Goal: Task Accomplishment & Management: Complete application form

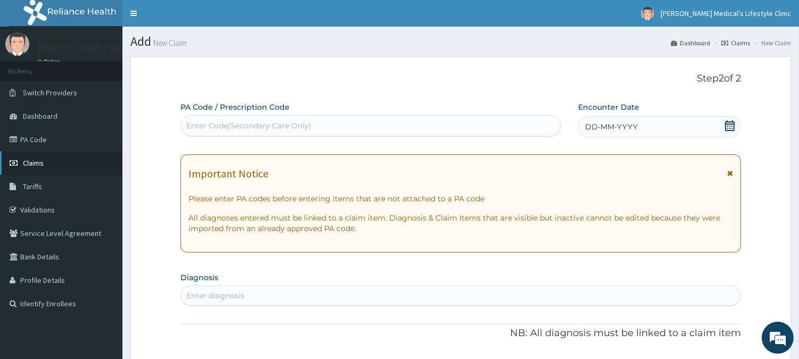
click at [47, 163] on link "Claims" at bounding box center [61, 162] width 122 height 23
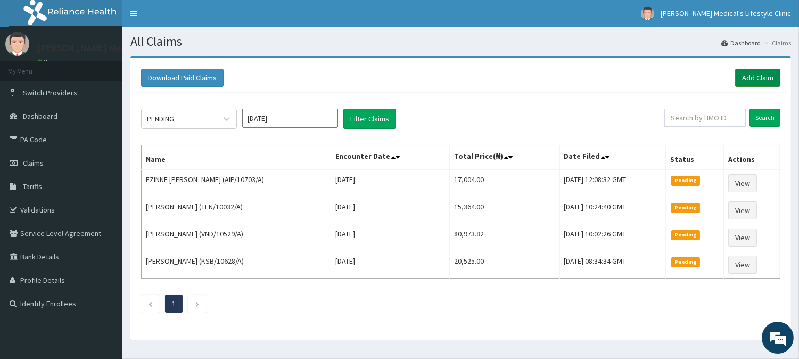
click at [767, 77] on link "Add Claim" at bounding box center [757, 78] width 45 height 18
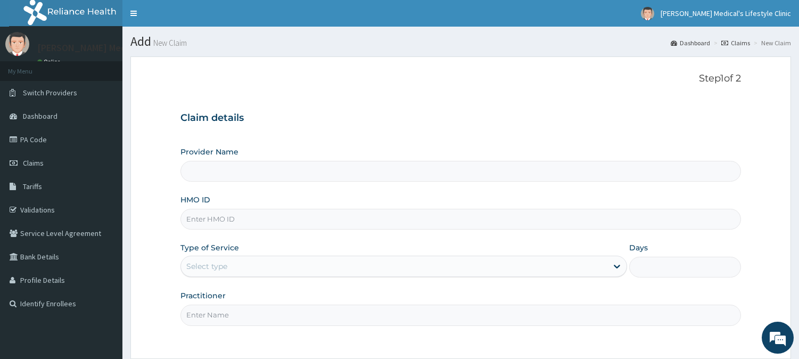
click at [253, 218] on input "HMO ID" at bounding box center [460, 219] width 560 height 21
type input "Grover Medical's Lifestyle clinic"
type input "ELN/10742/A"
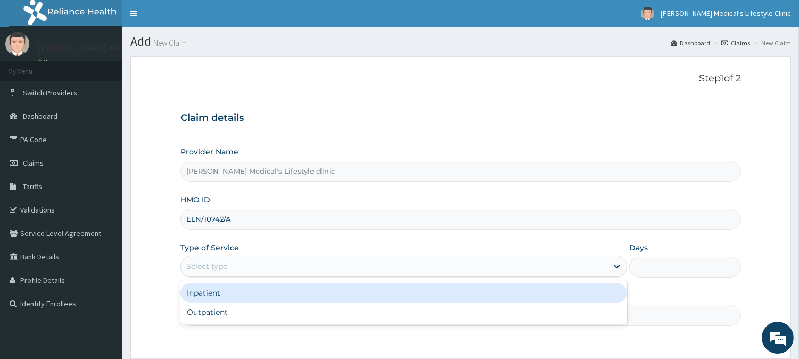
click at [253, 269] on div "Select type" at bounding box center [394, 266] width 426 height 17
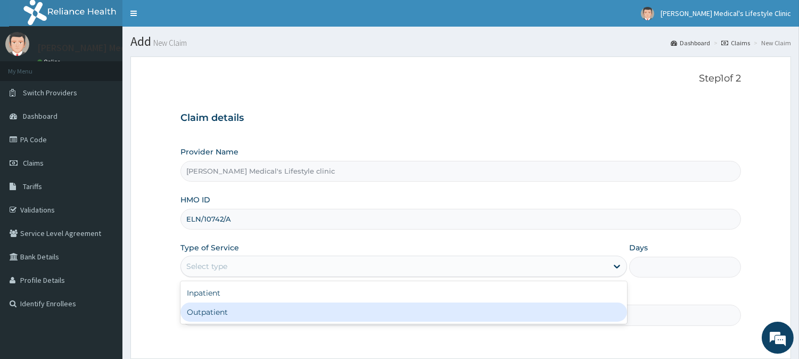
click at [241, 317] on div "Outpatient" at bounding box center [403, 311] width 447 height 19
type input "1"
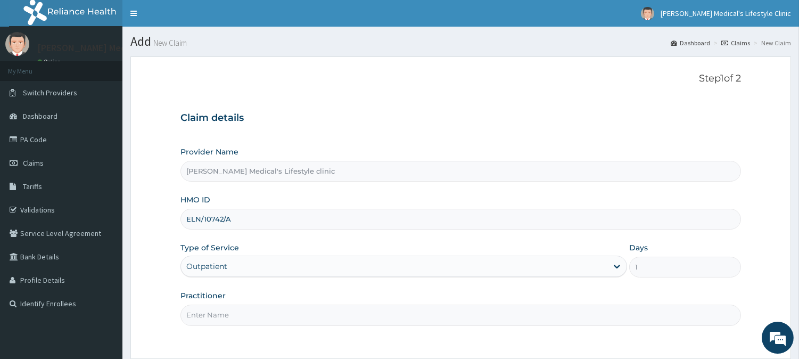
click at [241, 317] on input "Practitioner" at bounding box center [460, 314] width 560 height 21
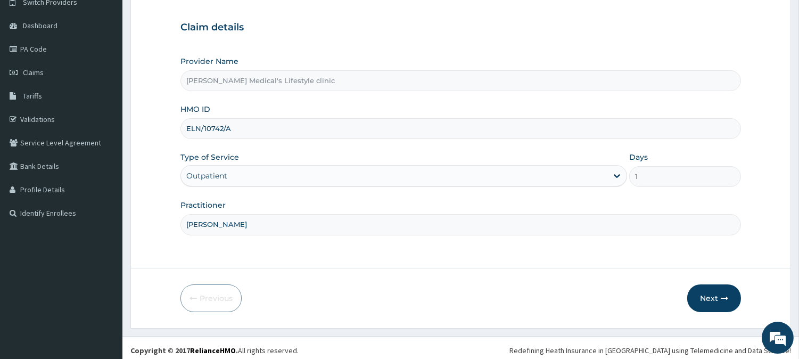
scroll to position [95, 0]
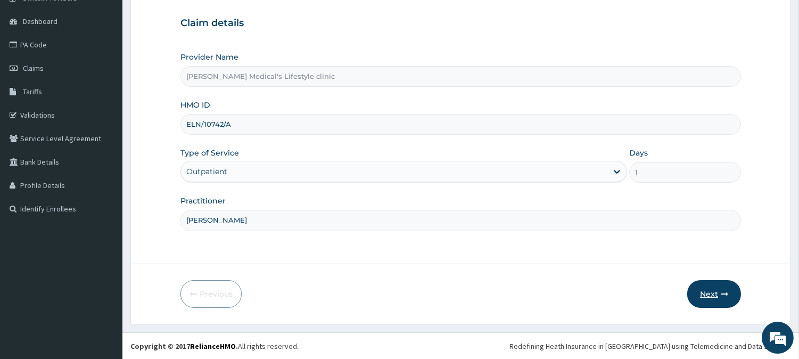
type input "DR SHINA"
click at [708, 297] on button "Next" at bounding box center [714, 294] width 54 height 28
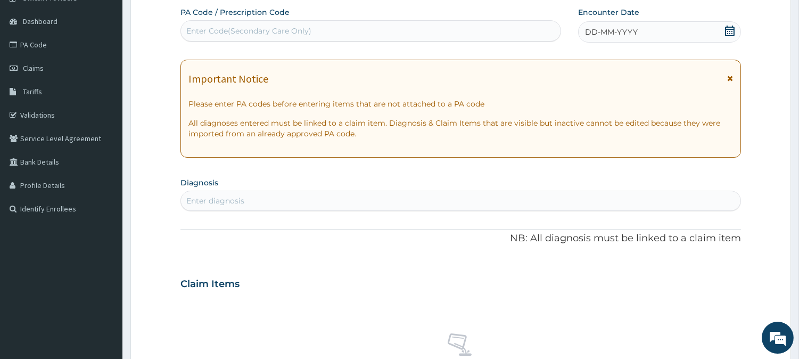
click at [261, 193] on div "Enter diagnosis" at bounding box center [460, 200] width 559 height 17
type input "MALA"
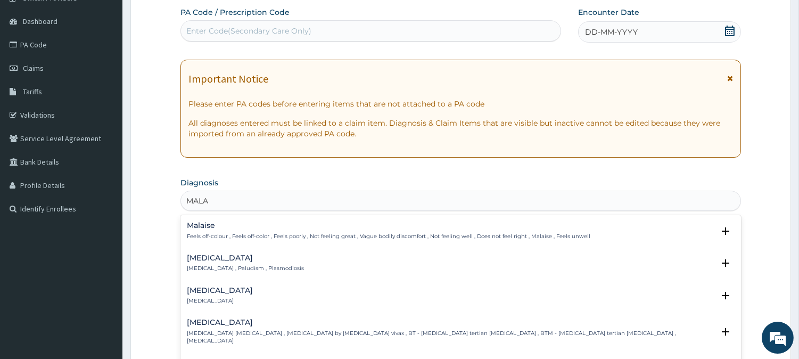
click at [206, 263] on div "Malaria Malaria , Paludism , Plasmodiosis" at bounding box center [245, 263] width 117 height 19
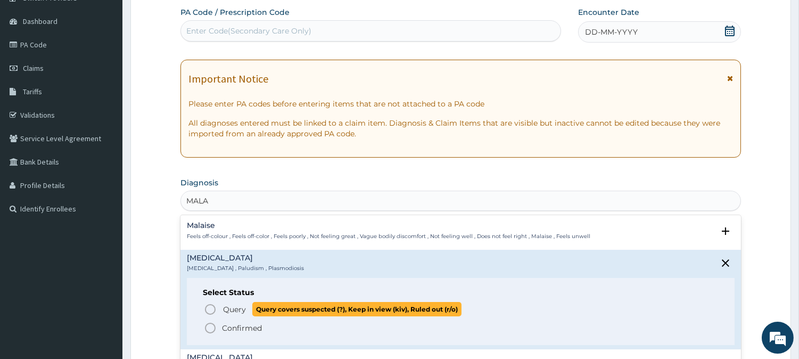
click at [213, 309] on icon "status option query" at bounding box center [210, 309] width 13 height 13
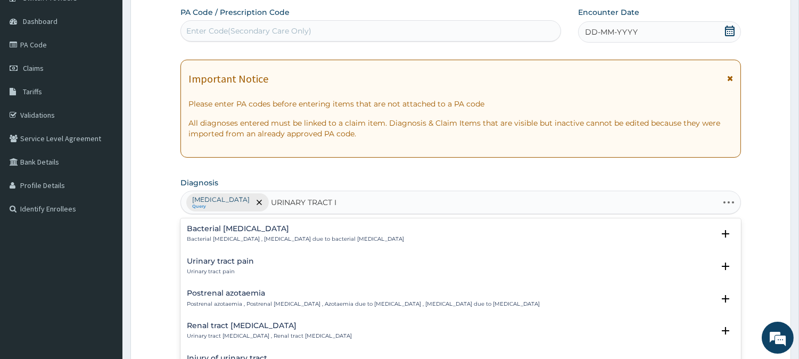
type input "URINARY TRACT IN"
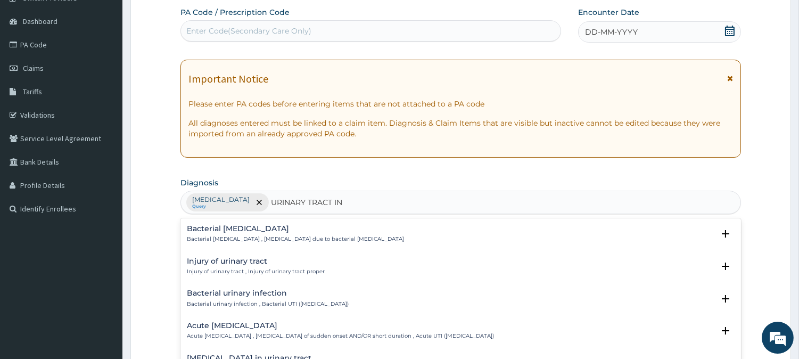
click at [252, 300] on p "Bacterial urinary infection , Bacterial UTI (urinary tract infection)" at bounding box center [268, 303] width 162 height 7
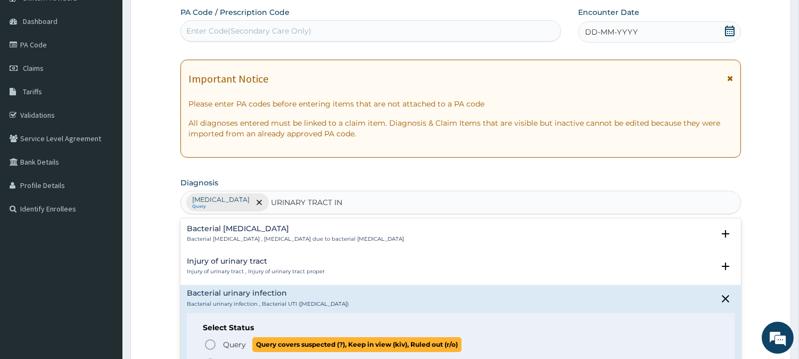
click at [208, 344] on icon "status option query" at bounding box center [210, 344] width 13 height 13
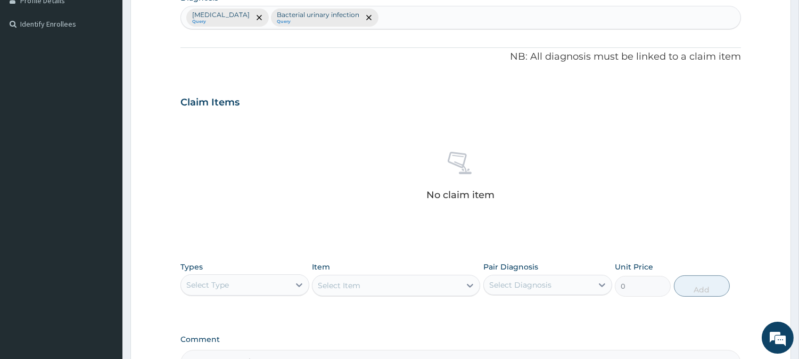
scroll to position [391, 0]
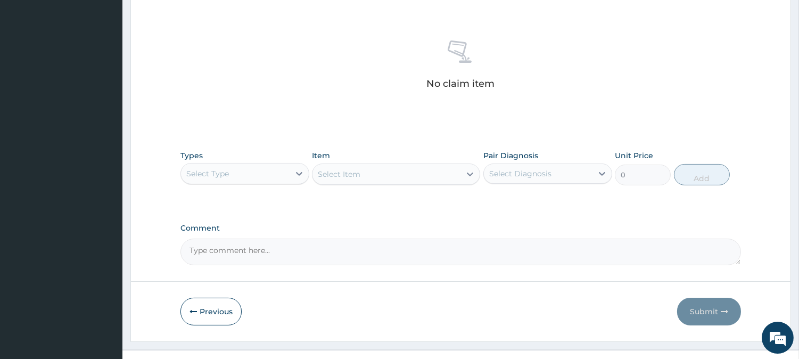
click at [236, 176] on div "Select Type" at bounding box center [235, 173] width 109 height 17
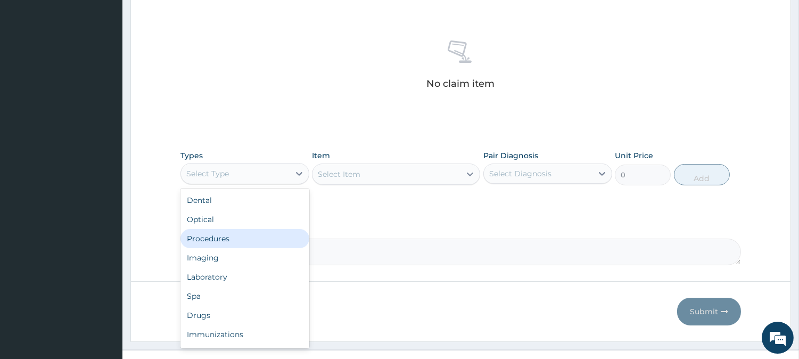
click at [225, 237] on div "Procedures" at bounding box center [244, 238] width 129 height 19
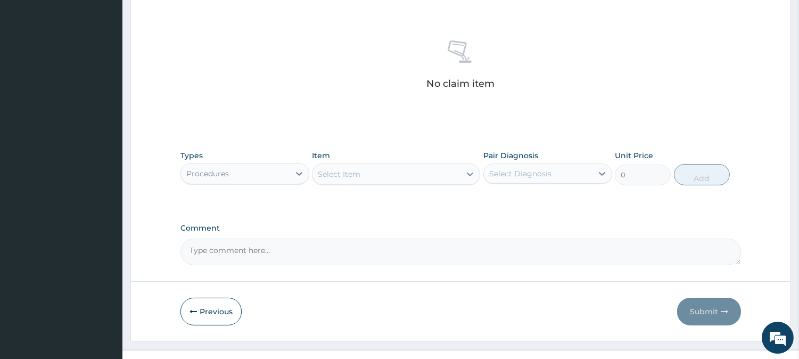
click at [432, 176] on div "Select Item" at bounding box center [386, 174] width 148 height 17
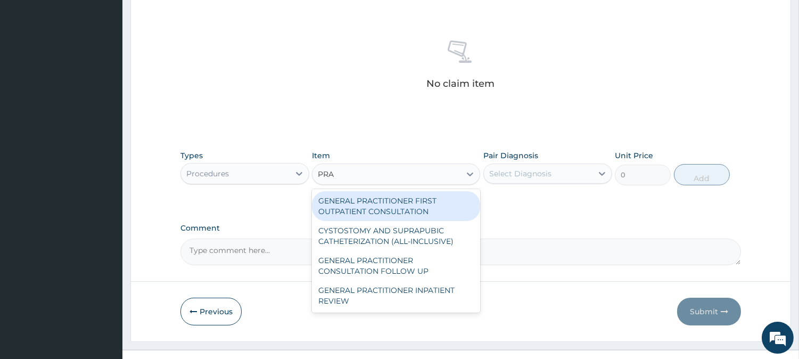
type input "PRAC"
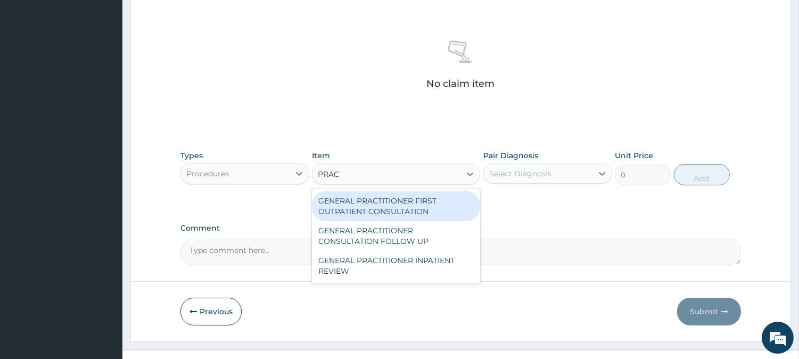
click at [413, 205] on div "GENERAL PRACTITIONER FIRST OUTPATIENT CONSULTATION" at bounding box center [396, 206] width 168 height 30
type input "4500"
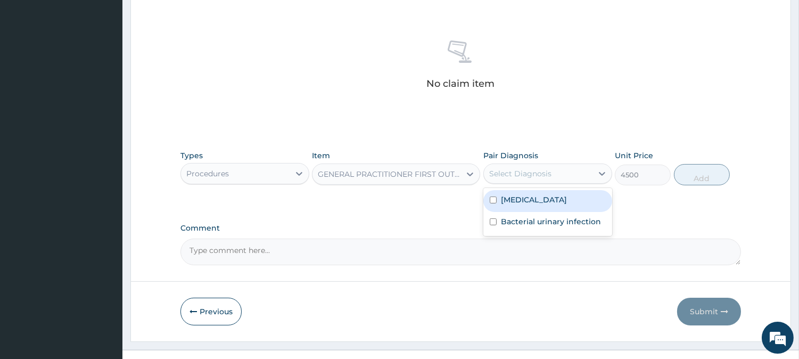
click at [550, 168] on div "Select Diagnosis" at bounding box center [520, 173] width 62 height 11
click at [523, 188] on div "Malaria Bacterial urinary infection" at bounding box center [547, 212] width 129 height 48
click at [518, 195] on label "Malaria" at bounding box center [534, 199] width 66 height 11
checkbox input "true"
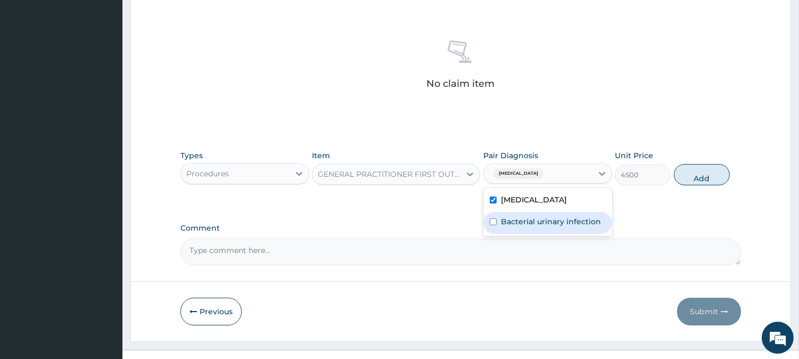
click at [516, 219] on label "Bacterial urinary infection" at bounding box center [551, 221] width 100 height 11
checkbox input "true"
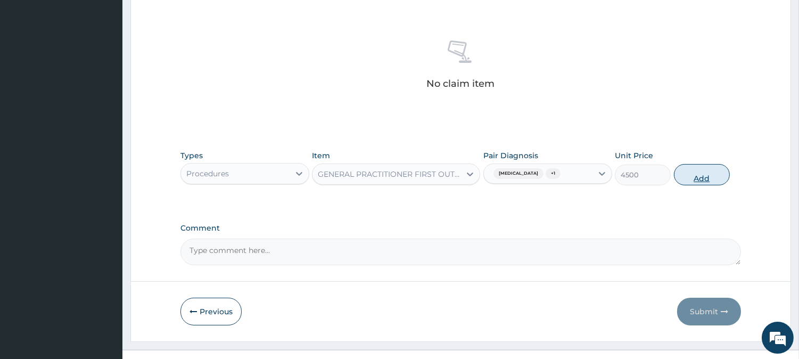
click at [684, 178] on button "Add" at bounding box center [702, 174] width 56 height 21
type input "0"
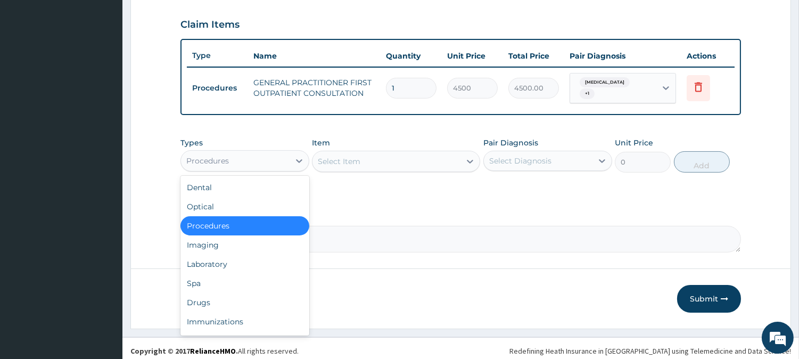
click at [265, 152] on div "Procedures" at bounding box center [235, 160] width 109 height 17
click at [281, 299] on div "Drugs" at bounding box center [244, 302] width 129 height 19
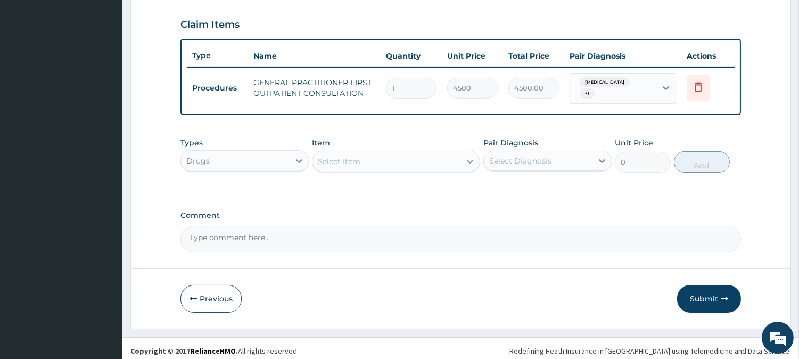
click at [413, 151] on div "Select Item" at bounding box center [396, 161] width 168 height 21
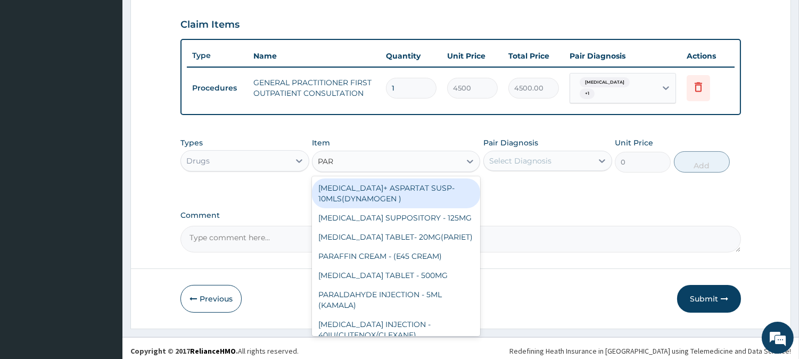
type input "PARA"
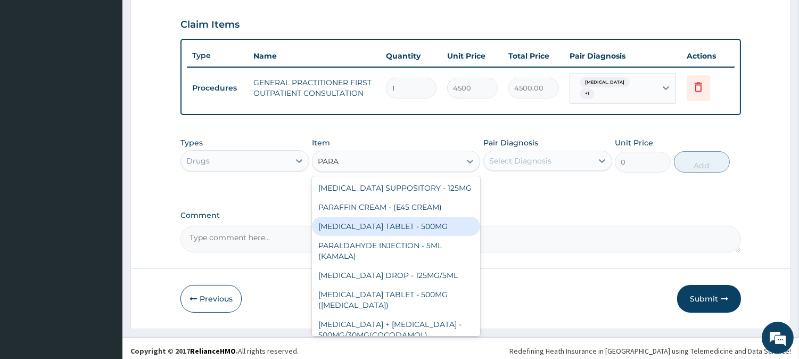
click at [430, 217] on div "PARACETAMOL TABLET - 500MG" at bounding box center [396, 226] width 168 height 19
type input "38.400000000000006"
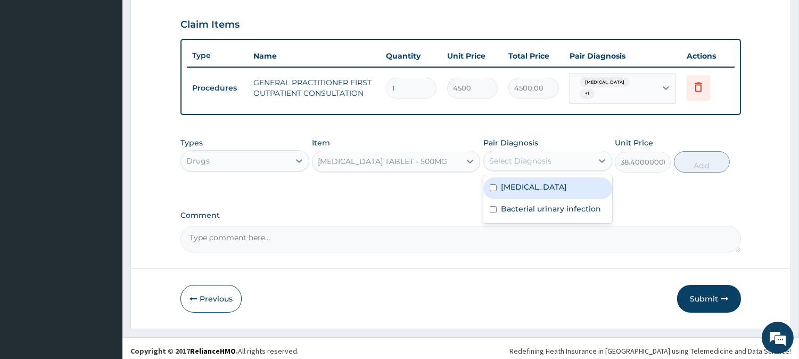
click at [498, 155] on div "Select Diagnosis" at bounding box center [520, 160] width 62 height 11
click at [499, 182] on div "Malaria" at bounding box center [547, 188] width 129 height 22
checkbox input "true"
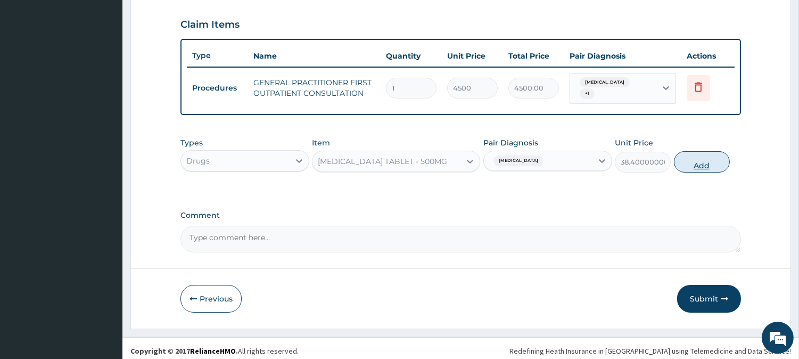
click at [686, 166] on button "Add" at bounding box center [702, 161] width 56 height 21
type input "0"
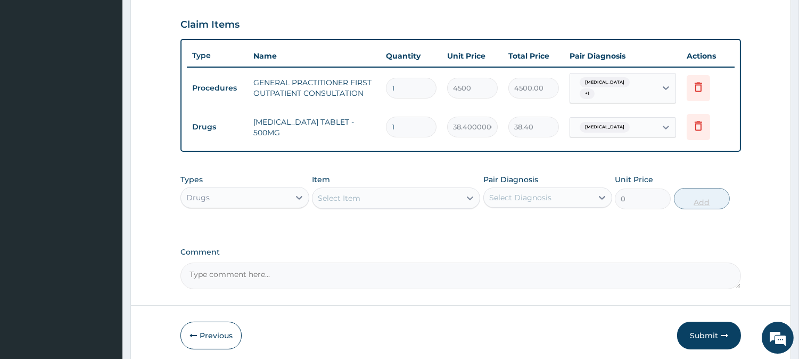
type input "18"
type input "691.20"
type input "18"
click at [462, 192] on div at bounding box center [469, 197] width 19 height 19
drag, startPoint x: 696, startPoint y: 221, endPoint x: 427, endPoint y: 232, distance: 269.6
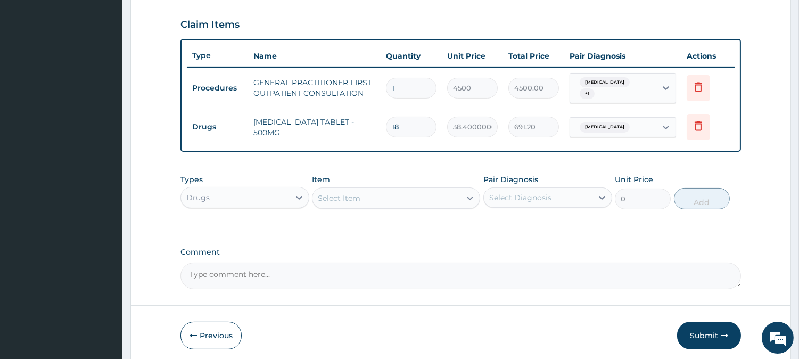
click at [427, 232] on div "PA Code / Prescription Code Enter Code(Secondary Care Only) Encounter Date DD-M…" at bounding box center [460, 17] width 560 height 545
click at [426, 199] on div "Select Item" at bounding box center [386, 197] width 148 height 17
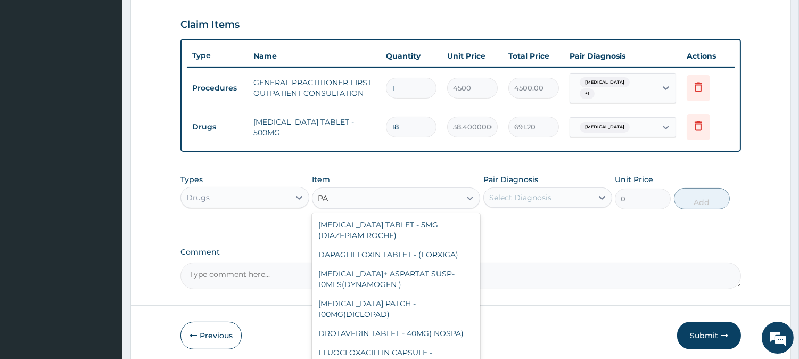
type input "P"
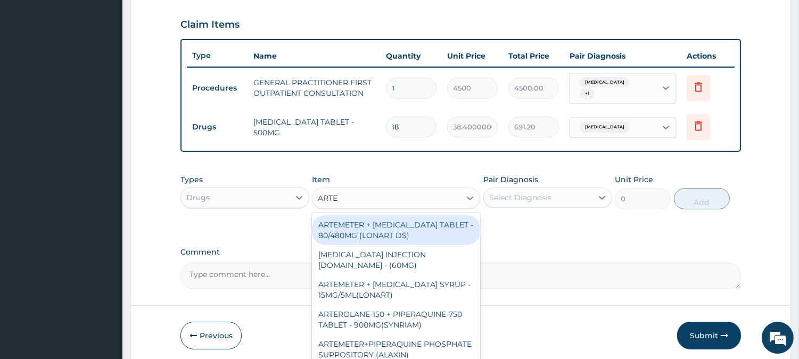
type input "ARTEM"
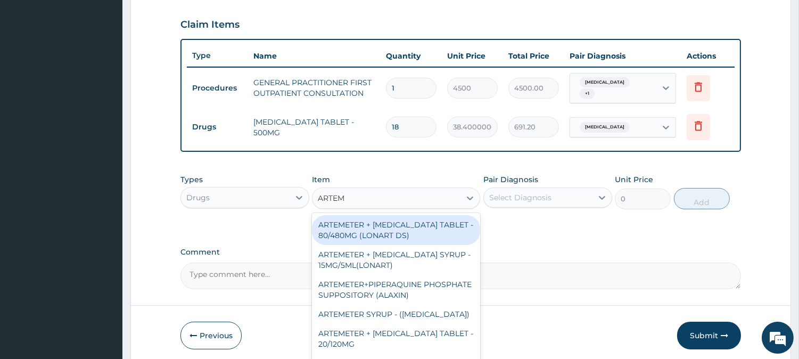
scroll to position [139, 0]
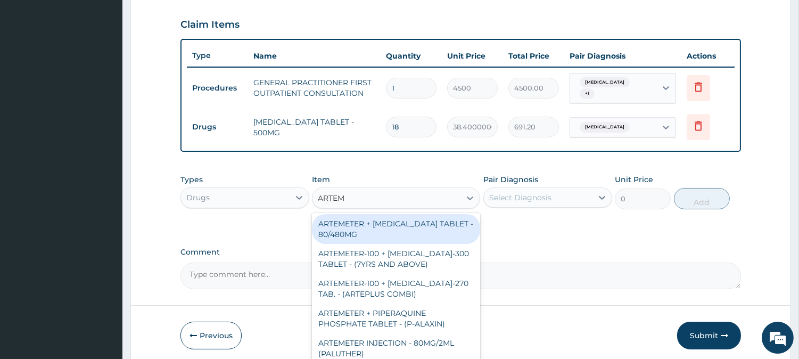
click at [391, 227] on div "ARTEMETER + [MEDICAL_DATA] TABLET - 80/480MG" at bounding box center [396, 229] width 168 height 30
type input "416"
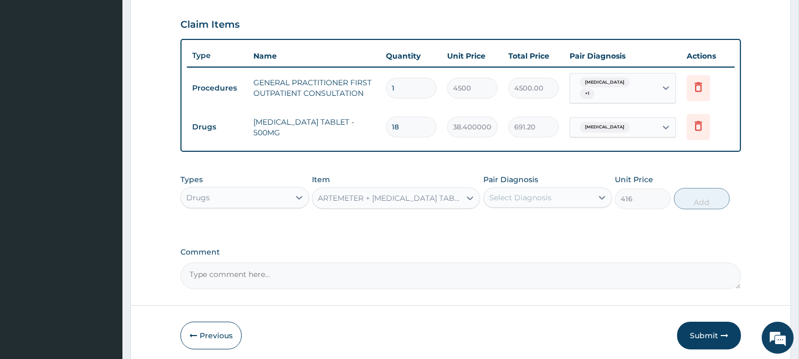
click at [543, 193] on div "Select Diagnosis" at bounding box center [520, 197] width 62 height 11
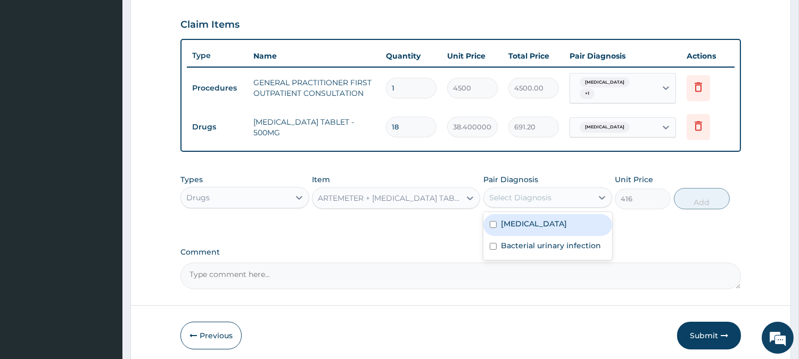
click at [524, 218] on label "Malaria" at bounding box center [534, 223] width 66 height 11
checkbox input "true"
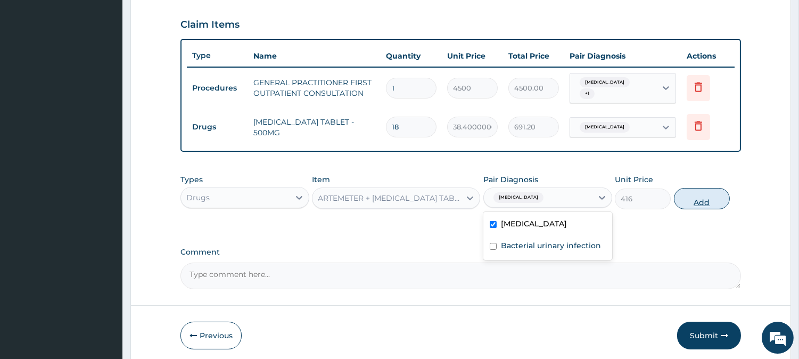
click at [699, 197] on button "Add" at bounding box center [702, 198] width 56 height 21
type input "0"
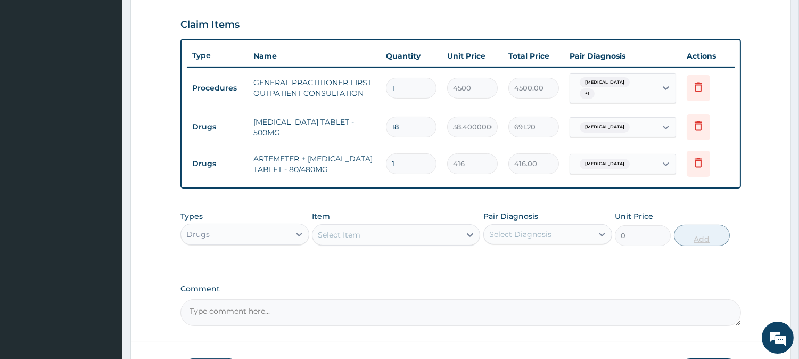
type input "0.00"
type input "6"
type input "2496.00"
type input "6"
click at [390, 226] on div "Select Item" at bounding box center [386, 234] width 148 height 17
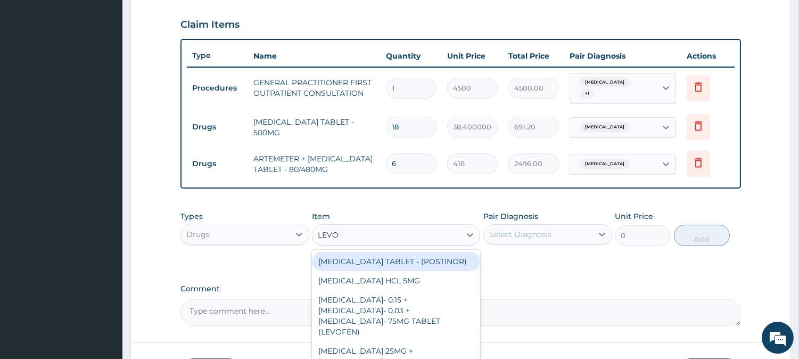
type input "LEVO"
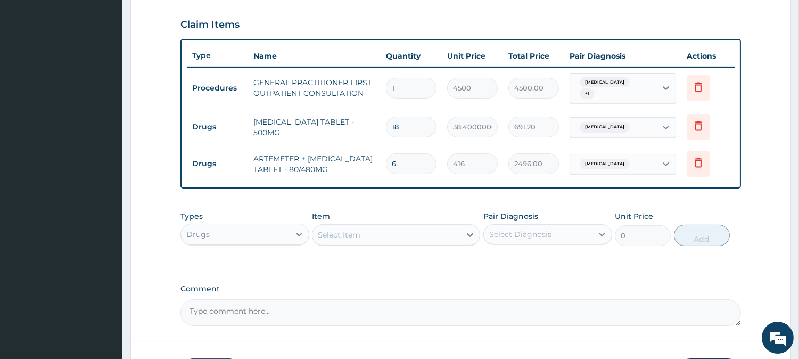
click at [424, 233] on div "Select Item" at bounding box center [386, 234] width 148 height 17
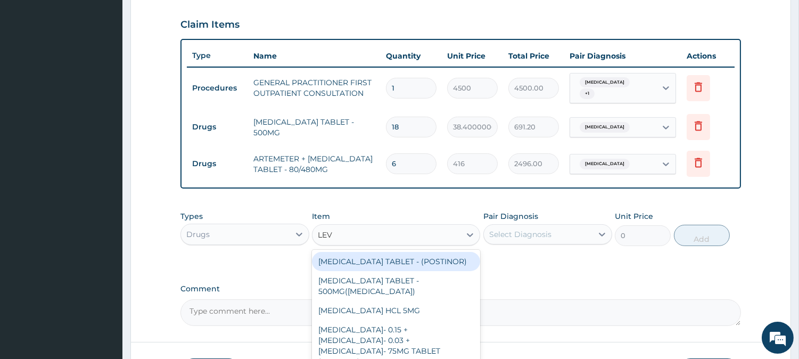
type input "LEVO"
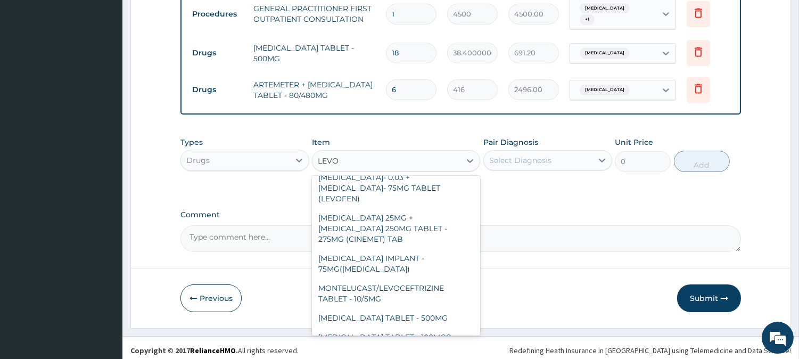
scroll to position [119, 0]
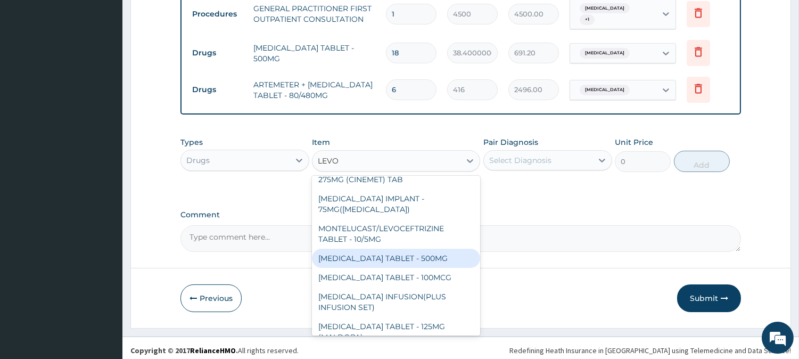
click at [401, 254] on div "[MEDICAL_DATA] TABLET - 500MG" at bounding box center [396, 258] width 168 height 19
type input "224"
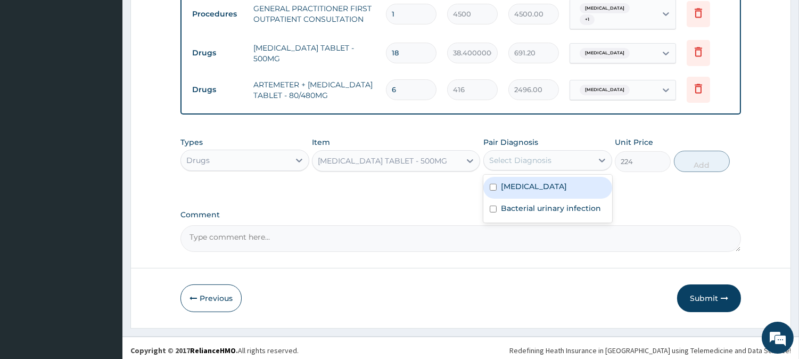
click at [529, 156] on div "Select Diagnosis" at bounding box center [520, 160] width 62 height 11
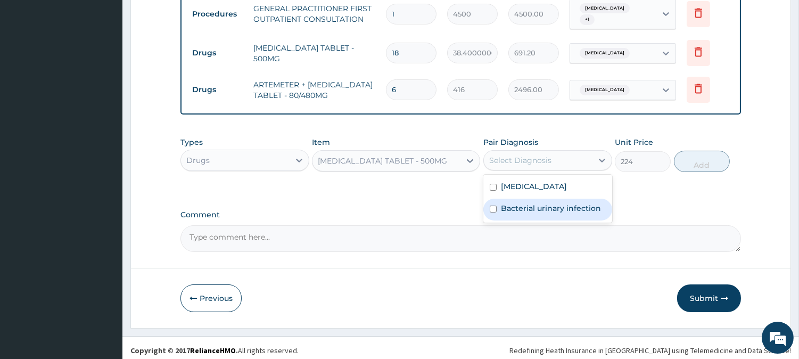
click at [521, 203] on label "Bacterial urinary infection" at bounding box center [551, 208] width 100 height 11
checkbox input "true"
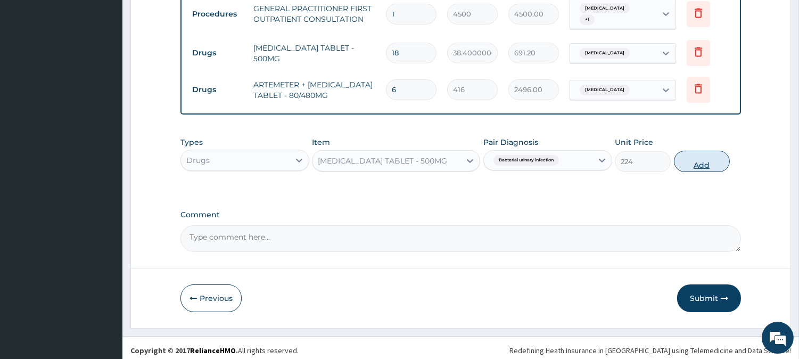
click at [691, 161] on button "Add" at bounding box center [702, 161] width 56 height 21
type input "0"
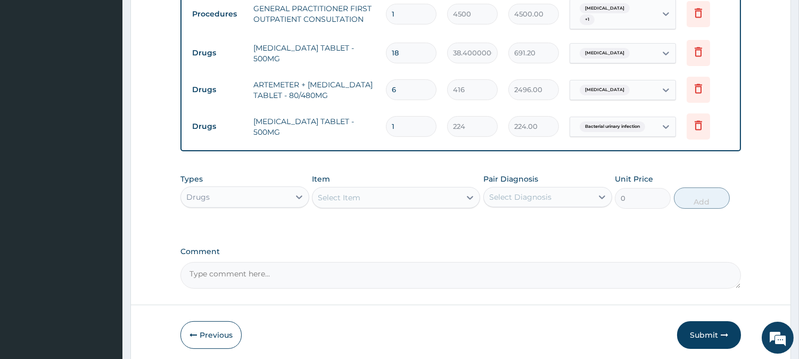
type input "10"
type input "2240.00"
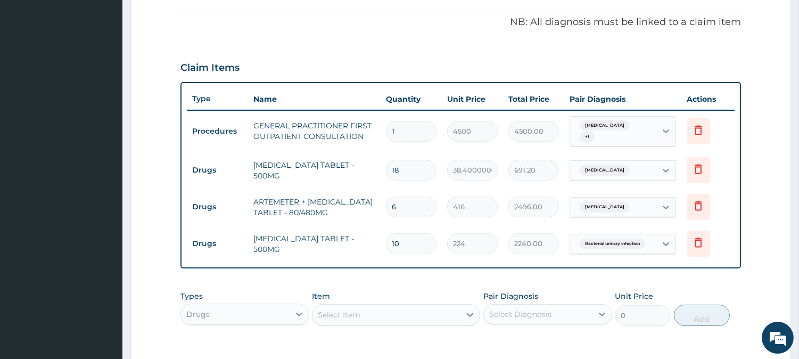
scroll to position [332, 0]
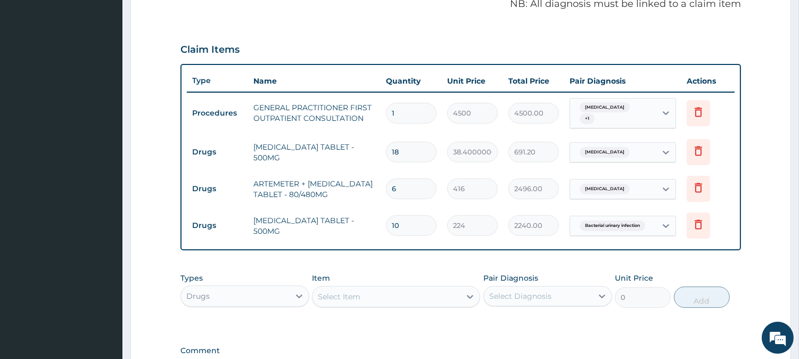
type input "10"
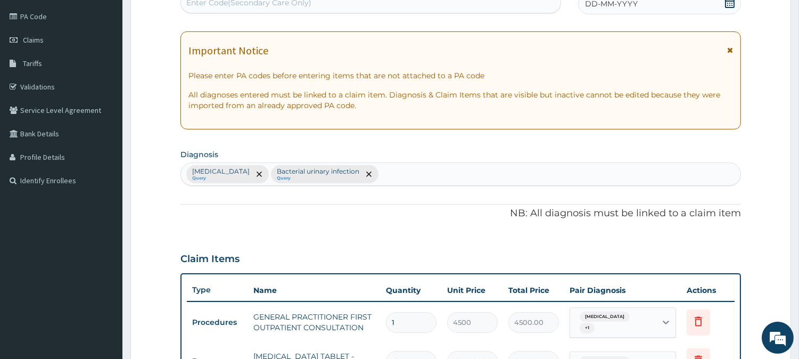
scroll to position [36, 0]
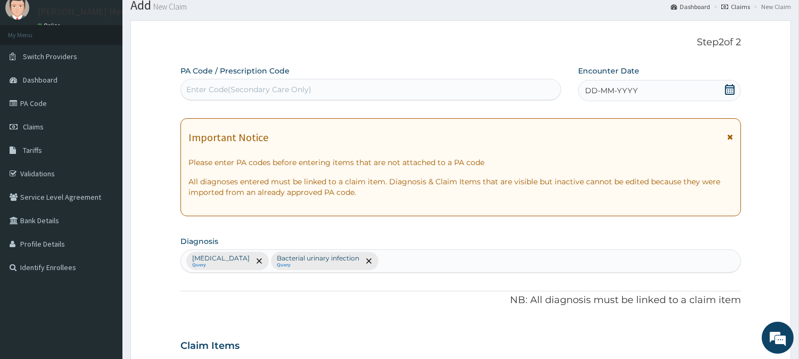
click at [594, 92] on span "DD-MM-YYYY" at bounding box center [611, 90] width 53 height 11
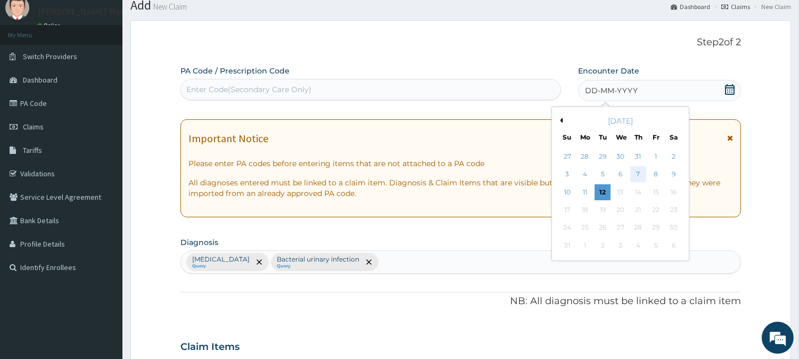
click at [636, 175] on div "7" at bounding box center [638, 175] width 16 height 16
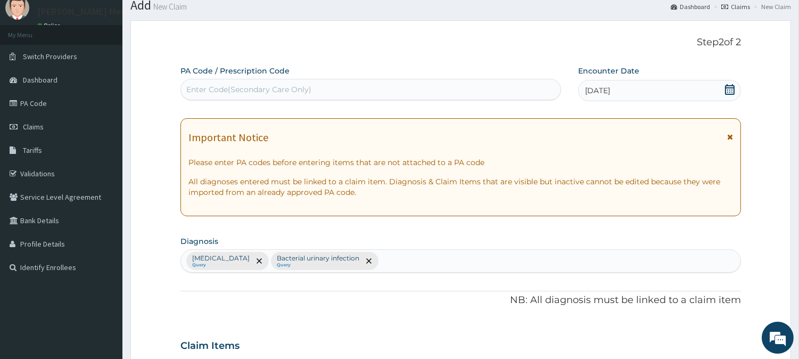
scroll to position [431, 0]
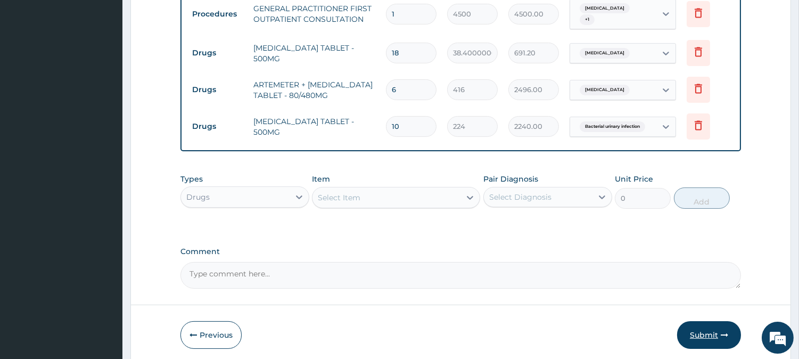
click at [702, 326] on button "Submit" at bounding box center [709, 335] width 64 height 28
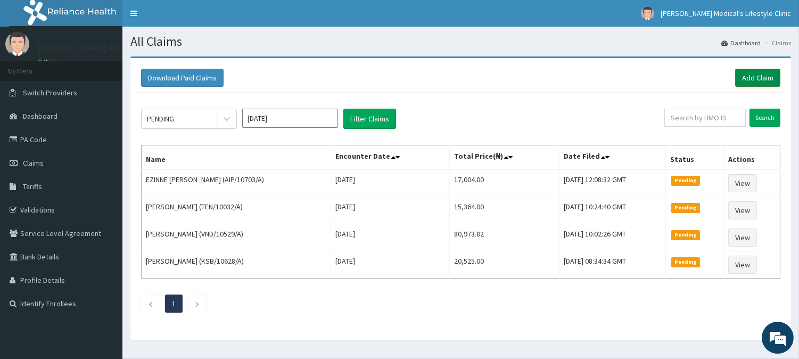
click at [743, 81] on link "Add Claim" at bounding box center [757, 78] width 45 height 18
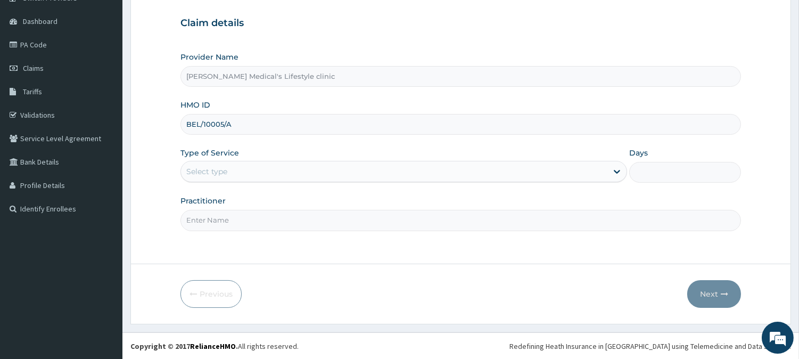
type input "BEL/10005/A"
click at [248, 178] on div "Select type" at bounding box center [394, 171] width 426 height 17
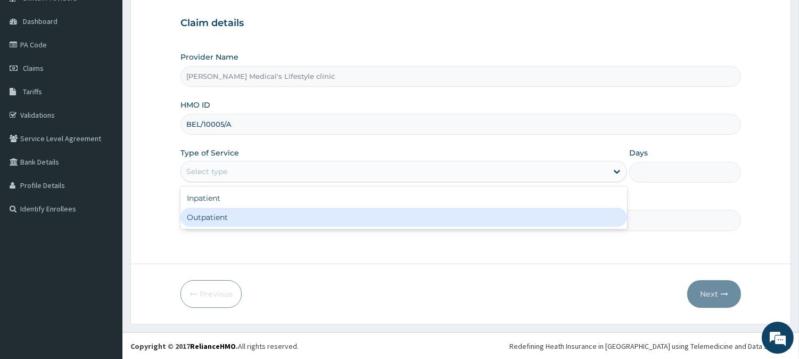
click at [221, 213] on div "Outpatient" at bounding box center [403, 217] width 447 height 19
type input "1"
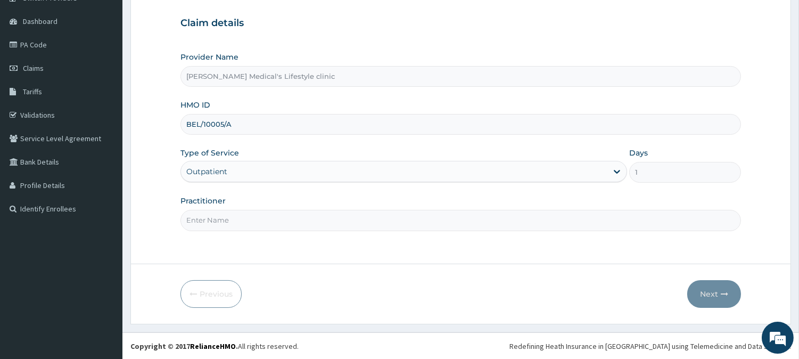
click at [220, 221] on input "Practitioner" at bounding box center [460, 220] width 560 height 21
type input "DR kolawole"
click at [719, 291] on button "Next" at bounding box center [714, 294] width 54 height 28
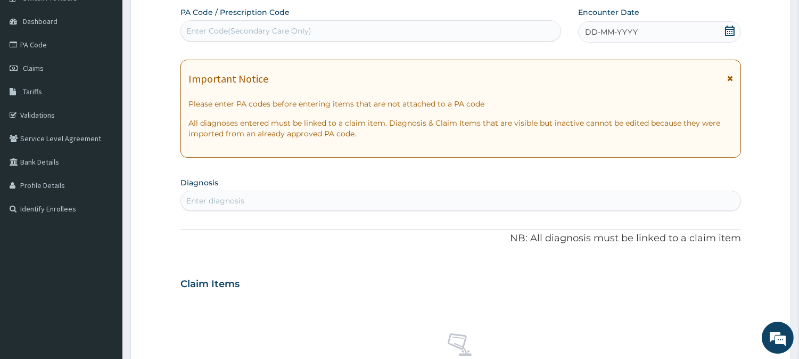
click at [269, 29] on div "Enter Code(Secondary Care Only)" at bounding box center [248, 31] width 125 height 11
paste input "PA/49DCB3"
type input "PA/49DCB3"
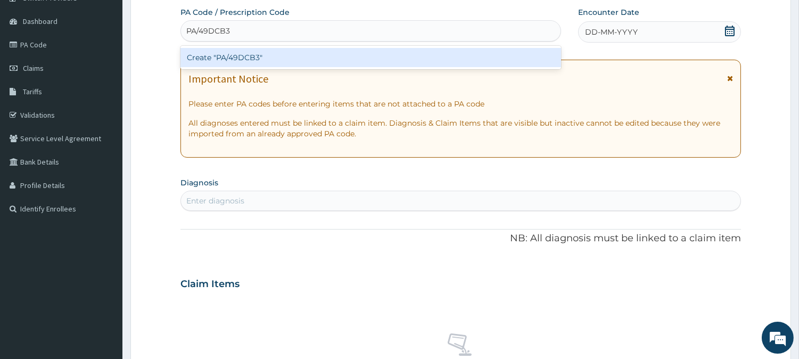
click at [244, 55] on div "Create "PA/49DCB3"" at bounding box center [370, 57] width 381 height 19
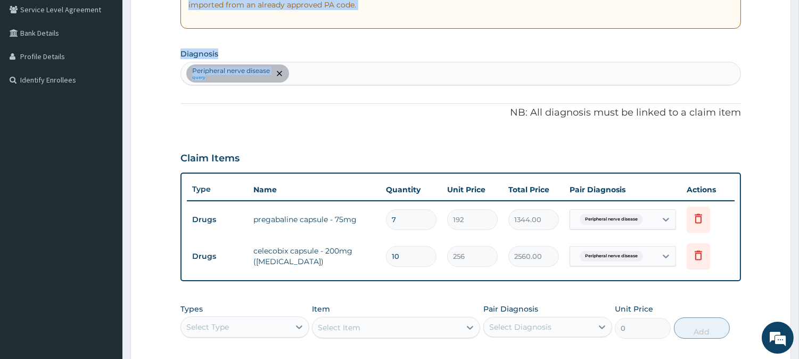
scroll to position [185, 0]
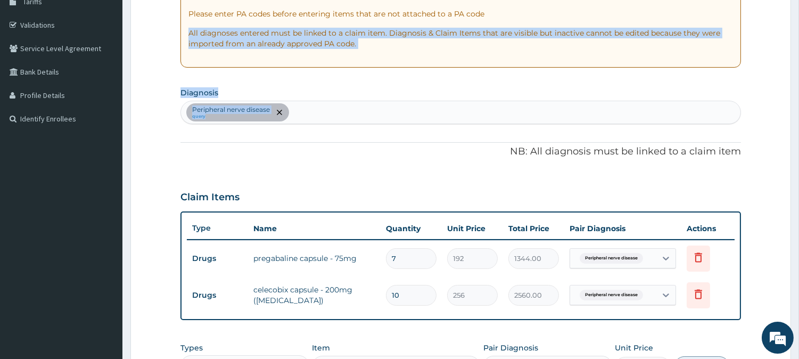
drag, startPoint x: 123, startPoint y: -3, endPoint x: 787, endPoint y: 314, distance: 734.9
click at [174, 45] on form "Step 2 of 2 PA Code / Prescription Code PA/49DCB3 Encounter Date 07-08-2025 Imp…" at bounding box center [460, 203] width 661 height 662
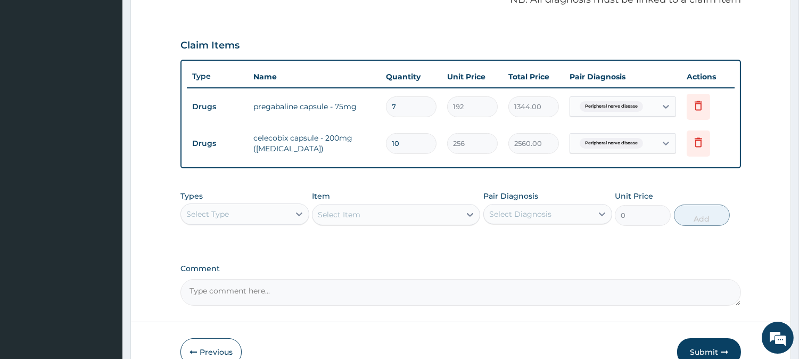
scroll to position [394, 0]
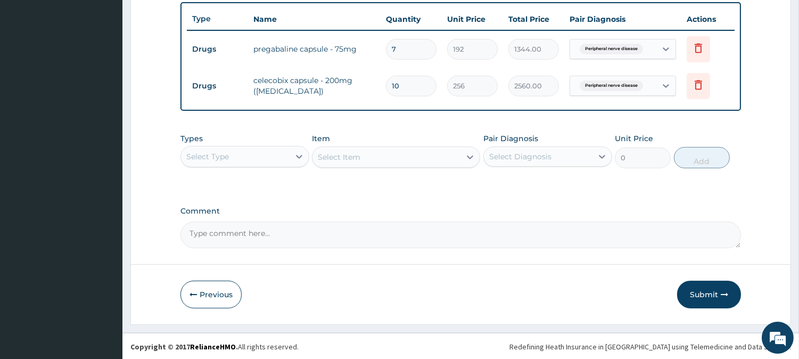
click at [280, 153] on div "Select Type" at bounding box center [235, 156] width 109 height 17
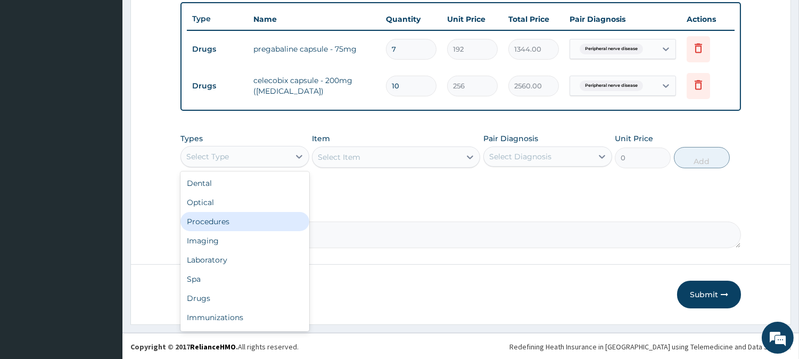
click at [248, 221] on div "Procedures" at bounding box center [244, 221] width 129 height 19
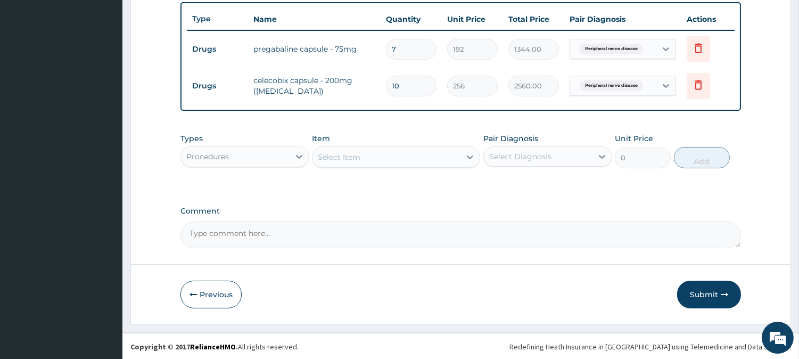
click at [422, 151] on div "Select Item" at bounding box center [386, 157] width 148 height 17
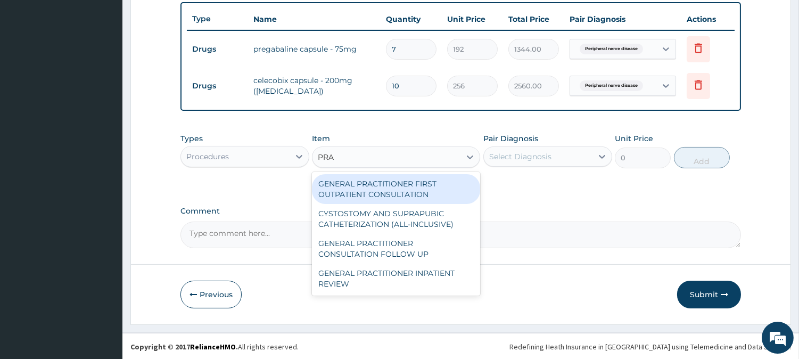
type input "PRAC"
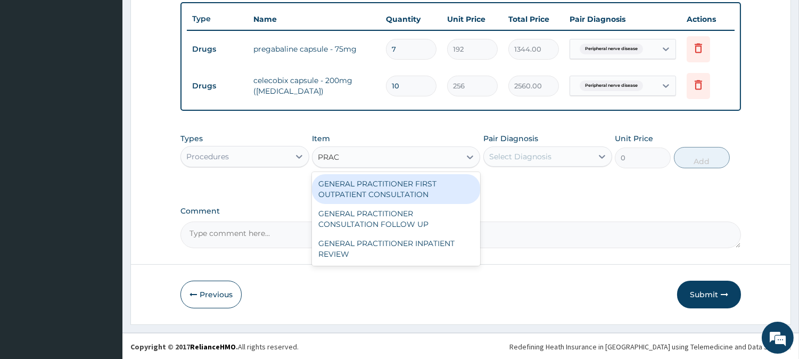
click at [362, 178] on div "GENERAL PRACTITIONER FIRST OUTPATIENT CONSULTATION" at bounding box center [396, 189] width 168 height 30
type input "4500"
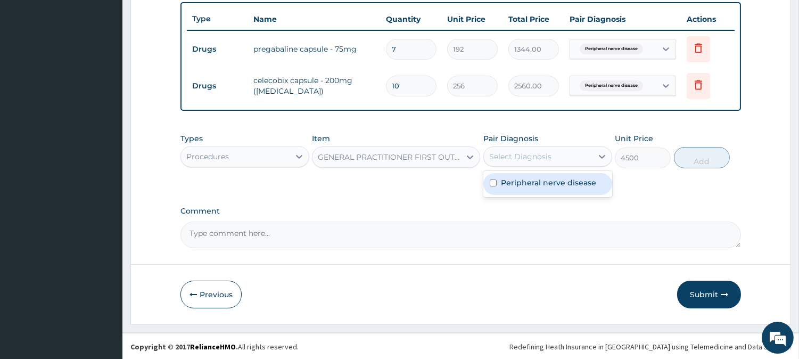
click at [509, 153] on div "Select Diagnosis" at bounding box center [520, 156] width 62 height 11
click at [514, 177] on label "Peripheral nerve disease" at bounding box center [548, 182] width 95 height 11
checkbox input "true"
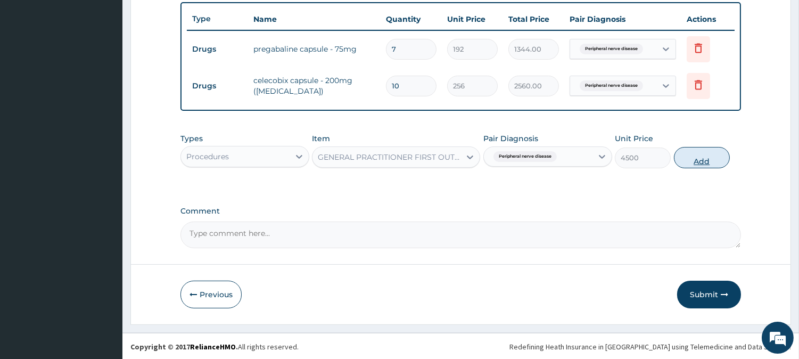
click at [705, 160] on button "Add" at bounding box center [702, 157] width 56 height 21
type input "0"
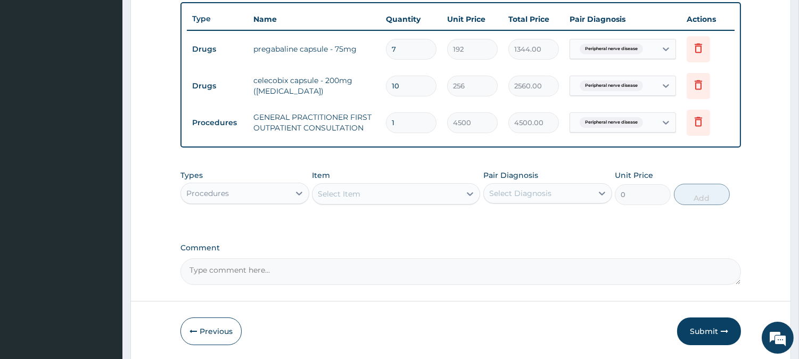
click at [443, 189] on div "Select Item" at bounding box center [386, 193] width 148 height 17
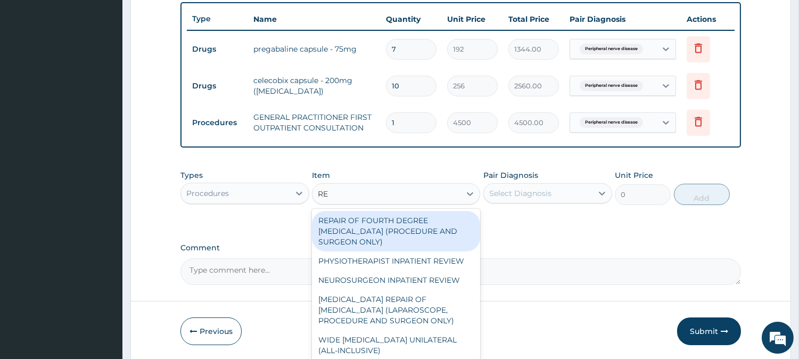
type input "REG"
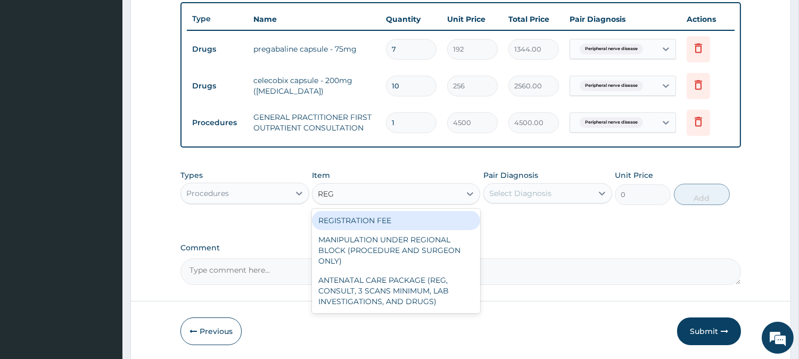
click at [376, 220] on div "REGISTRATION FEE" at bounding box center [396, 220] width 168 height 19
type input "3000"
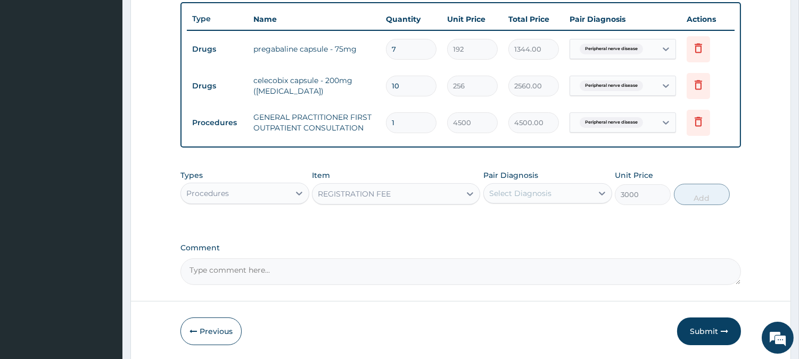
click at [536, 189] on div "Select Diagnosis" at bounding box center [520, 193] width 62 height 11
click at [530, 220] on label "Peripheral nerve disease" at bounding box center [548, 219] width 95 height 11
checkbox input "true"
click at [700, 199] on button "Add" at bounding box center [702, 194] width 56 height 21
type input "0"
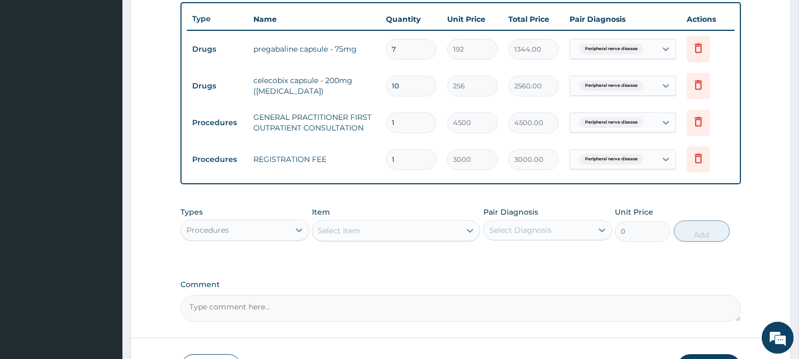
scroll to position [468, 0]
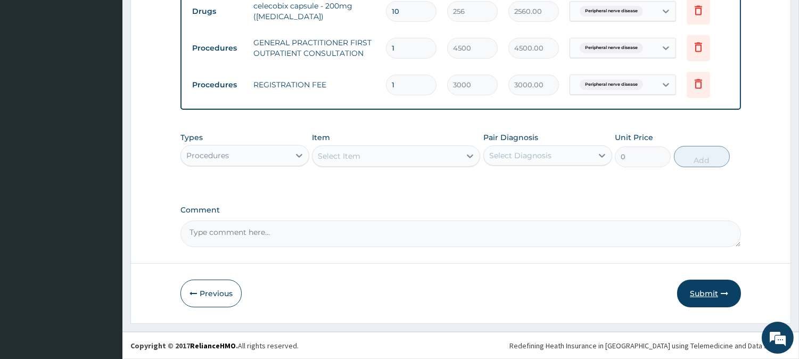
click at [708, 293] on button "Submit" at bounding box center [709, 293] width 64 height 28
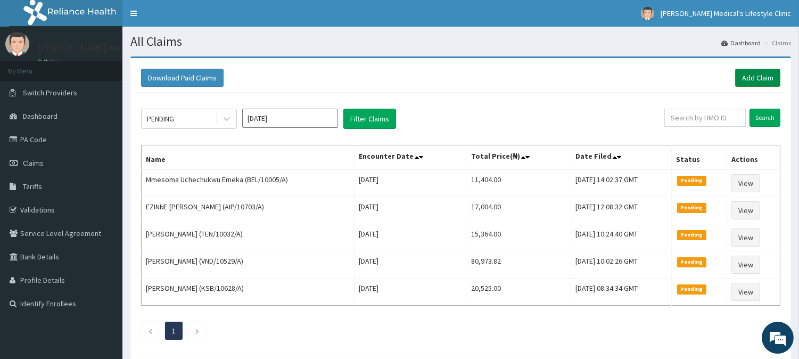
click at [741, 77] on link "Add Claim" at bounding box center [757, 78] width 45 height 18
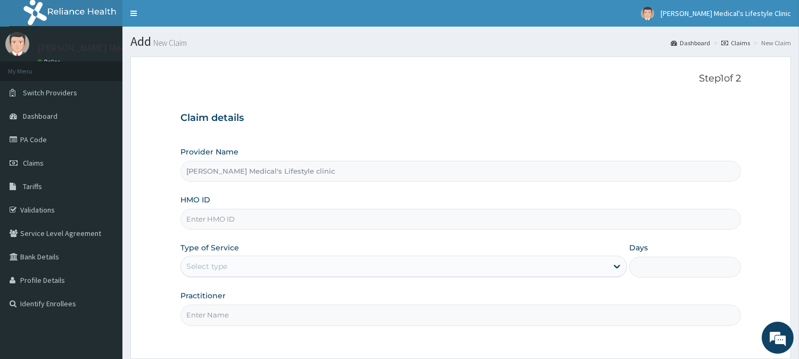
click at [207, 213] on input "HMO ID" at bounding box center [460, 219] width 560 height 21
paste input "SGF/10056/A"
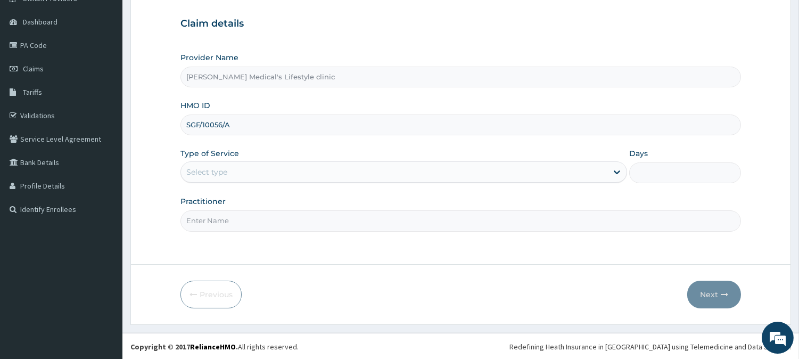
scroll to position [95, 0]
type input "SGF/10056/A"
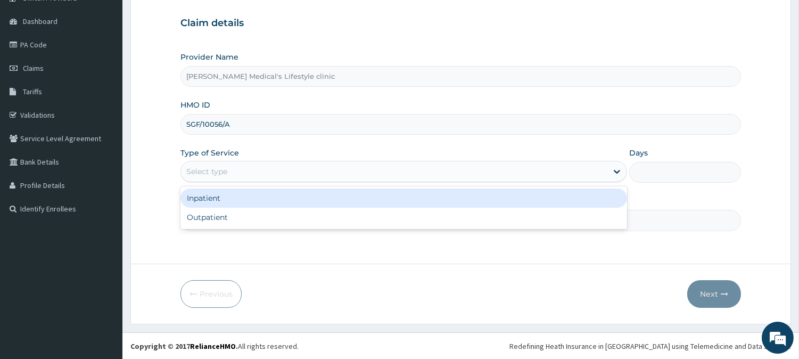
click at [242, 168] on div "Select type" at bounding box center [394, 171] width 426 height 17
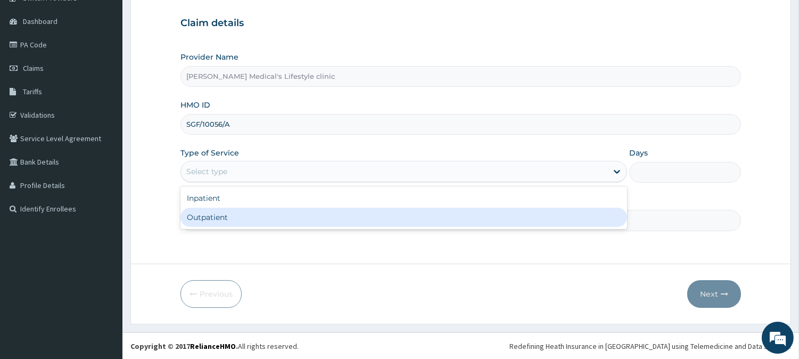
click at [217, 227] on div "Inpatient Outpatient" at bounding box center [403, 207] width 447 height 43
click at [216, 221] on div "Outpatient" at bounding box center [403, 217] width 447 height 19
type input "1"
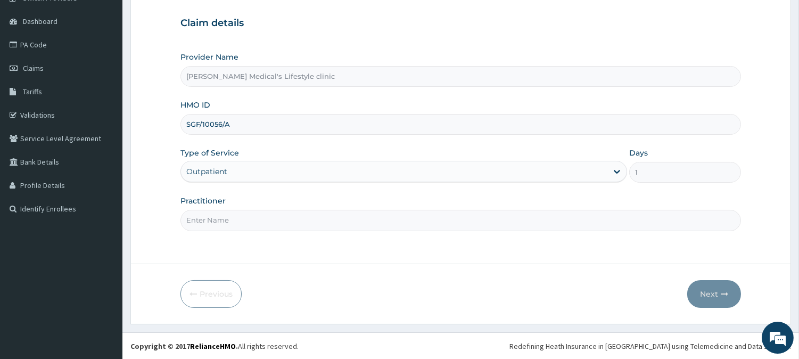
click at [219, 220] on input "Practitioner" at bounding box center [460, 220] width 560 height 21
type input "DR Jerry Itaman"
click at [703, 289] on button "Next" at bounding box center [714, 294] width 54 height 28
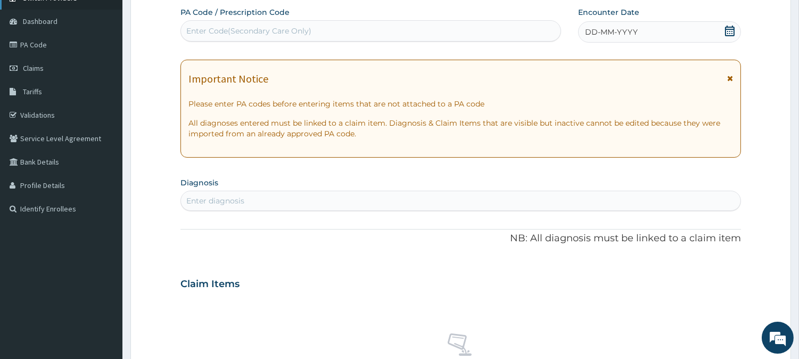
scroll to position [0, 0]
click at [253, 198] on div "Enter diagnosis" at bounding box center [460, 200] width 559 height 17
type input "SEP"
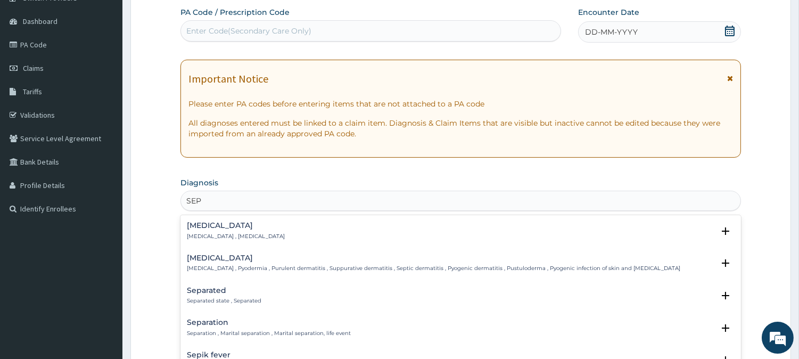
click at [213, 226] on h4 "Sepsis" at bounding box center [236, 225] width 98 height 8
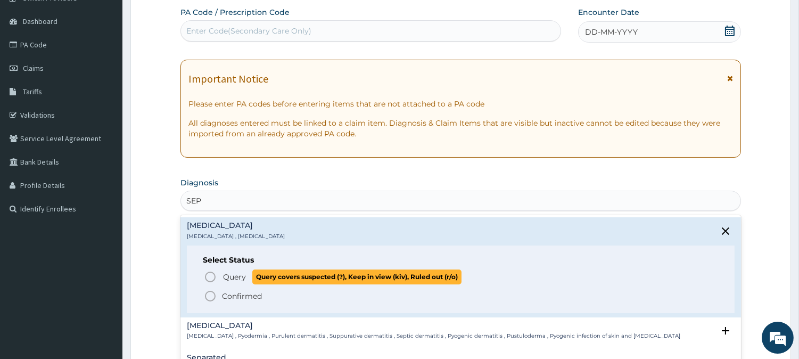
click at [208, 275] on icon "status option query" at bounding box center [210, 276] width 13 height 13
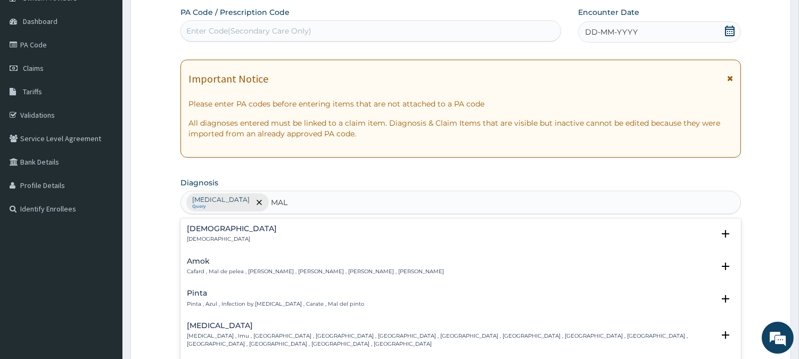
type input "MALA"
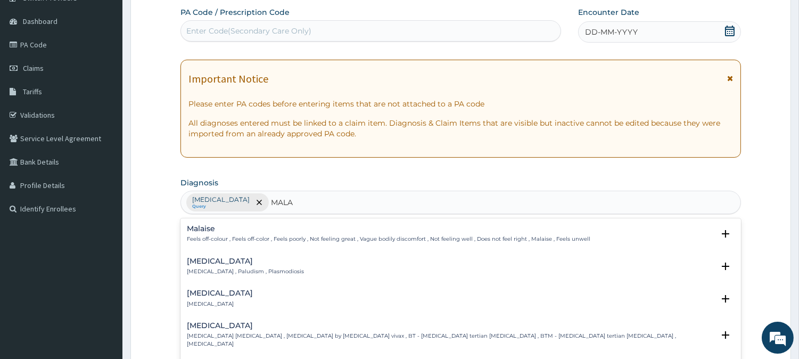
click at [209, 272] on p "Malaria , Paludism , Plasmodiosis" at bounding box center [245, 271] width 117 height 7
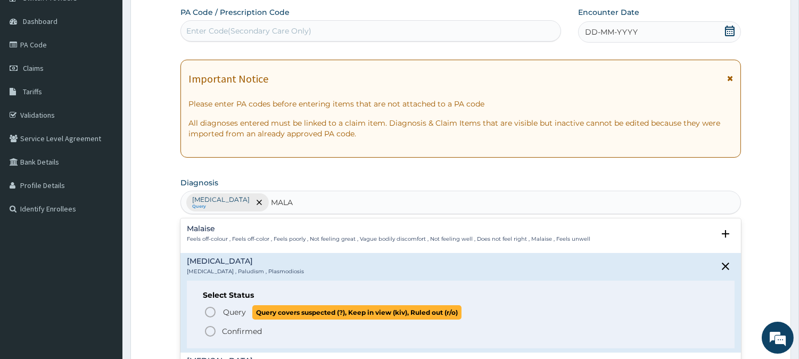
click at [218, 310] on span "Query Query covers suspected (?), Keep in view (kiv), Ruled out (r/o)" at bounding box center [461, 312] width 515 height 14
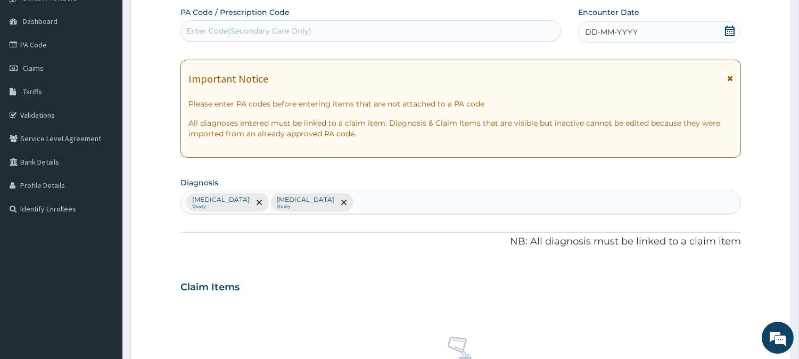
scroll to position [391, 0]
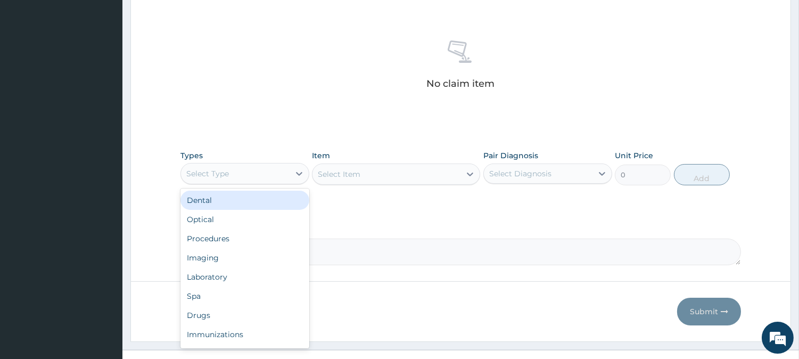
click at [278, 172] on div "Select Type" at bounding box center [235, 173] width 109 height 17
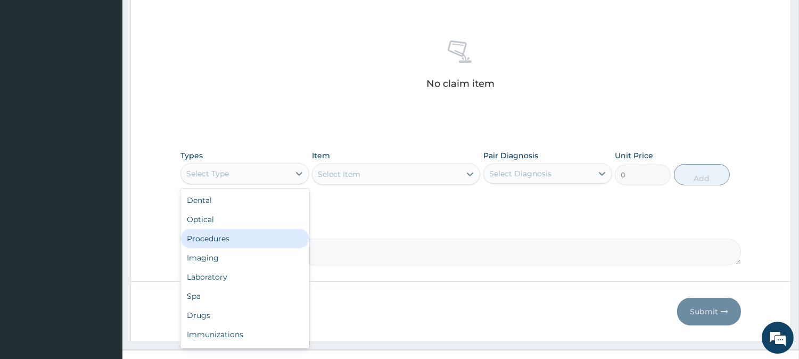
click at [241, 235] on div "Procedures" at bounding box center [244, 238] width 129 height 19
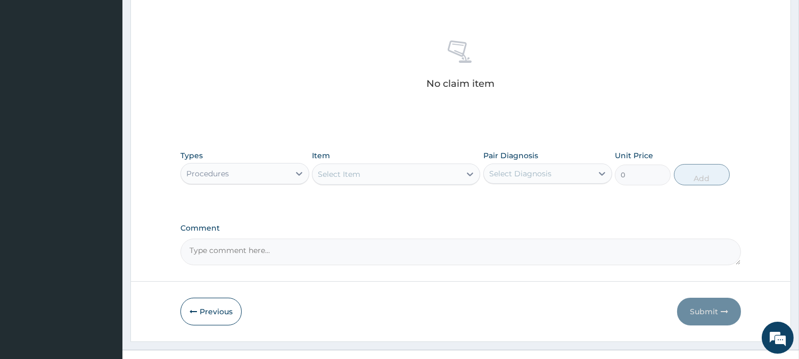
click at [425, 177] on div "Select Item" at bounding box center [386, 174] width 148 height 17
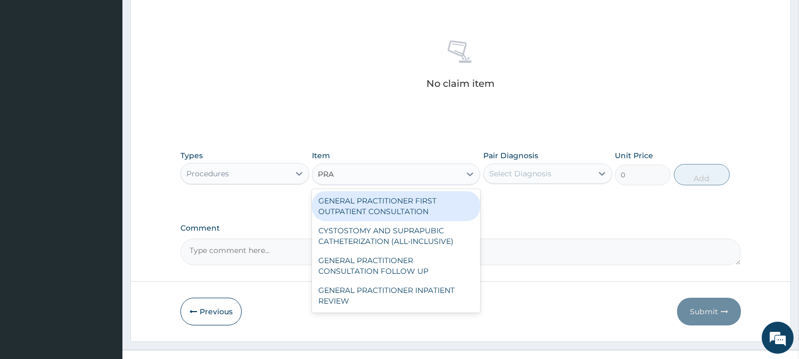
type input "PRAC"
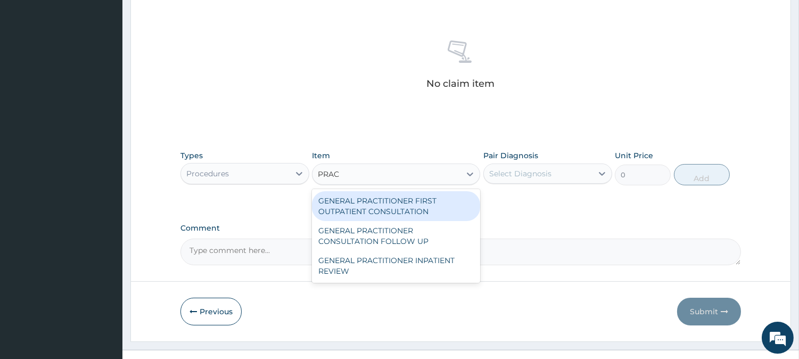
click at [410, 202] on div "GENERAL PRACTITIONER FIRST OUTPATIENT CONSULTATION" at bounding box center [396, 206] width 168 height 30
type input "4500"
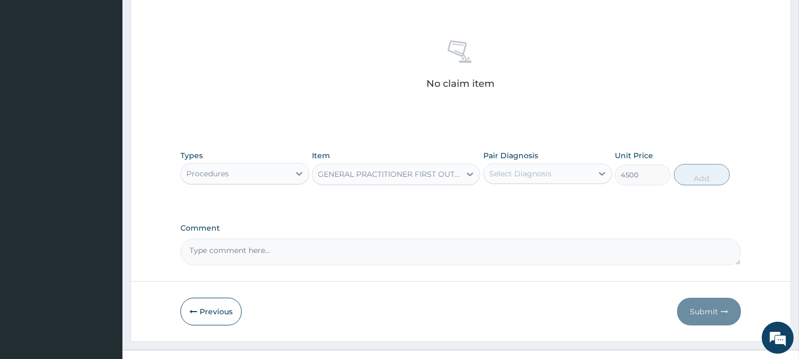
click at [533, 176] on div "Select Diagnosis" at bounding box center [520, 173] width 62 height 11
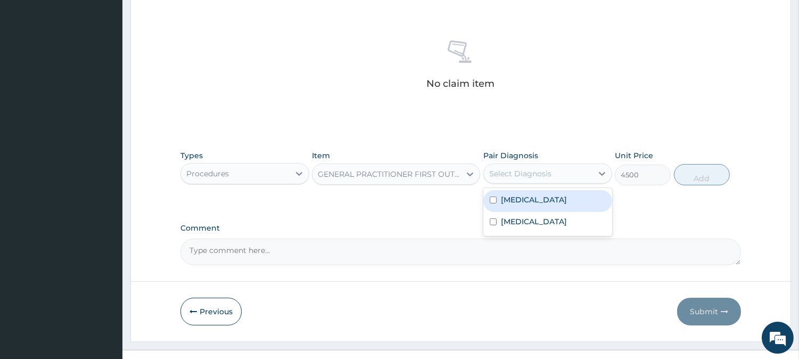
click at [511, 199] on label "Sepsis" at bounding box center [534, 199] width 66 height 11
checkbox input "true"
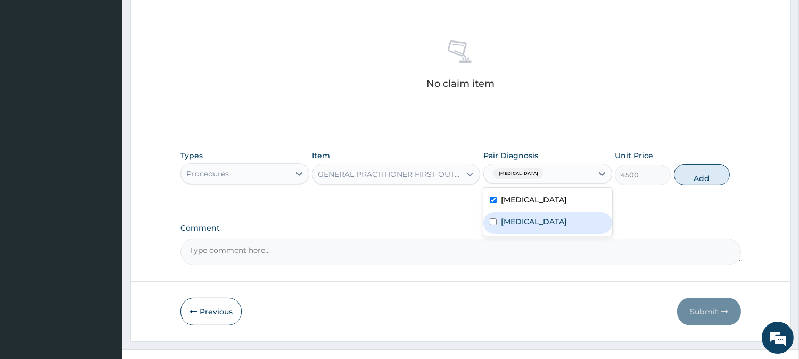
click at [503, 220] on label "Malaria" at bounding box center [534, 221] width 66 height 11
checkbox input "true"
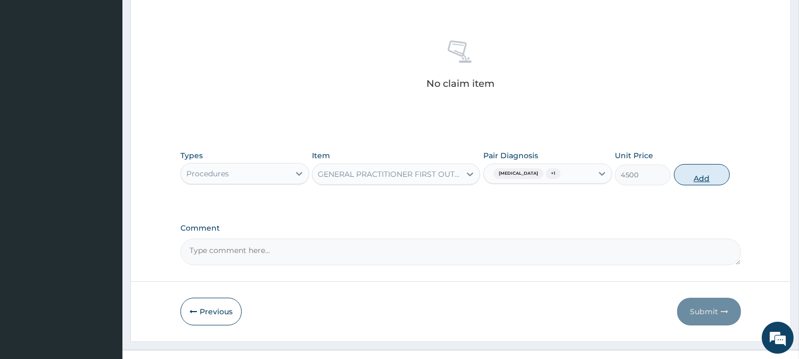
click at [682, 178] on button "Add" at bounding box center [702, 174] width 56 height 21
type input "0"
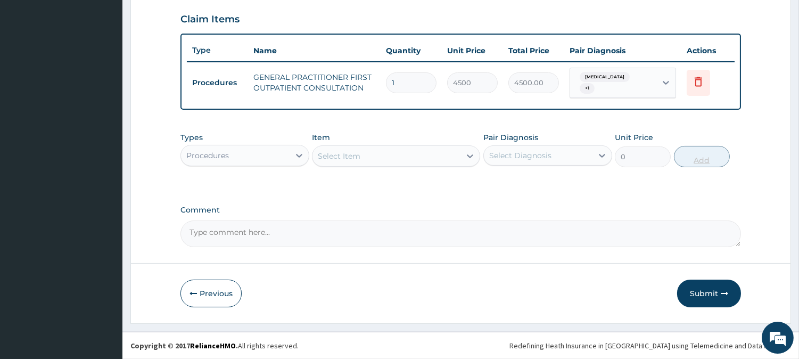
scroll to position [357, 0]
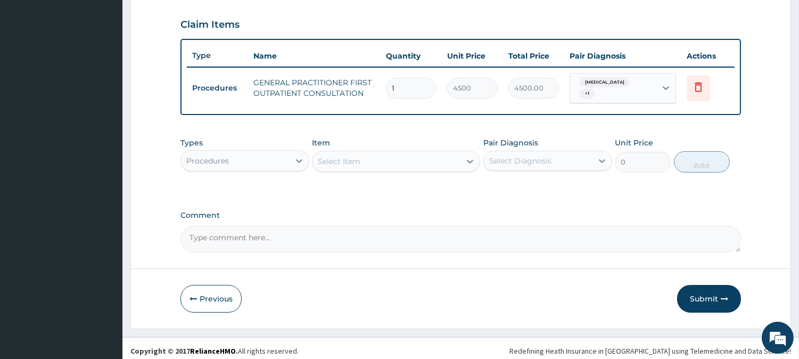
click at [438, 153] on div "Select Item" at bounding box center [386, 161] width 148 height 17
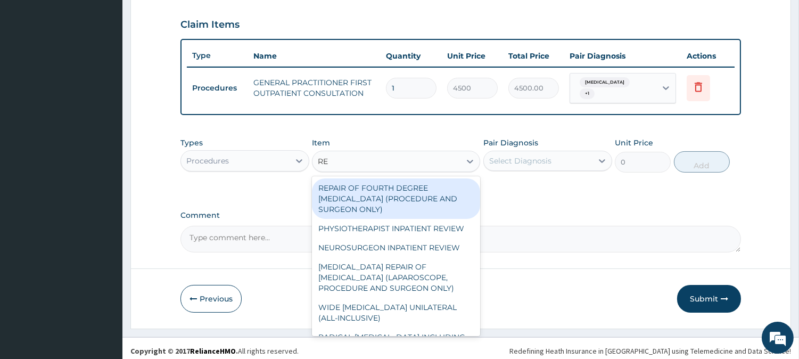
type input "REG"
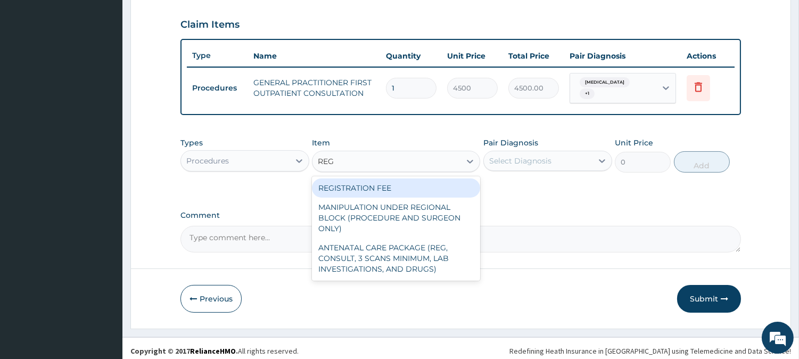
click at [399, 180] on div "REGISTRATION FEE" at bounding box center [396, 187] width 168 height 19
type input "3000"
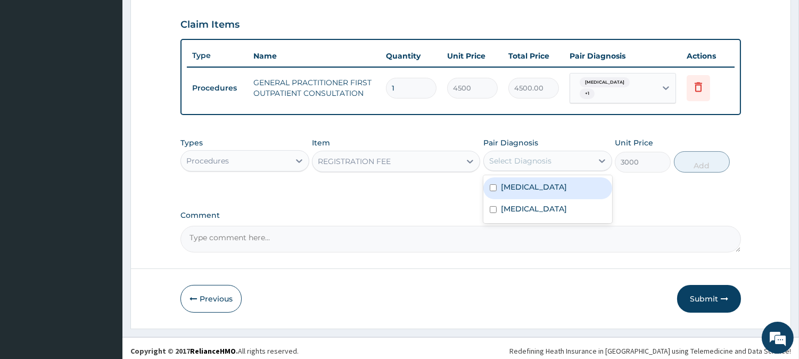
click at [528, 159] on div "Select Diagnosis" at bounding box center [520, 160] width 62 height 11
click at [510, 182] on label "Sepsis" at bounding box center [534, 187] width 66 height 11
checkbox input "true"
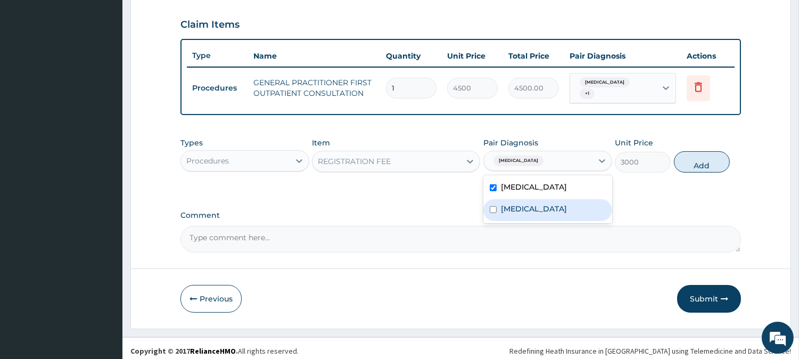
click at [507, 203] on label "Malaria" at bounding box center [534, 208] width 66 height 11
checkbox input "true"
click at [696, 163] on button "Add" at bounding box center [702, 161] width 56 height 21
type input "0"
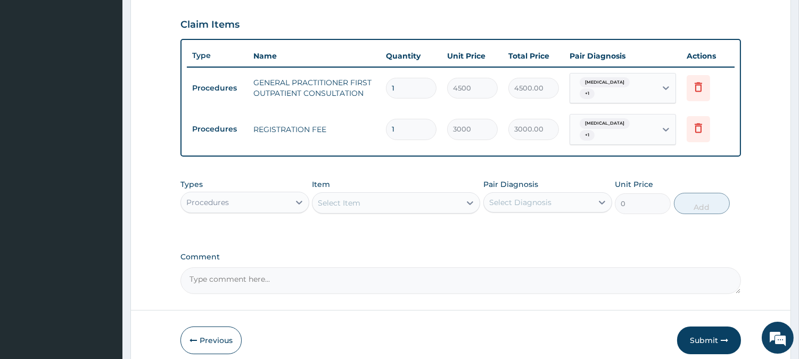
click at [283, 194] on div "Procedures" at bounding box center [235, 202] width 109 height 17
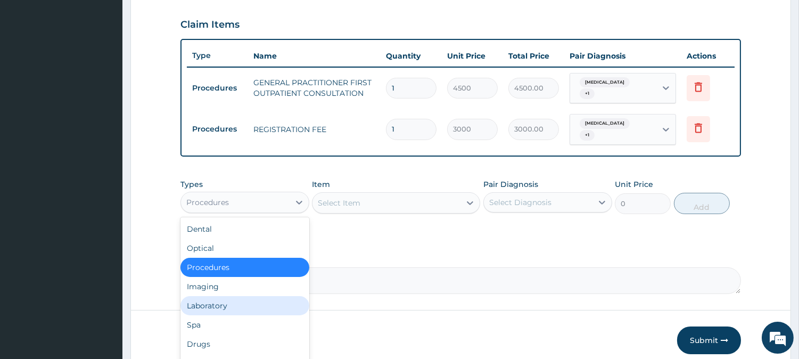
click at [233, 296] on div "Laboratory" at bounding box center [244, 305] width 129 height 19
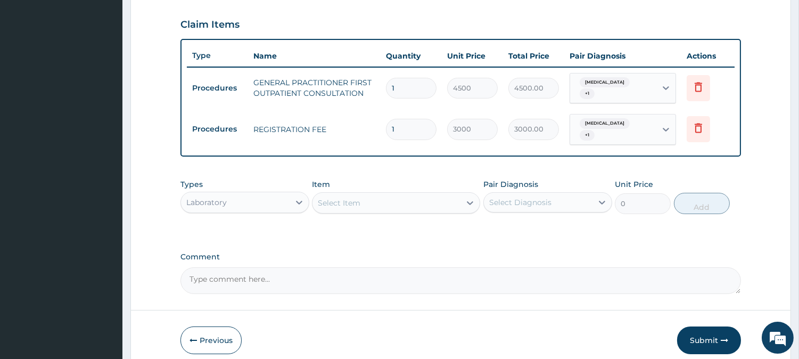
click at [432, 194] on div "Select Item" at bounding box center [386, 202] width 148 height 17
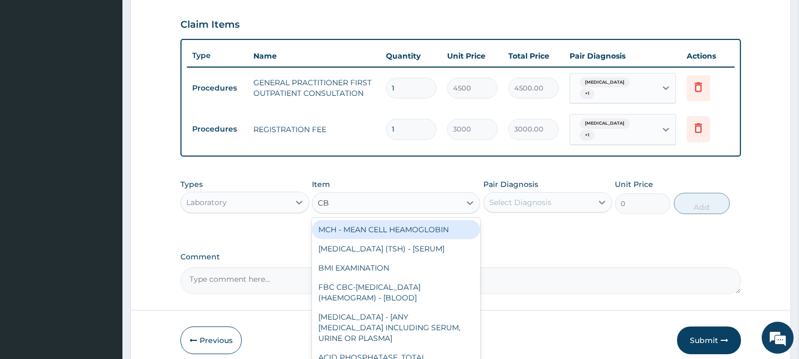
type input "CBC"
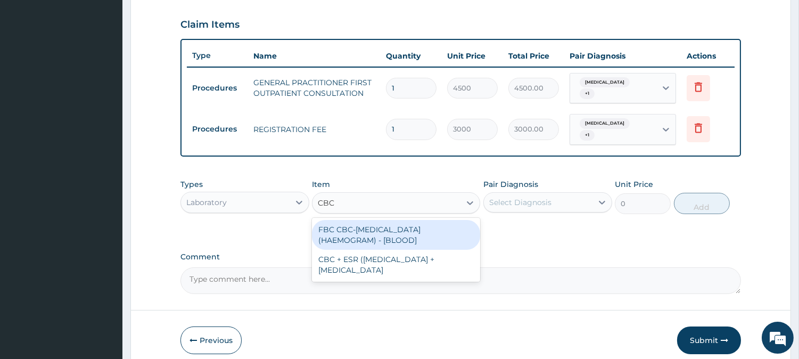
click at [403, 231] on div "FBC CBC-COMPLETE BLOOD COUNT (HAEMOGRAM) - [BLOOD]" at bounding box center [396, 235] width 168 height 30
type input "6000"
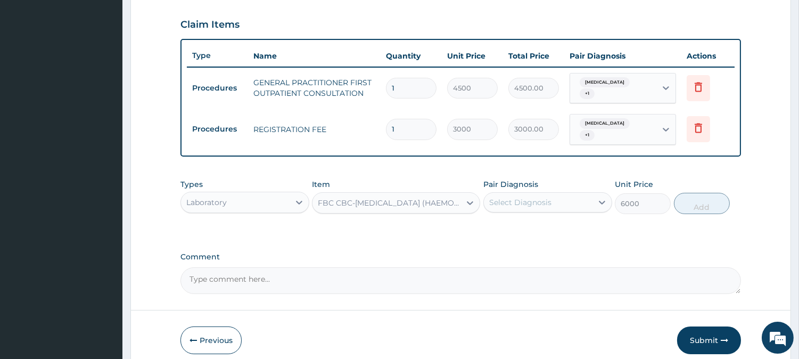
click at [515, 197] on div "Select Diagnosis" at bounding box center [520, 202] width 62 height 11
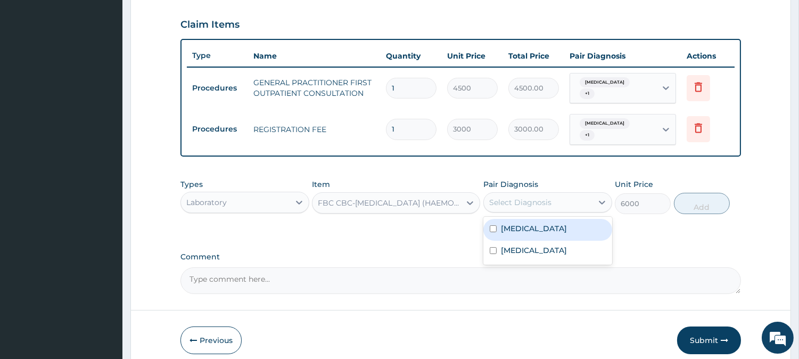
click at [506, 223] on label "Sepsis" at bounding box center [534, 228] width 66 height 11
checkbox input "true"
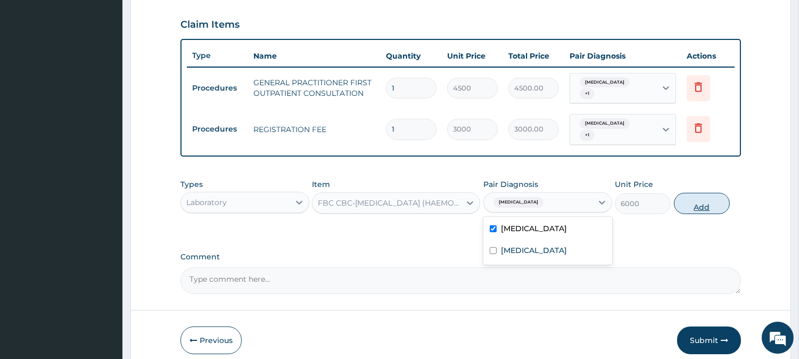
click at [700, 195] on button "Add" at bounding box center [702, 203] width 56 height 21
type input "0"
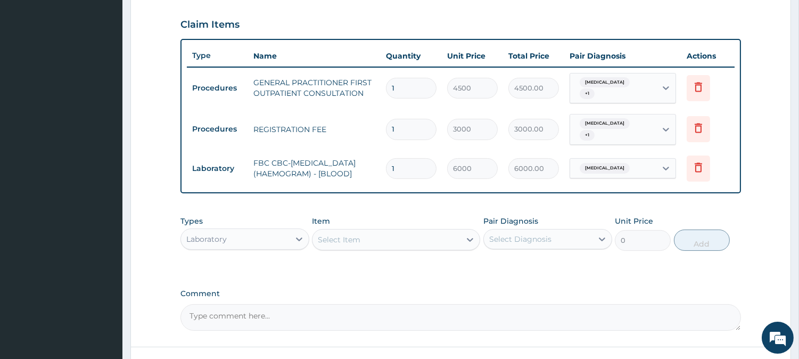
click at [444, 236] on div "Select Item" at bounding box center [386, 239] width 148 height 17
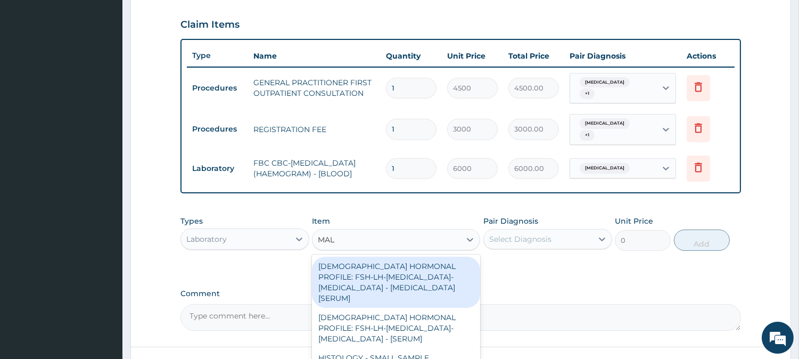
type input "MALA"
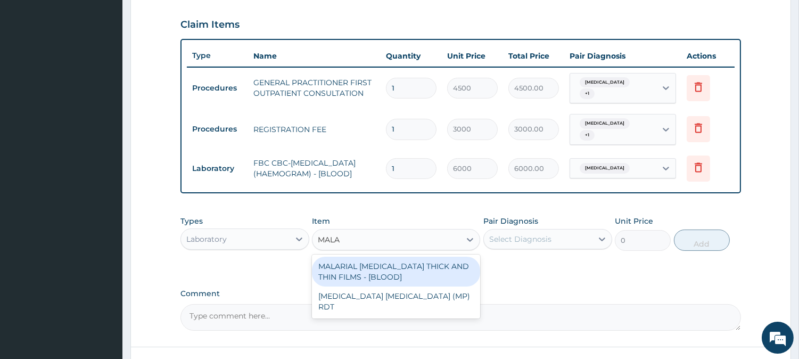
click at [405, 263] on div "MALARIAL PARASITE THICK AND THIN FILMS - [BLOOD]" at bounding box center [396, 272] width 168 height 30
type input "2625"
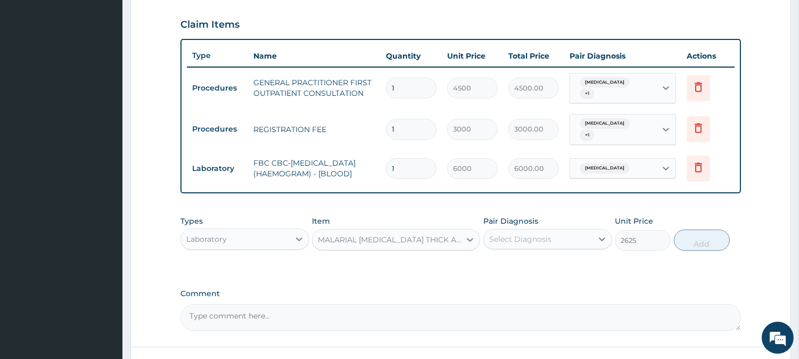
click at [530, 237] on div "Select Diagnosis" at bounding box center [520, 239] width 62 height 11
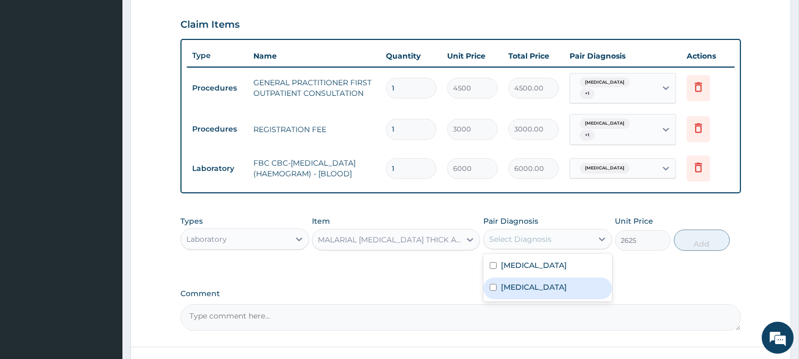
click at [509, 282] on label "Malaria" at bounding box center [534, 287] width 66 height 11
checkbox input "true"
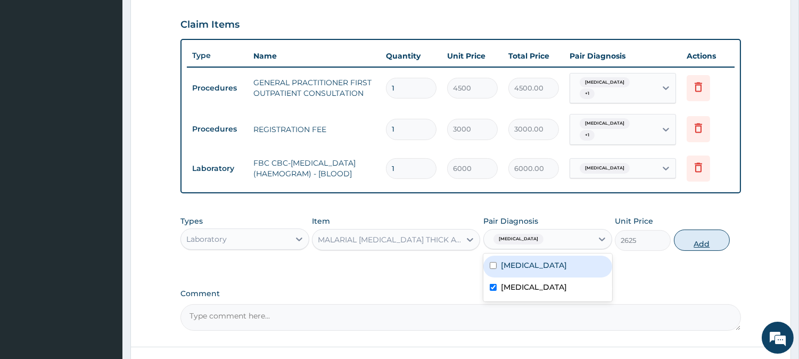
click at [693, 237] on button "Add" at bounding box center [702, 239] width 56 height 21
type input "0"
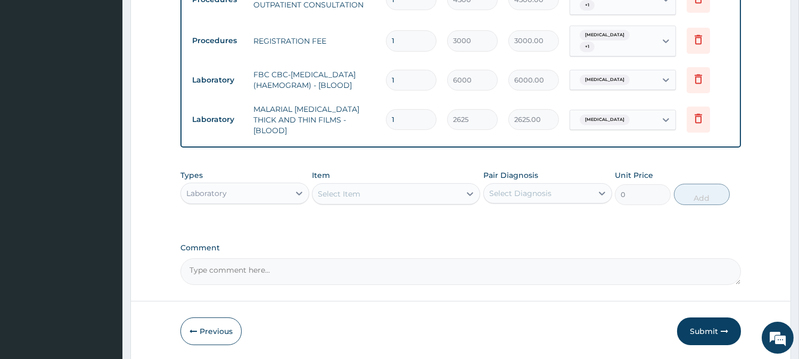
scroll to position [474, 0]
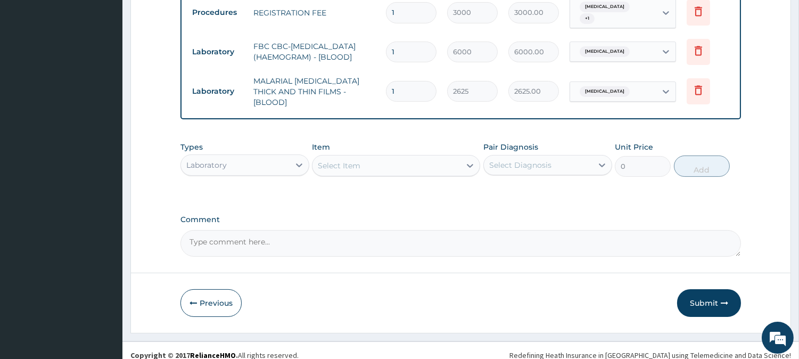
click at [283, 156] on div "Laboratory" at bounding box center [235, 164] width 109 height 17
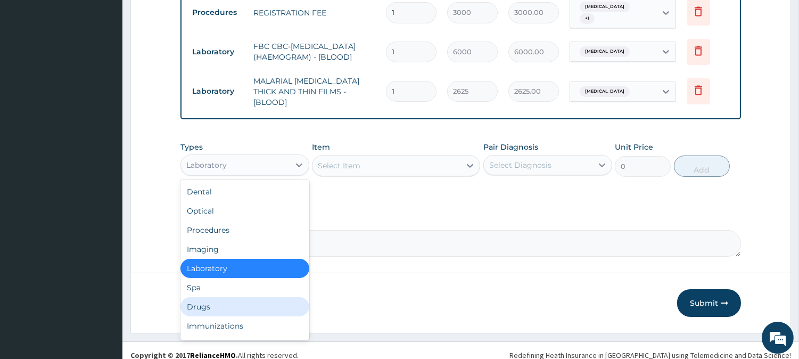
click at [287, 297] on div "Drugs" at bounding box center [244, 306] width 129 height 19
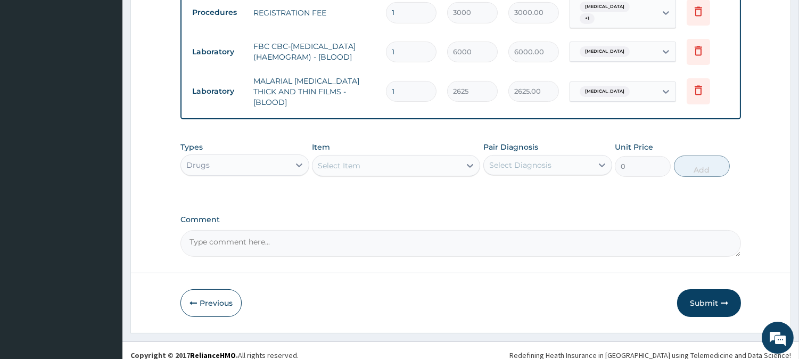
click at [440, 157] on div "Select Item" at bounding box center [386, 165] width 148 height 17
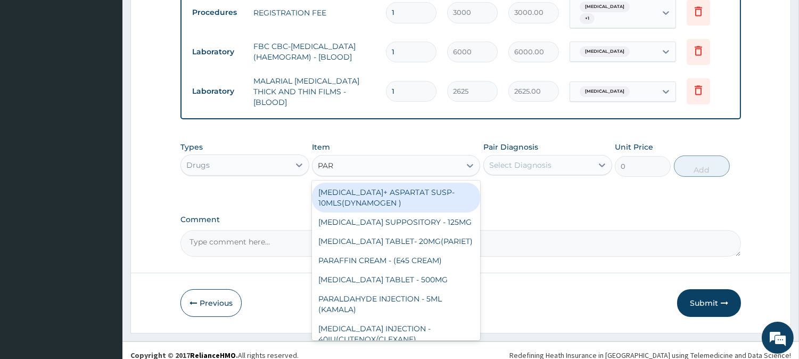
type input "PARA"
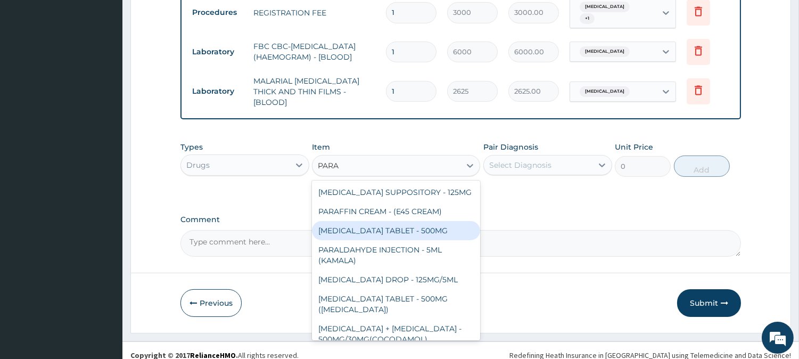
click at [438, 224] on div "PARACETAMOL TABLET - 500MG" at bounding box center [396, 230] width 168 height 19
type input "38.400000000000006"
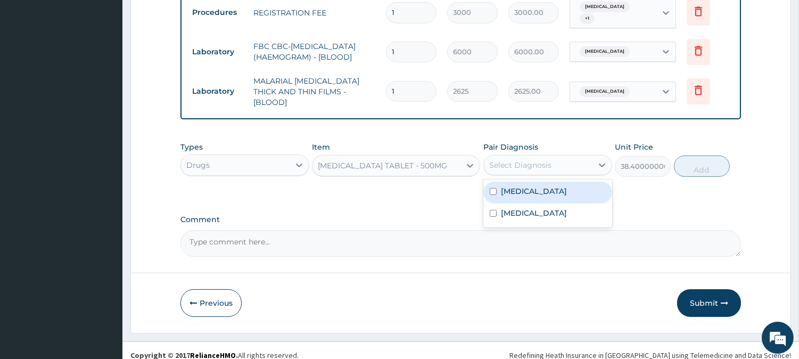
click at [525, 161] on div "Select Diagnosis" at bounding box center [538, 164] width 109 height 17
click at [514, 186] on label "Sepsis" at bounding box center [534, 191] width 66 height 11
checkbox input "true"
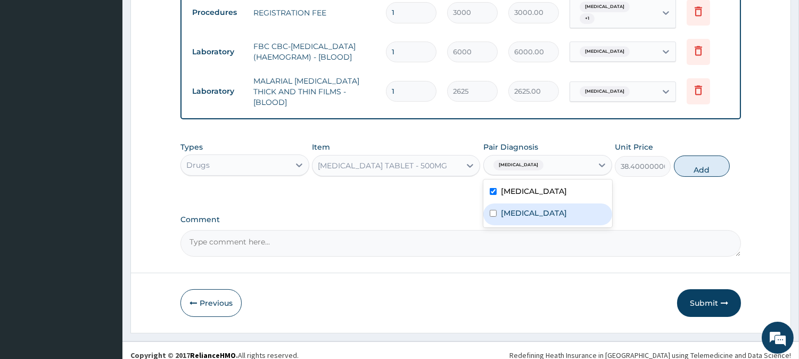
click at [492, 210] on input "checkbox" at bounding box center [493, 213] width 7 height 7
checkbox input "true"
click at [695, 158] on button "Add" at bounding box center [702, 165] width 56 height 21
type input "0"
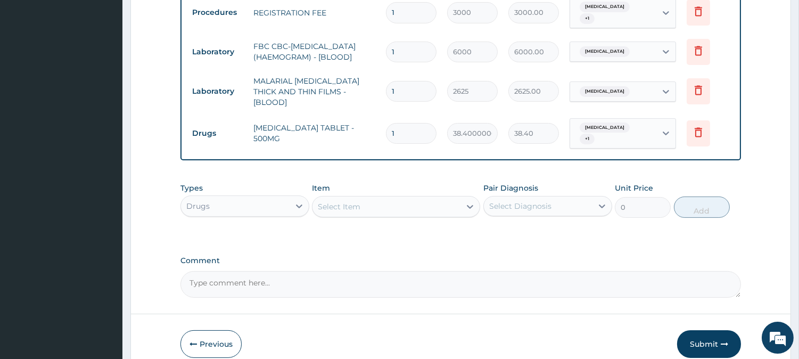
click at [435, 198] on div "Select Item" at bounding box center [386, 206] width 148 height 17
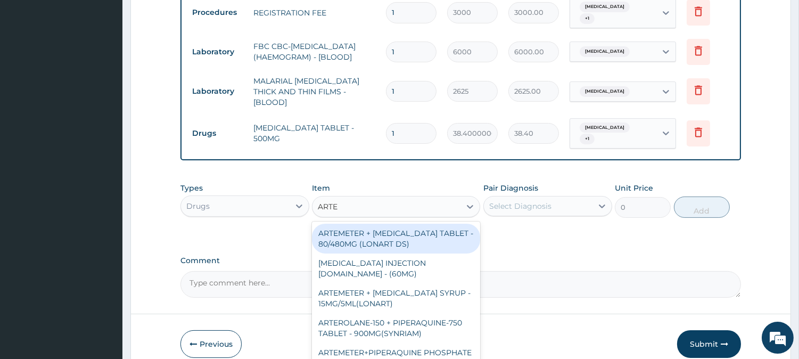
type input "ARTEM"
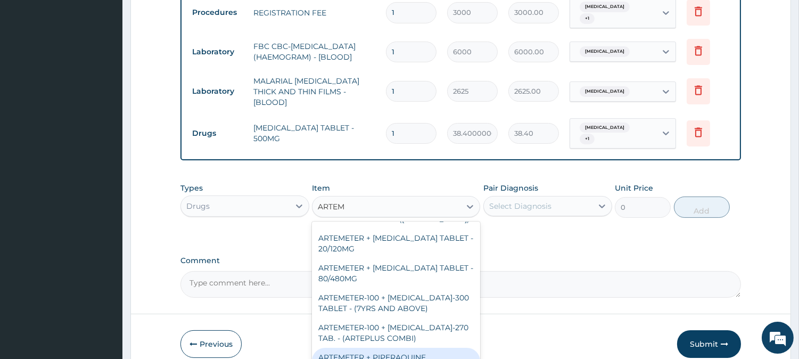
scroll to position [98, 0]
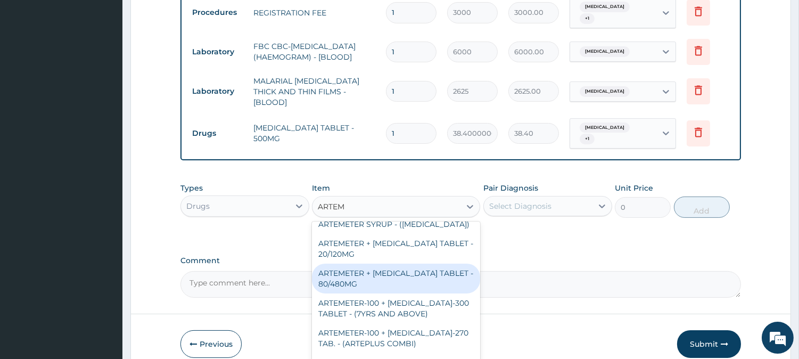
click at [378, 263] on div "ARTEMETER + LUMEFANTRINE TABLET - 80/480MG" at bounding box center [396, 278] width 168 height 30
type input "416"
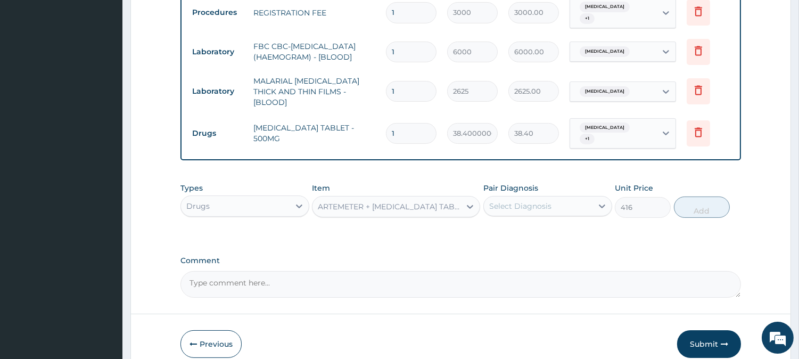
click at [505, 201] on div "Select Diagnosis" at bounding box center [520, 206] width 62 height 11
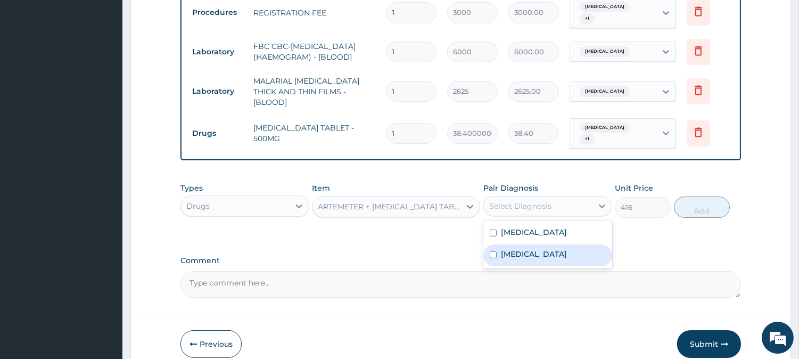
click at [493, 251] on input "checkbox" at bounding box center [493, 254] width 7 height 7
checkbox input "true"
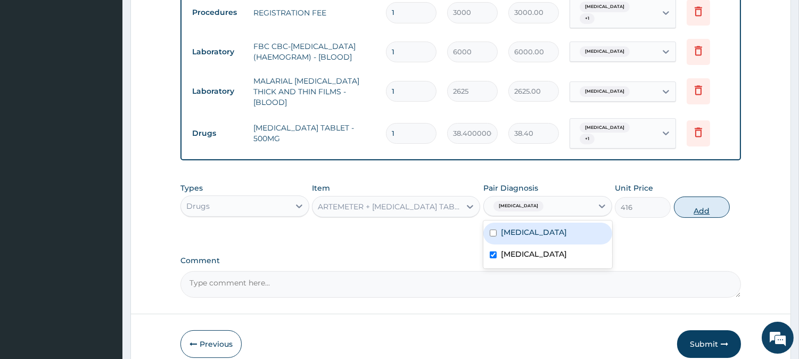
click at [708, 199] on button "Add" at bounding box center [702, 206] width 56 height 21
type input "0"
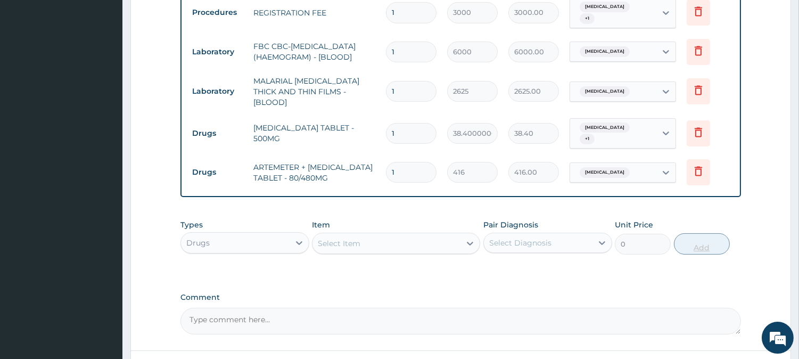
type input "0.00"
type input "6"
type input "2496.00"
type input "6"
click at [419, 123] on input "1" at bounding box center [411, 133] width 51 height 21
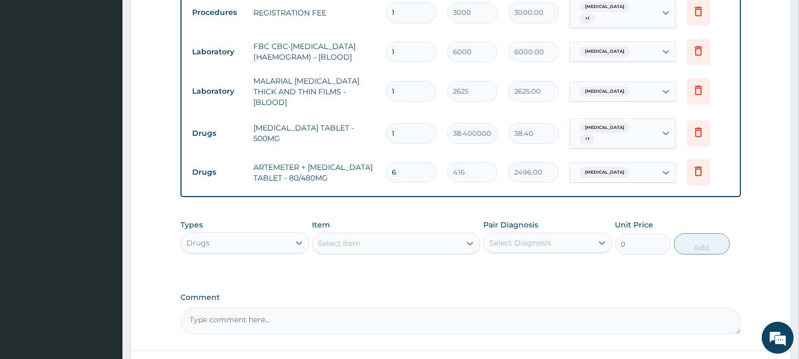
type input "18"
type input "691.20"
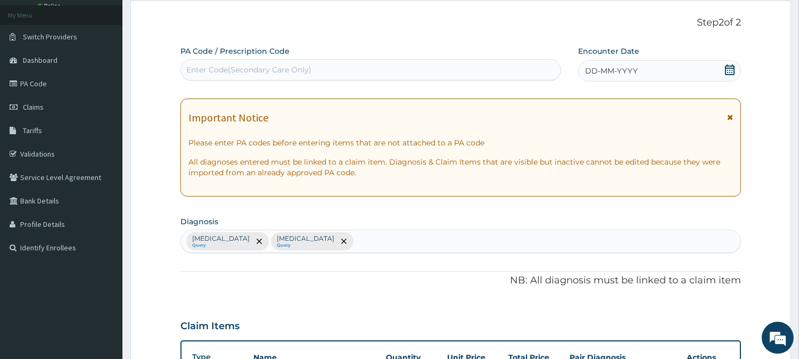
scroll to position [0, 0]
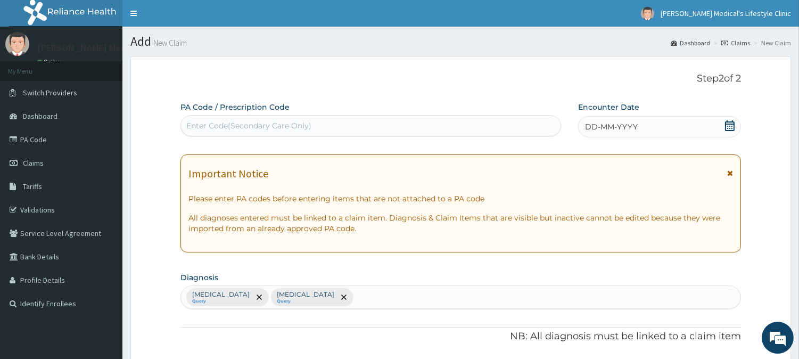
type input "18"
click at [598, 126] on span "DD-MM-YYYY" at bounding box center [611, 126] width 53 height 11
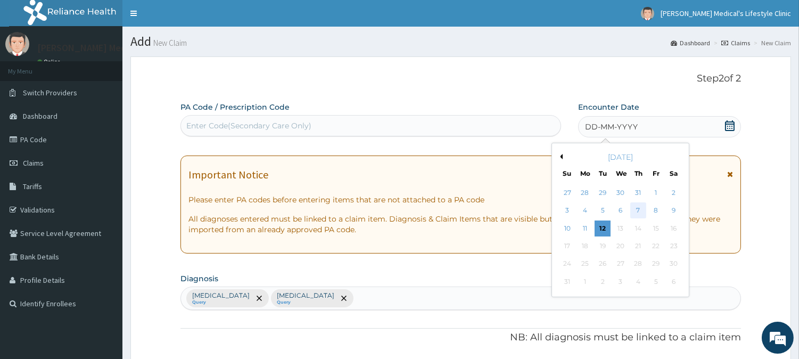
click at [641, 208] on div "7" at bounding box center [638, 211] width 16 height 16
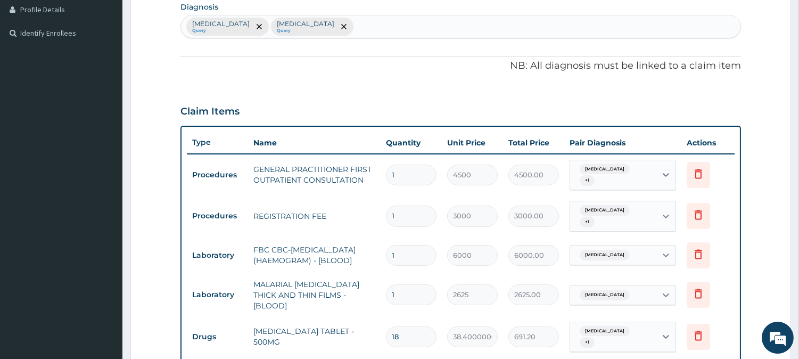
scroll to position [547, 0]
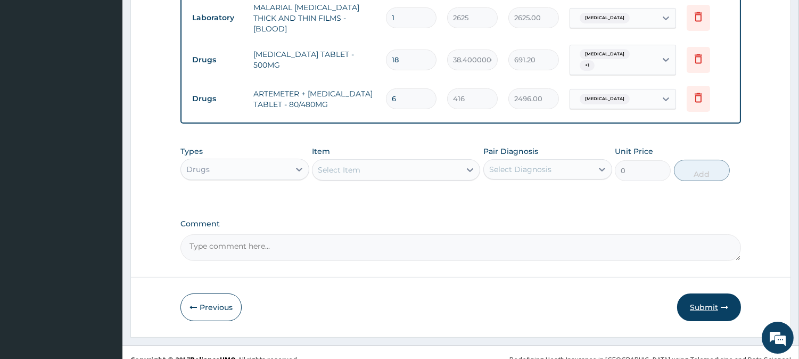
click at [698, 293] on button "Submit" at bounding box center [709, 307] width 64 height 28
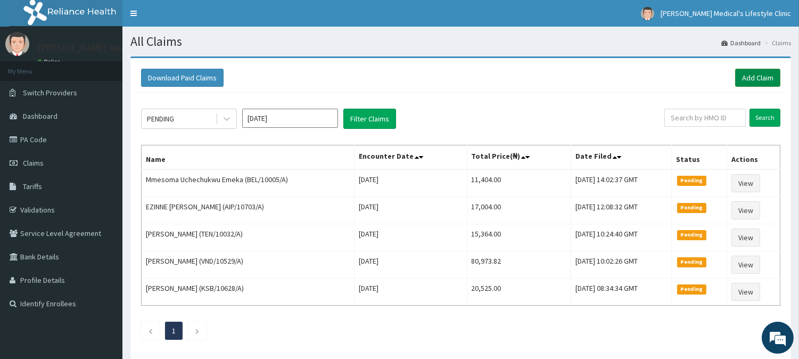
click at [742, 76] on link "Add Claim" at bounding box center [757, 78] width 45 height 18
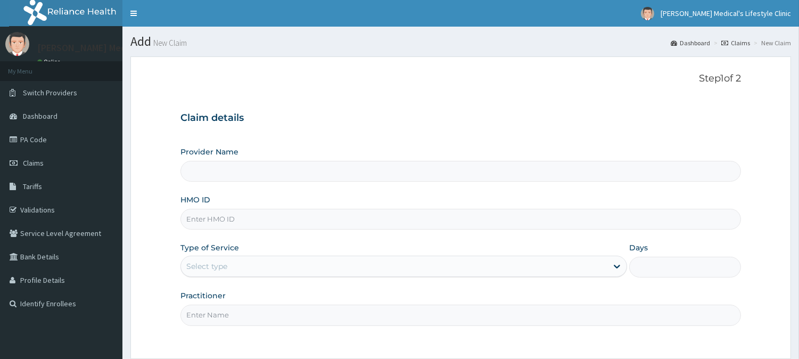
click at [232, 120] on h3 "Claim details" at bounding box center [460, 118] width 560 height 12
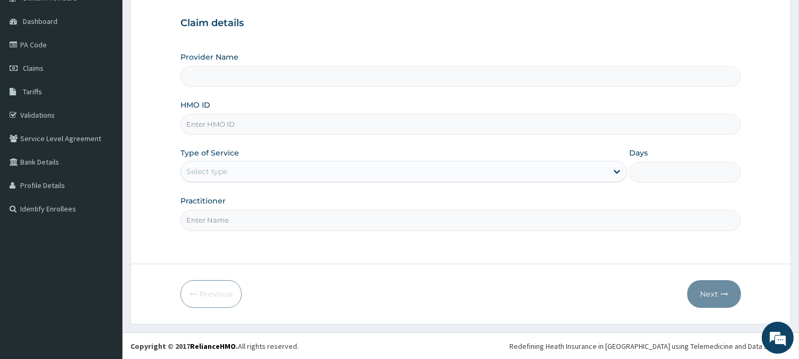
type input "[PERSON_NAME] Medical's Lifestyle clinic"
drag, startPoint x: 232, startPoint y: 120, endPoint x: 215, endPoint y: 123, distance: 16.9
paste input "AIP/10032/A"
type input "AIP/10032/A"
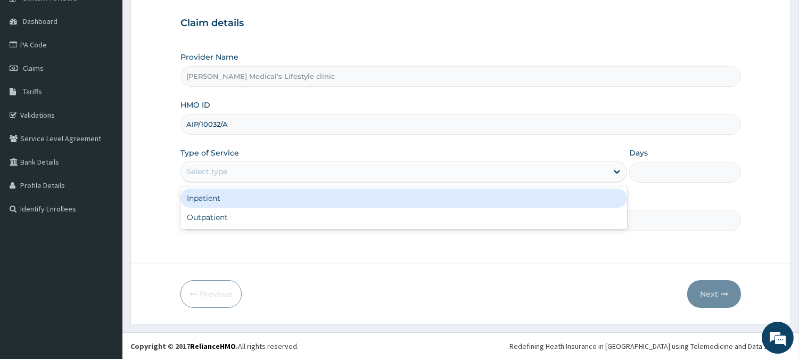
click at [219, 176] on div "Select type" at bounding box center [206, 171] width 41 height 11
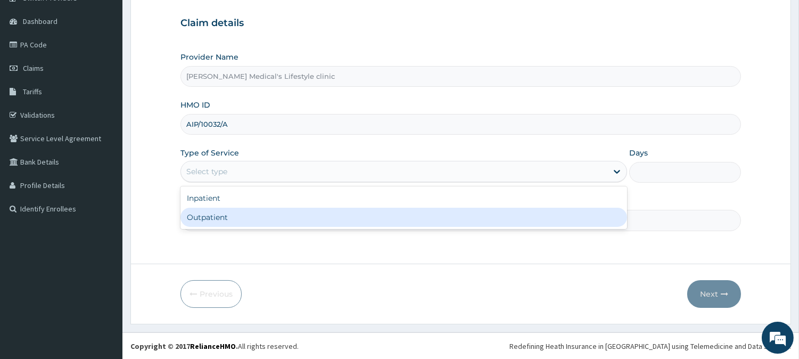
click at [217, 221] on div "Outpatient" at bounding box center [403, 217] width 447 height 19
type input "1"
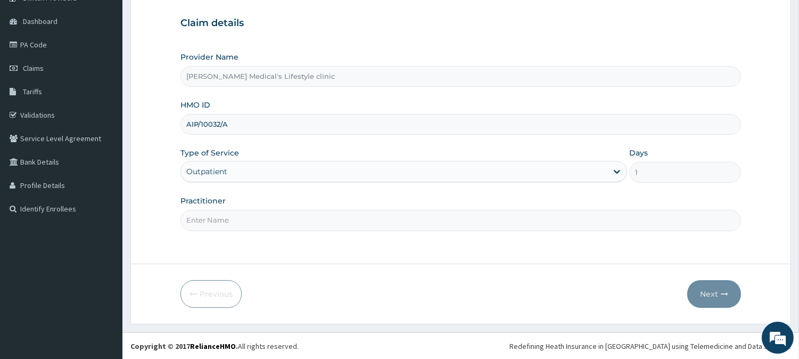
click at [217, 221] on input "Practitioner" at bounding box center [460, 220] width 560 height 21
type input "[PERSON_NAME]"
click at [702, 301] on button "Next" at bounding box center [714, 294] width 54 height 28
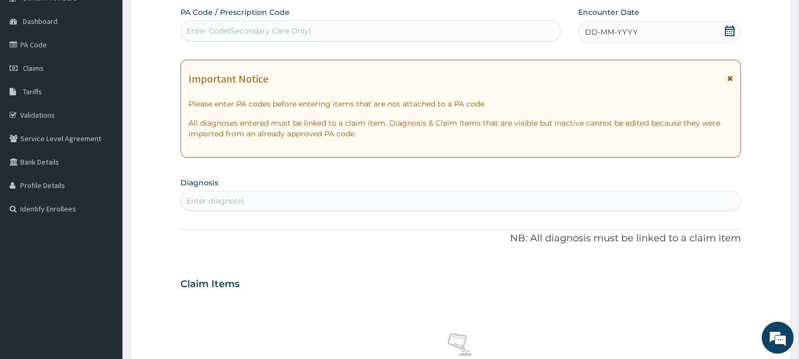
click at [285, 199] on div "Enter diagnosis" at bounding box center [460, 200] width 559 height 17
type input "A"
type input "[MEDICAL_DATA]"
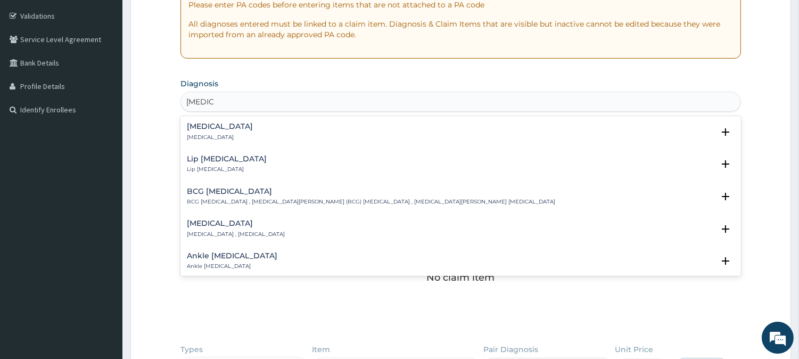
click at [185, 127] on div "Ulcer Ulcer Select Status Query Query covers suspected (?), Keep in view (kiv),…" at bounding box center [460, 134] width 560 height 32
click at [199, 129] on h4 "Ulcer" at bounding box center [220, 126] width 66 height 8
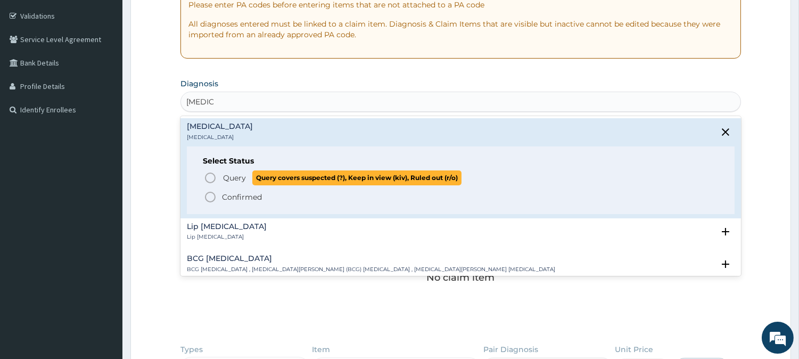
click at [211, 178] on icon "status option query" at bounding box center [210, 177] width 13 height 13
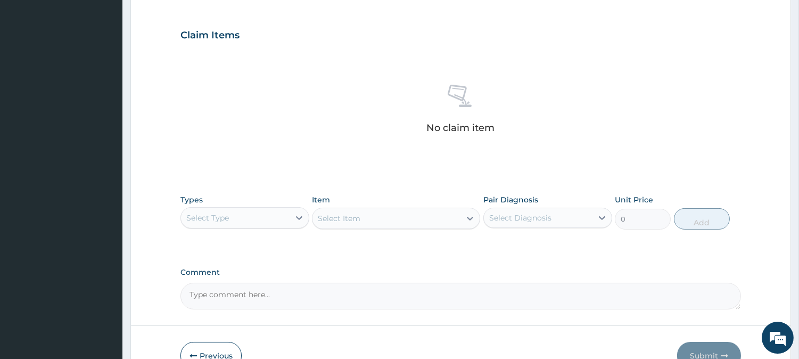
scroll to position [408, 0]
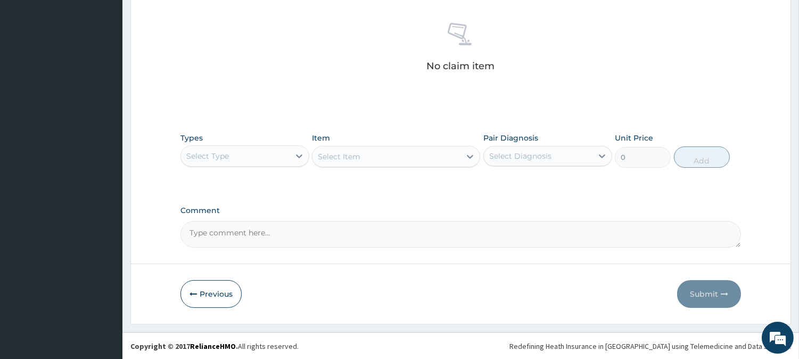
click at [275, 156] on div "Select Type" at bounding box center [235, 155] width 109 height 17
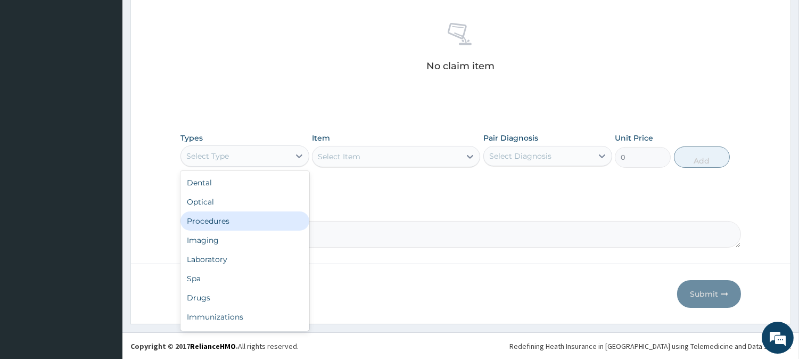
click at [230, 221] on div "Procedures" at bounding box center [244, 220] width 129 height 19
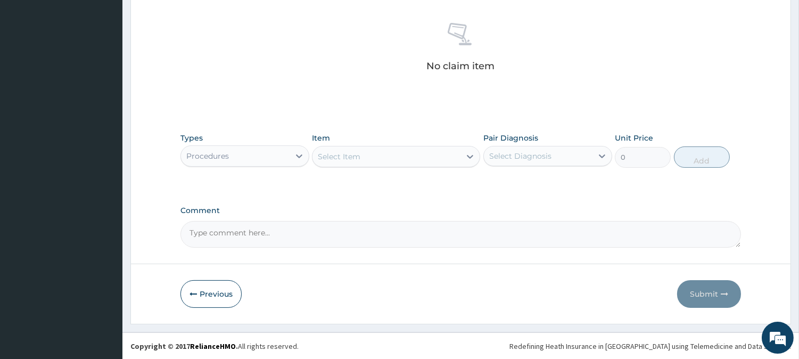
click at [442, 156] on div "Select Item" at bounding box center [386, 156] width 148 height 17
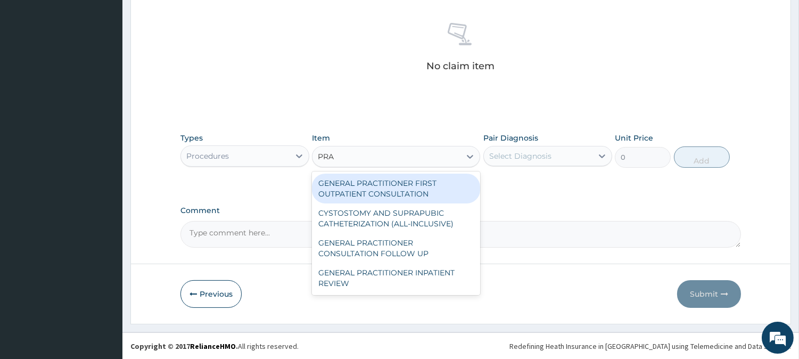
type input "PRAC"
click at [413, 201] on div "GENERAL PRACTITIONER FIRST OUTPATIENT CONSULTATION" at bounding box center [396, 189] width 168 height 30
type input "4500"
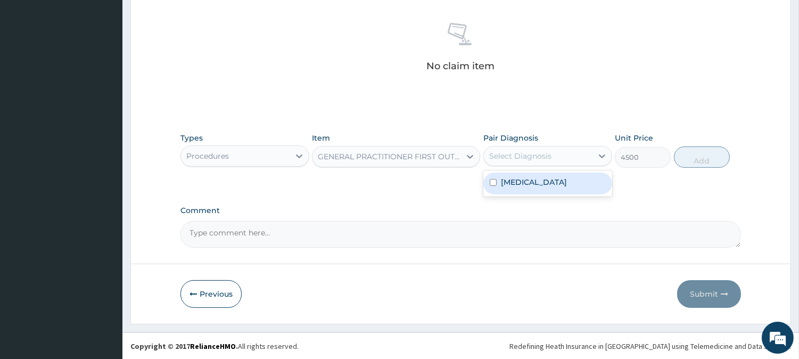
click at [522, 163] on div "Select Diagnosis" at bounding box center [538, 155] width 109 height 17
click at [522, 178] on div "Ulcer" at bounding box center [547, 183] width 129 height 22
checkbox input "true"
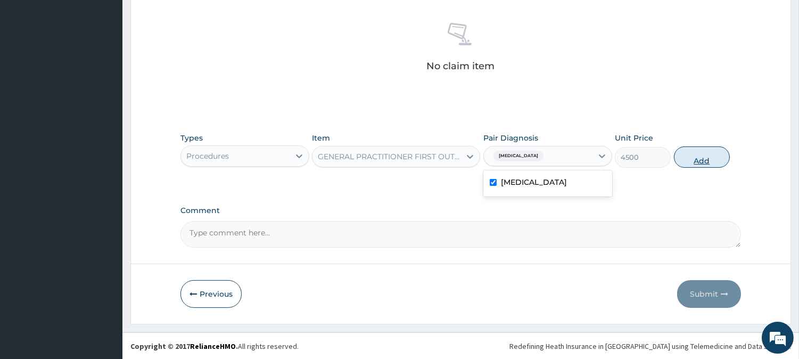
click at [683, 155] on button "Add" at bounding box center [702, 156] width 56 height 21
type input "0"
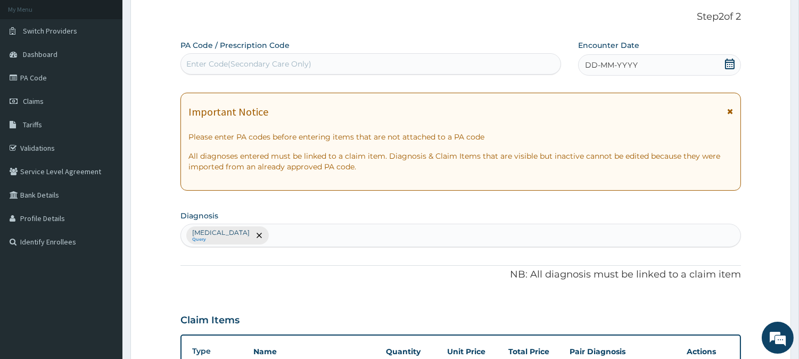
scroll to position [61, 0]
click at [44, 96] on link "Claims" at bounding box center [61, 101] width 122 height 23
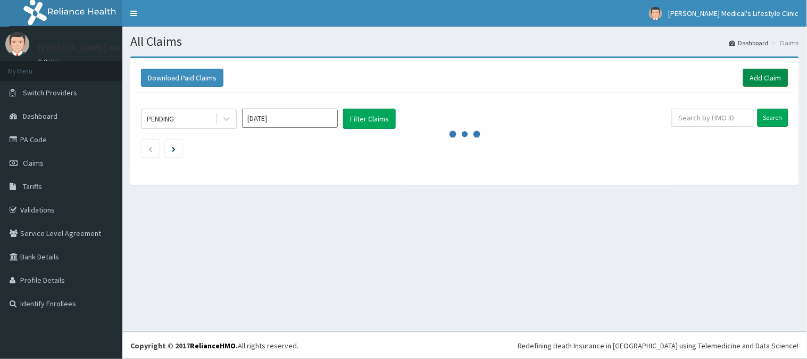
click at [755, 77] on link "Add Claim" at bounding box center [766, 78] width 45 height 18
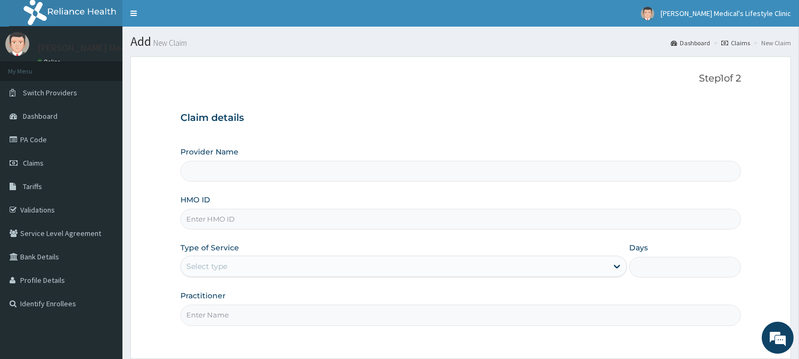
scroll to position [95, 0]
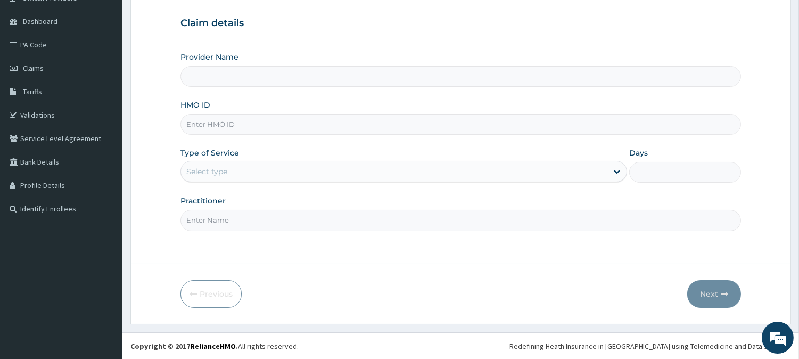
type input "[PERSON_NAME] Medical's Lifestyle clinic"
click at [304, 131] on input "HMO ID" at bounding box center [460, 124] width 560 height 21
paste input "CPS/10416/A"
type input "CPS/10416/A"
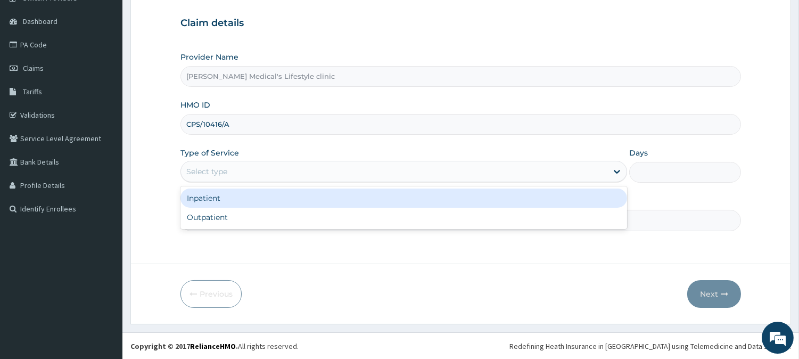
click at [263, 172] on div "Select type" at bounding box center [394, 171] width 426 height 17
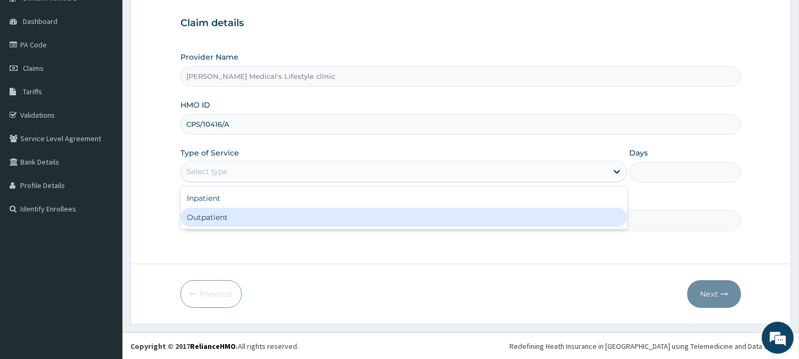
click at [240, 213] on div "Outpatient" at bounding box center [403, 217] width 447 height 19
type input "1"
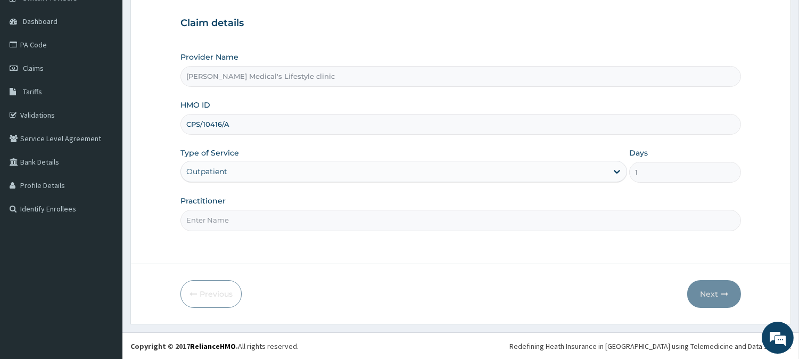
click at [236, 217] on input "Practitioner" at bounding box center [460, 220] width 560 height 21
type input "[PERSON_NAME]"
click at [711, 299] on button "Next" at bounding box center [714, 294] width 54 height 28
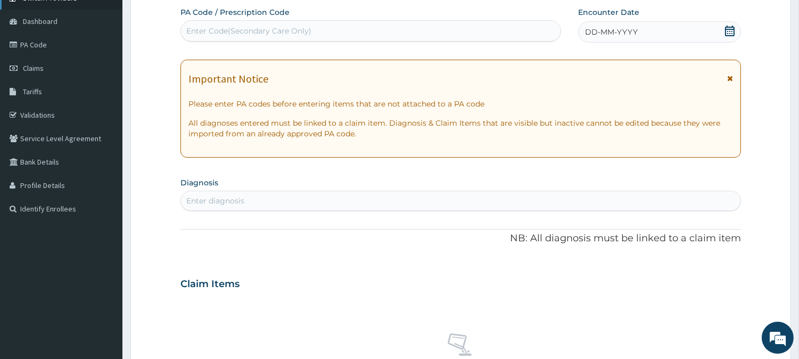
scroll to position [0, 0]
click at [303, 207] on div "Enter diagnosis" at bounding box center [460, 200] width 559 height 17
type input "PUD"
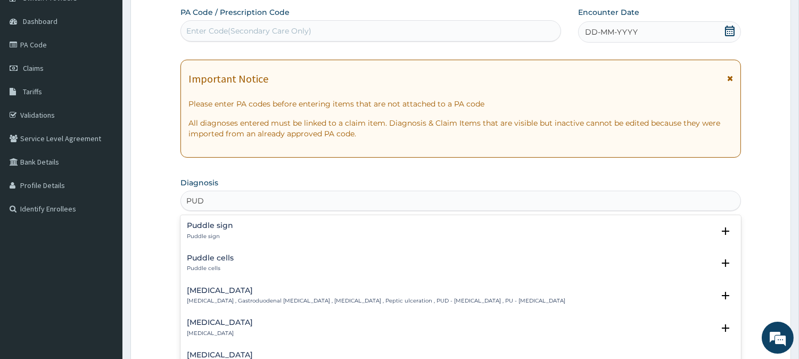
click at [216, 290] on h4 "Peptic ulcer" at bounding box center [376, 290] width 378 height 8
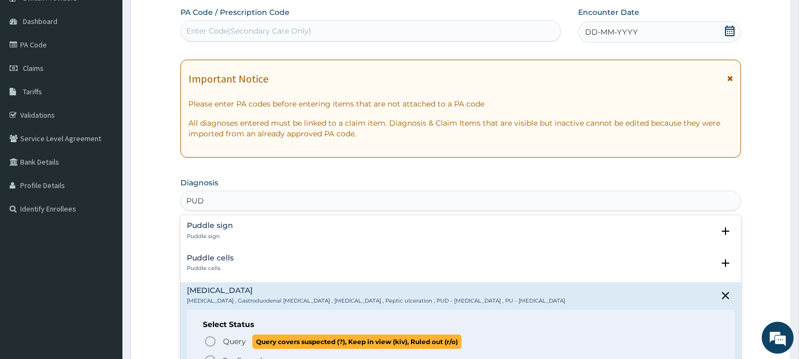
click at [205, 341] on circle "status option query" at bounding box center [210, 341] width 10 height 10
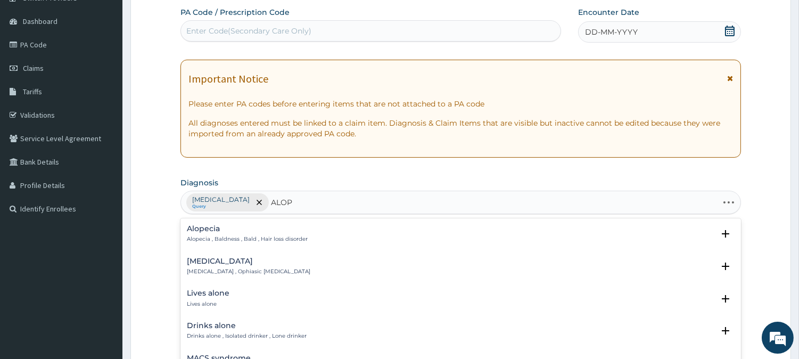
type input "ALOPE"
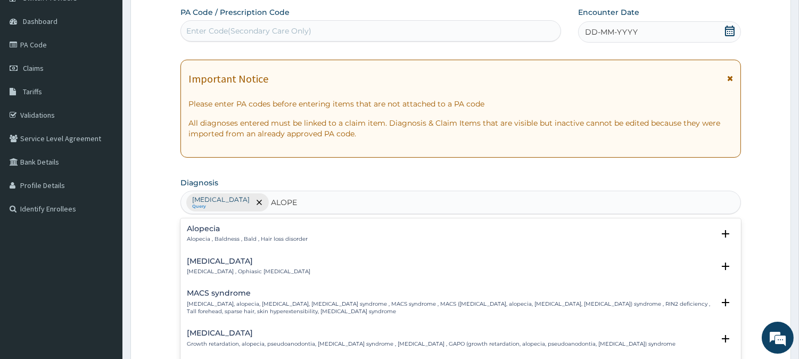
click at [235, 235] on p "Alopecia , Baldness , Bald , Hair loss disorder" at bounding box center [247, 238] width 121 height 7
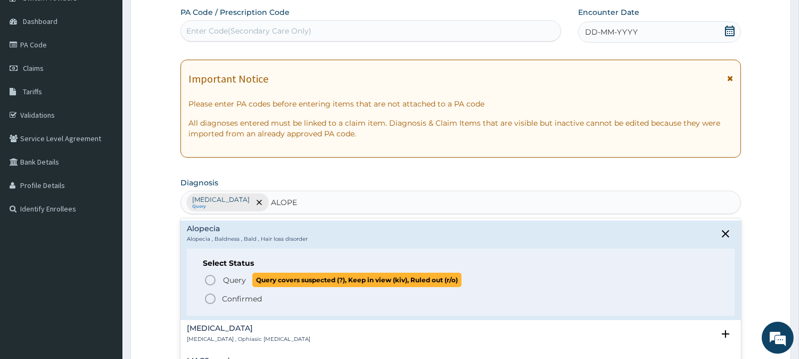
click at [216, 284] on icon "status option query" at bounding box center [210, 280] width 13 height 13
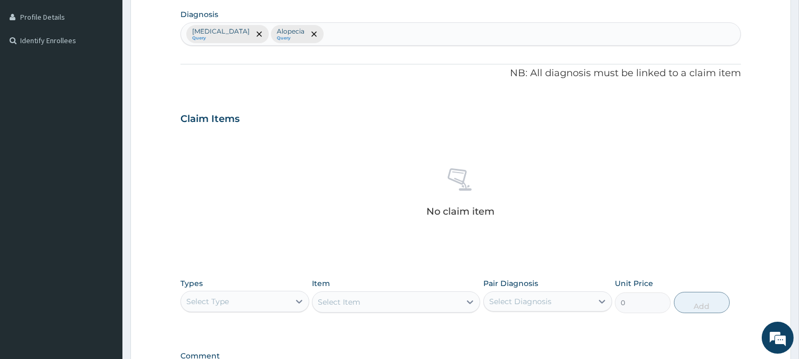
scroll to position [292, 0]
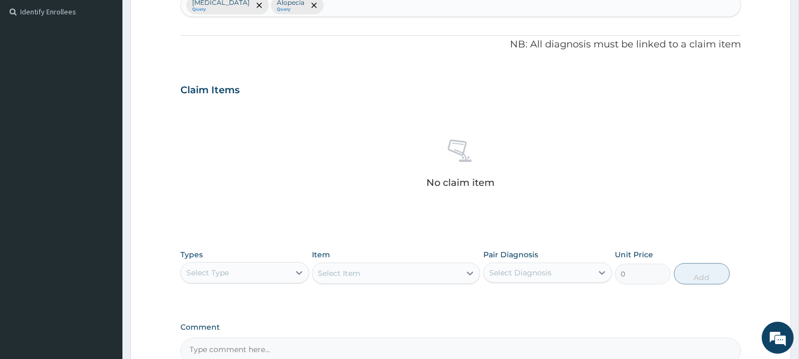
click at [217, 278] on div "Select Type" at bounding box center [235, 272] width 109 height 17
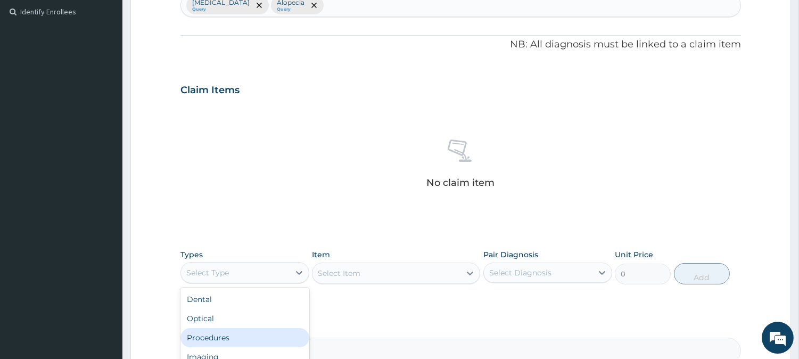
click at [209, 336] on div "Procedures" at bounding box center [244, 337] width 129 height 19
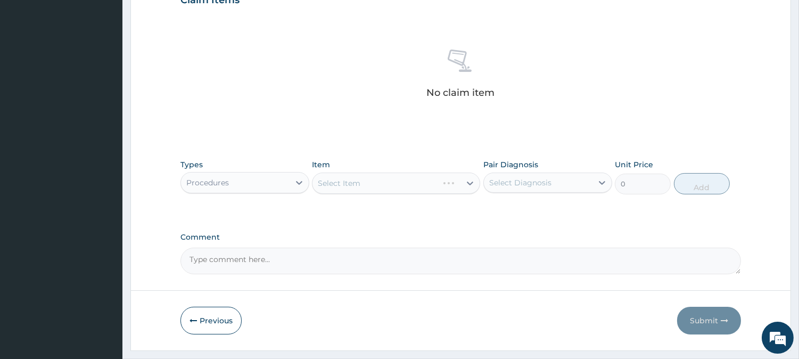
scroll to position [408, 0]
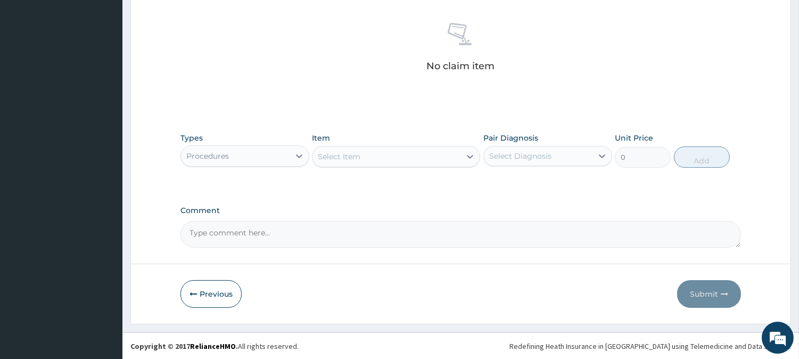
click at [422, 158] on div "Select Item" at bounding box center [386, 156] width 148 height 17
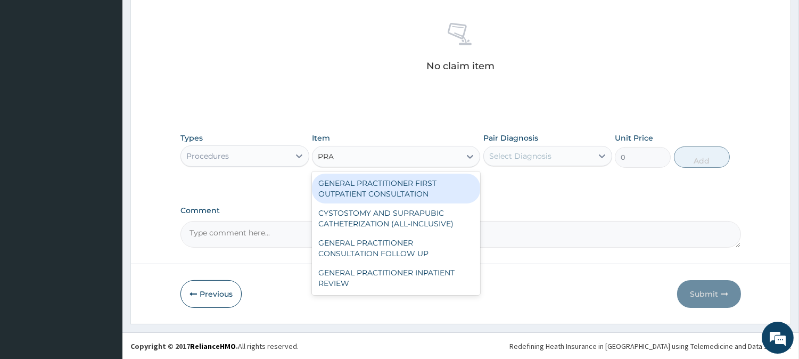
type input "PRAC"
click at [416, 185] on div "GENERAL PRACTITIONER FIRST OUTPATIENT CONSULTATION" at bounding box center [396, 189] width 168 height 30
type input "4500"
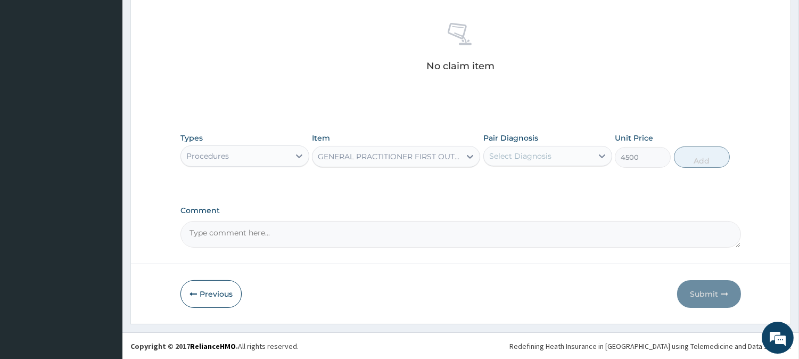
click at [496, 162] on div "Select Diagnosis" at bounding box center [538, 155] width 109 height 17
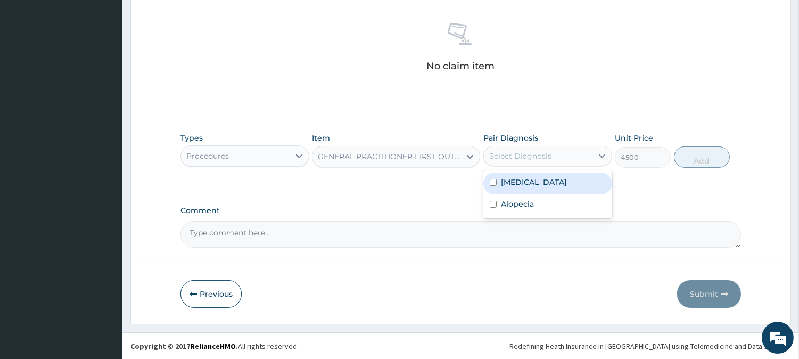
click at [491, 179] on input "checkbox" at bounding box center [493, 182] width 7 height 7
checkbox input "true"
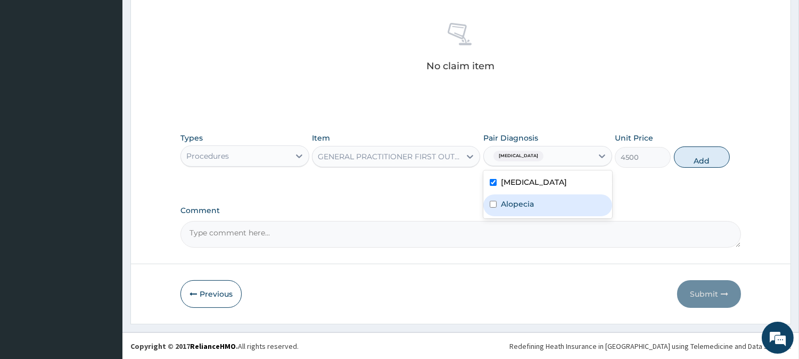
click at [491, 203] on input "checkbox" at bounding box center [493, 204] width 7 height 7
checkbox input "true"
click at [684, 160] on button "Add" at bounding box center [702, 156] width 56 height 21
type input "0"
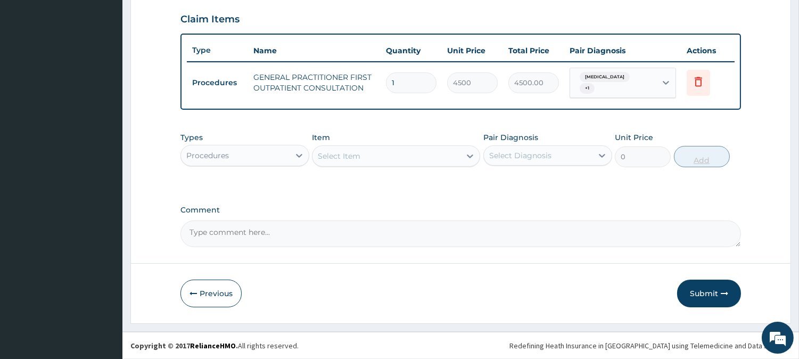
scroll to position [357, 0]
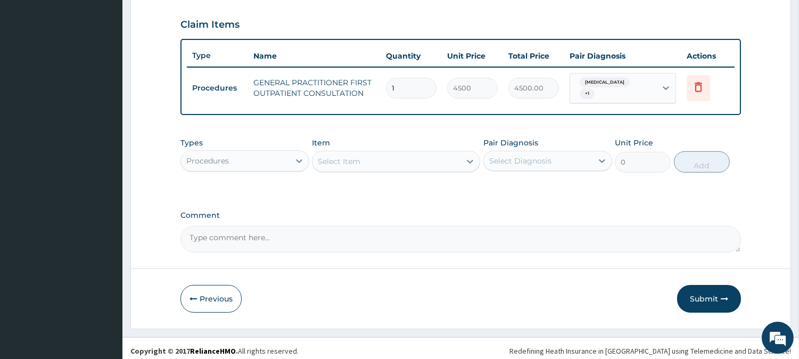
click at [262, 153] on div "Procedures" at bounding box center [235, 160] width 109 height 17
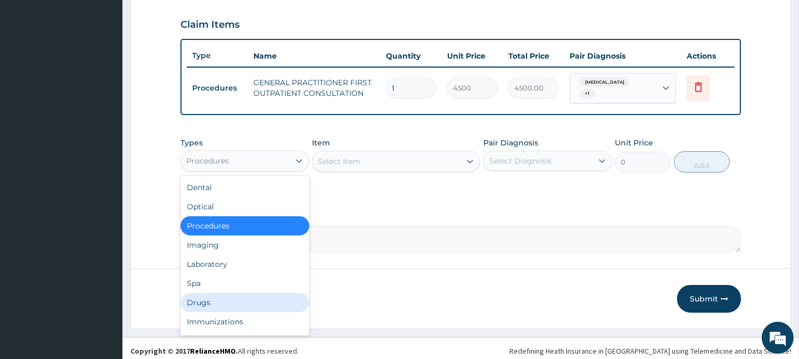
click at [234, 295] on div "Drugs" at bounding box center [244, 302] width 129 height 19
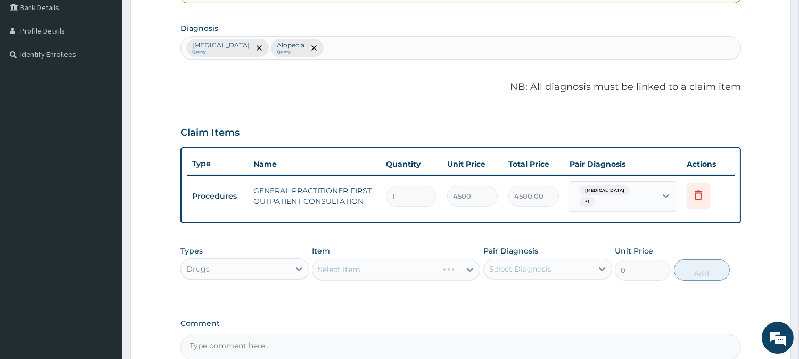
scroll to position [160, 0]
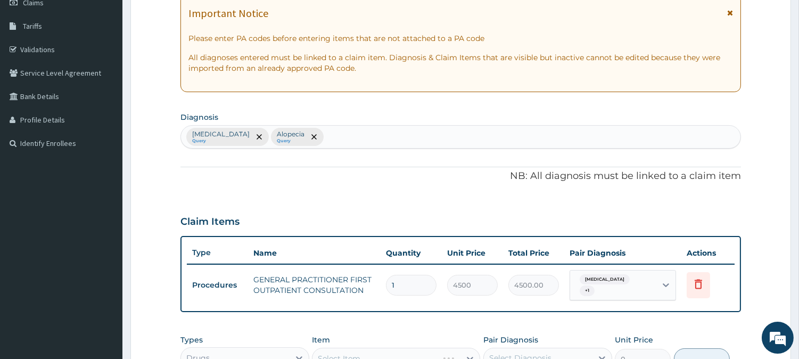
click at [349, 131] on div "Peptic ulcer Query Alopecia Query" at bounding box center [460, 137] width 559 height 22
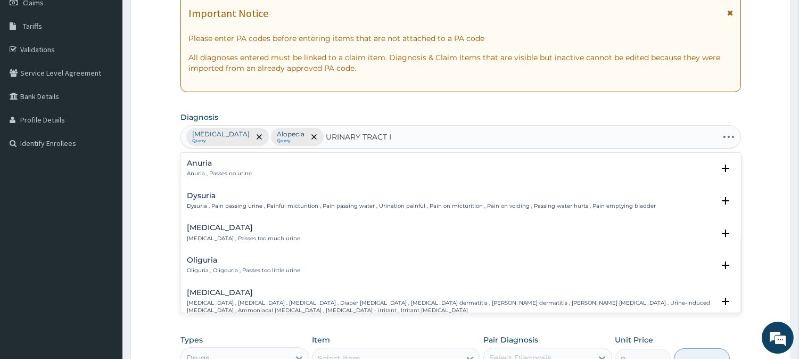
type input "URINARY TRACT IN"
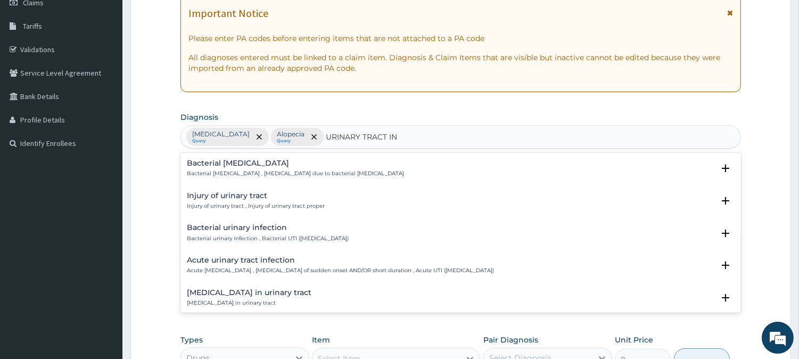
click at [260, 227] on h4 "Bacterial urinary infection" at bounding box center [268, 228] width 162 height 8
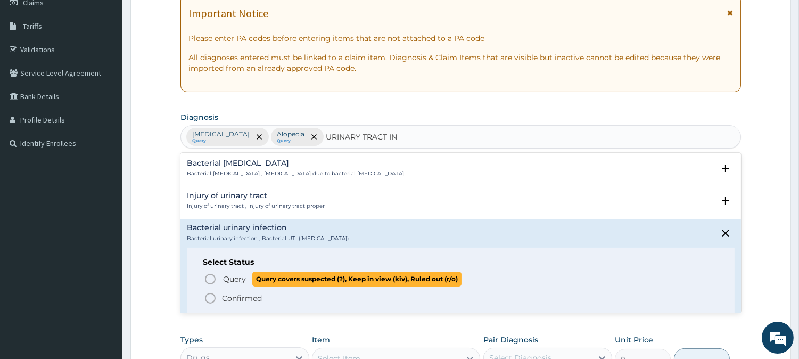
click at [213, 275] on circle "status option query" at bounding box center [210, 279] width 10 height 10
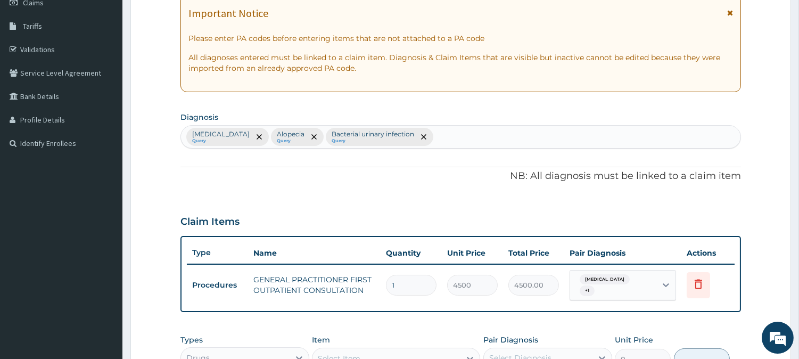
scroll to position [357, 0]
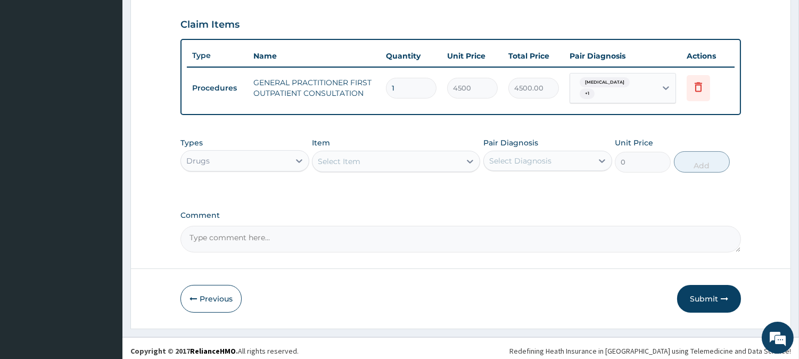
click at [374, 153] on div "Select Item" at bounding box center [386, 161] width 148 height 17
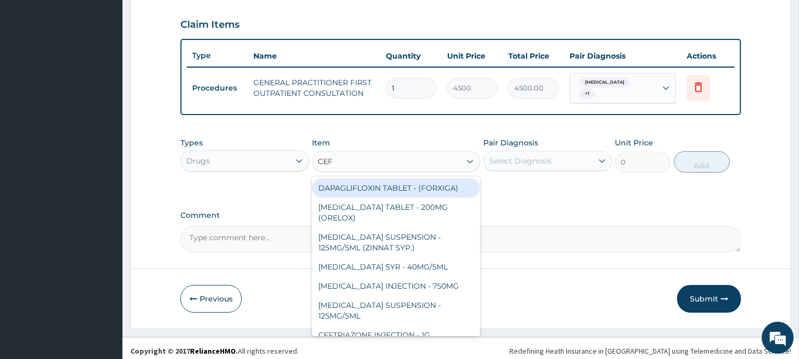
type input "CEFI"
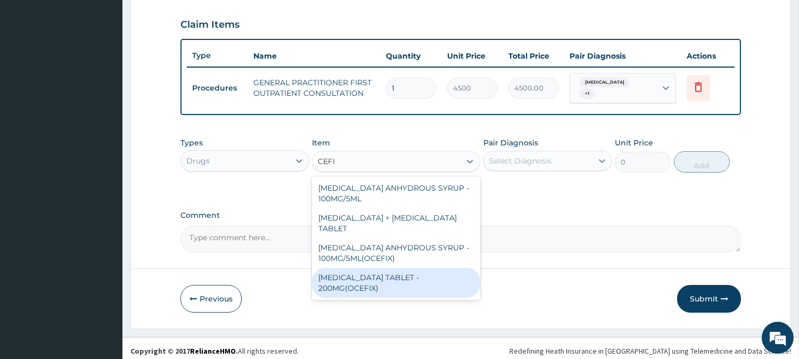
click at [391, 268] on div "CEFIXIME TABLET - 200MG(OCEFIX)" at bounding box center [396, 283] width 168 height 30
type input "256"
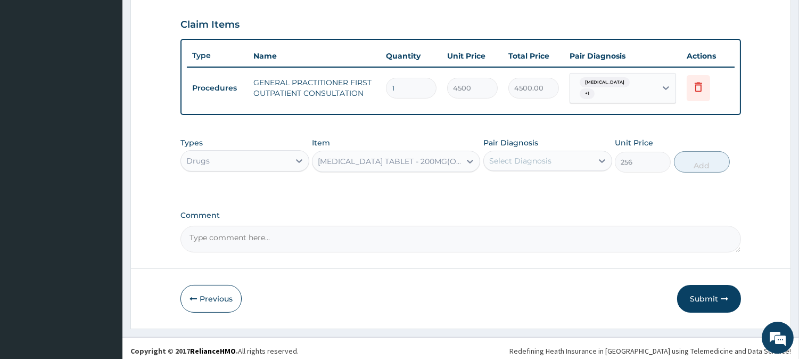
click at [423, 161] on div "CEFIXIME TABLET - 200MG(OCEFIX)" at bounding box center [386, 161] width 148 height 17
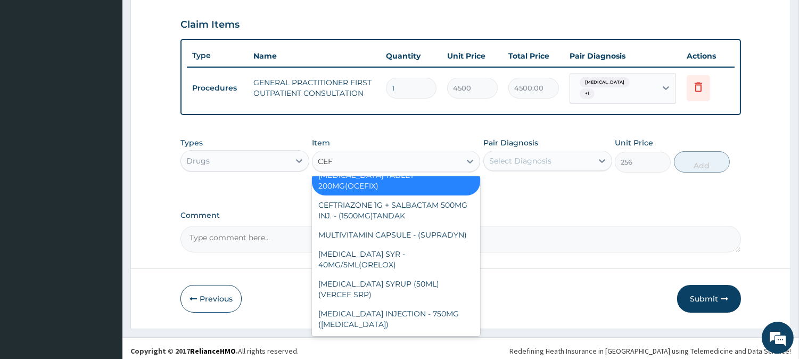
scroll to position [368, 0]
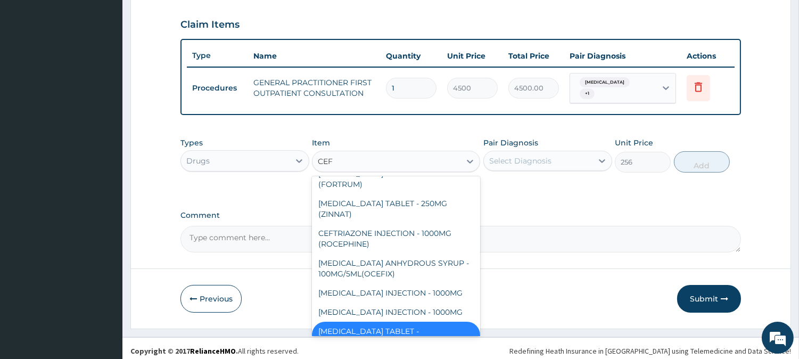
type input "CEFI"
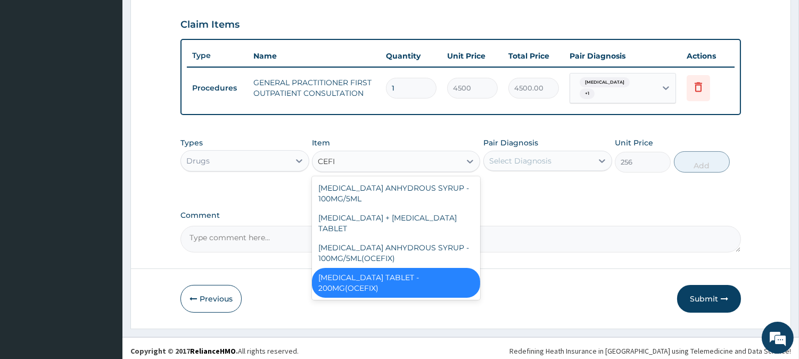
scroll to position [0, 0]
click at [403, 268] on div "CEFIXIME TABLET - 200MG(OCEFIX)" at bounding box center [396, 283] width 168 height 30
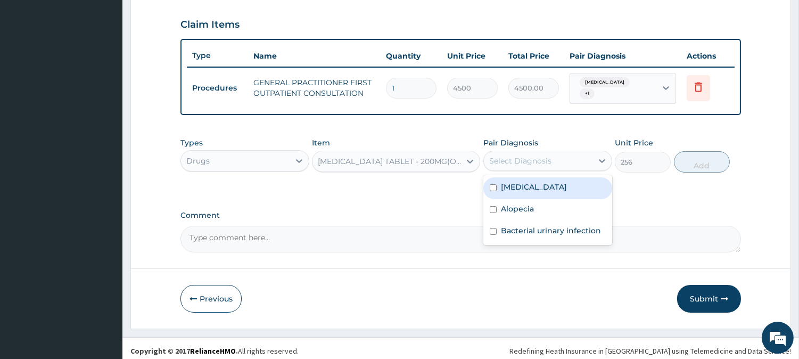
click at [549, 156] on div "Select Diagnosis" at bounding box center [520, 160] width 62 height 11
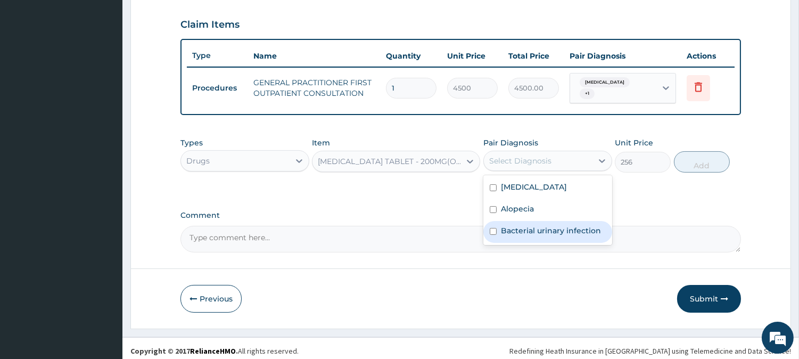
click at [527, 230] on label "Bacterial urinary infection" at bounding box center [551, 230] width 100 height 11
checkbox input "true"
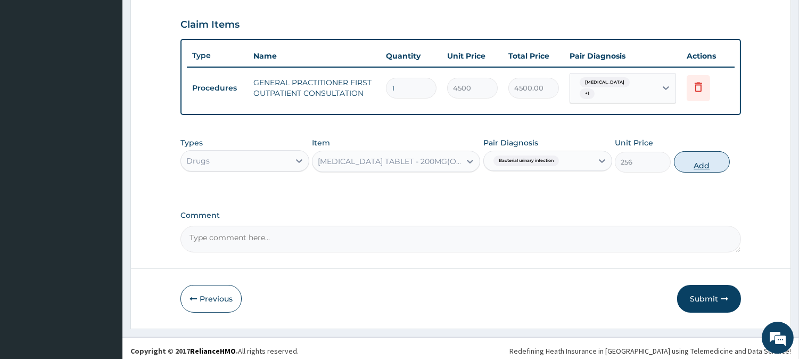
click at [685, 161] on button "Add" at bounding box center [702, 161] width 56 height 21
type input "0"
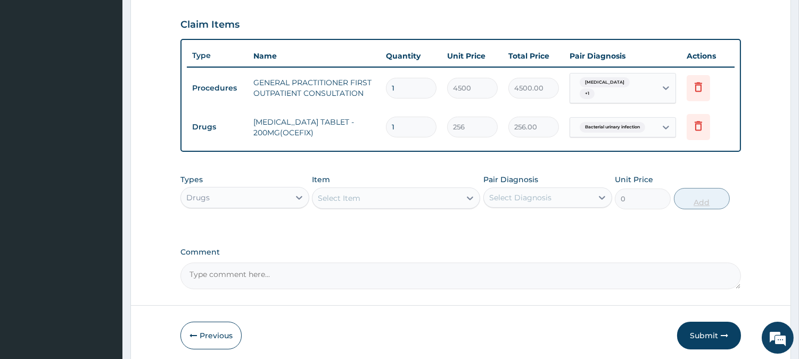
type input "10"
type input "2560.00"
type input "10"
click at [397, 192] on div "Select Item" at bounding box center [386, 197] width 148 height 17
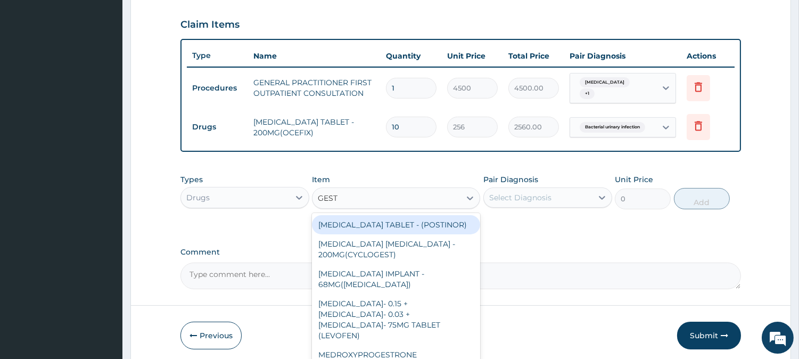
type input "GESTI"
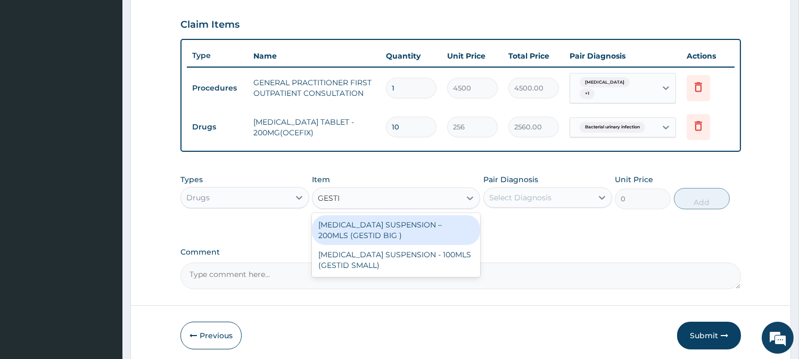
click at [409, 229] on div "ANTACID SUSPENSION – 200MLS (GESTID BIG )" at bounding box center [396, 230] width 168 height 30
type input "1920"
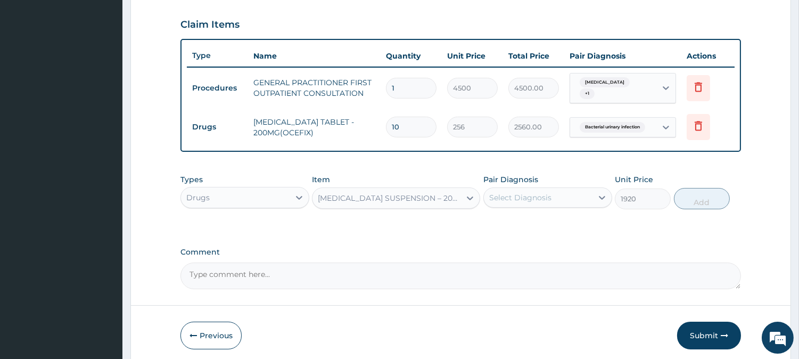
click at [530, 200] on div "Select Diagnosis" at bounding box center [538, 197] width 109 height 17
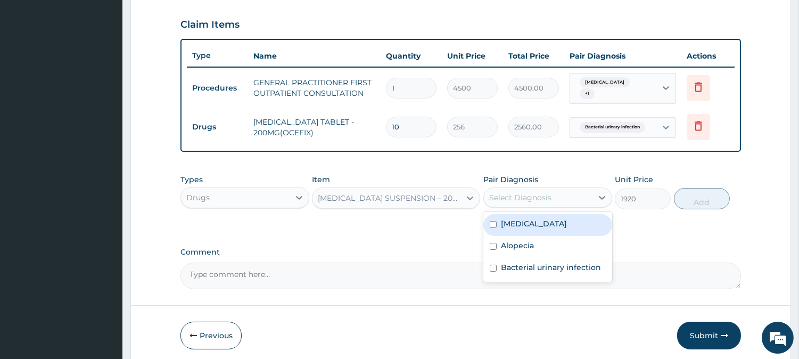
click at [518, 218] on label "Peptic ulcer" at bounding box center [534, 223] width 66 height 11
checkbox input "true"
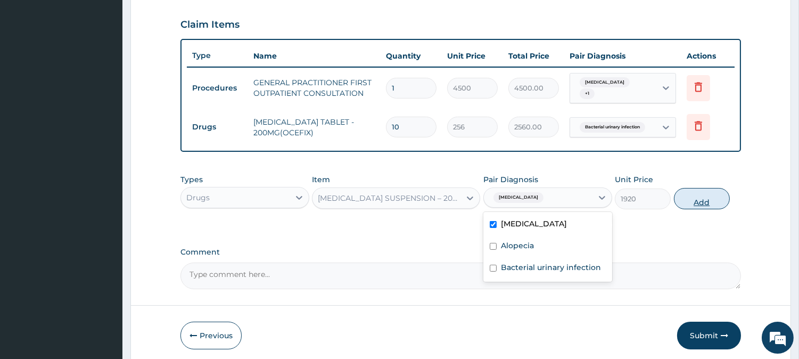
click at [692, 193] on button "Add" at bounding box center [702, 198] width 56 height 21
type input "0"
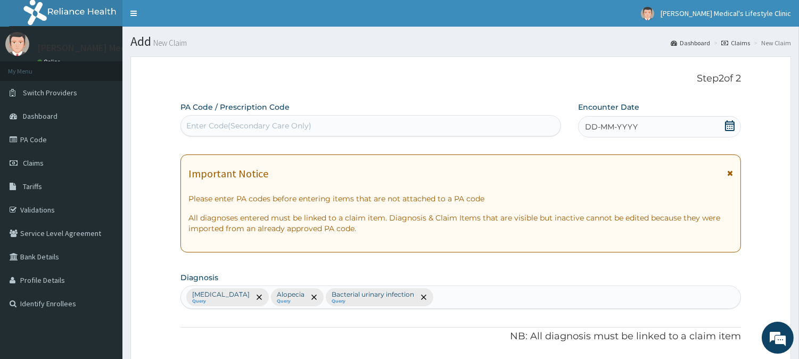
click at [600, 125] on span "DD-MM-YYYY" at bounding box center [611, 126] width 53 height 11
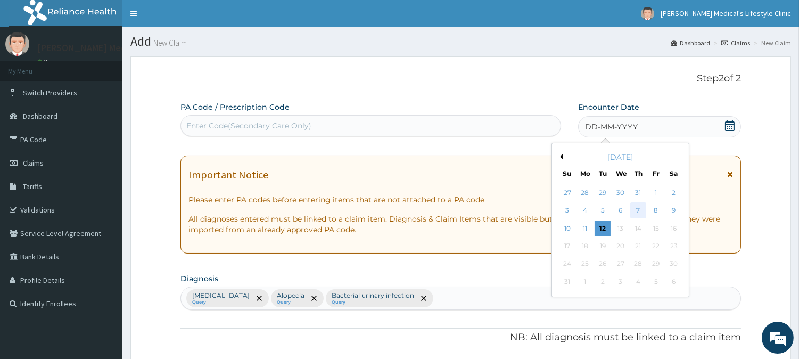
click at [637, 211] on div "7" at bounding box center [638, 211] width 16 height 16
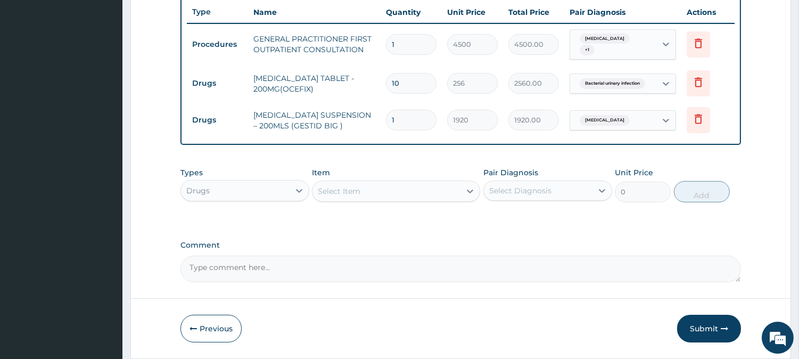
scroll to position [431, 0]
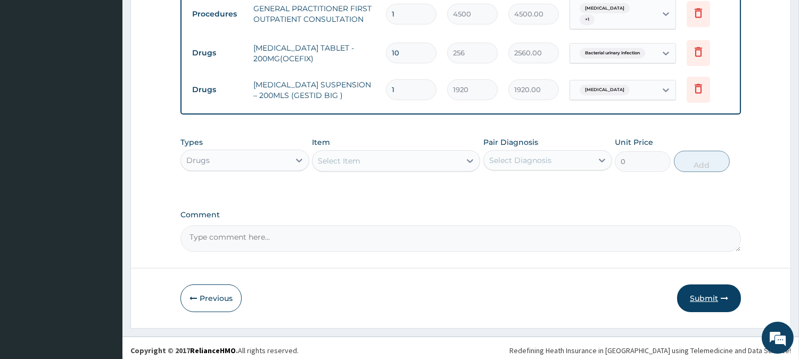
click at [695, 288] on button "Submit" at bounding box center [709, 298] width 64 height 28
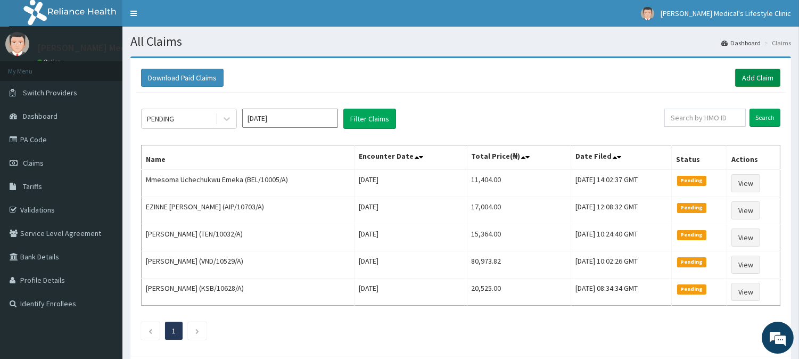
click at [752, 75] on link "Add Claim" at bounding box center [757, 78] width 45 height 18
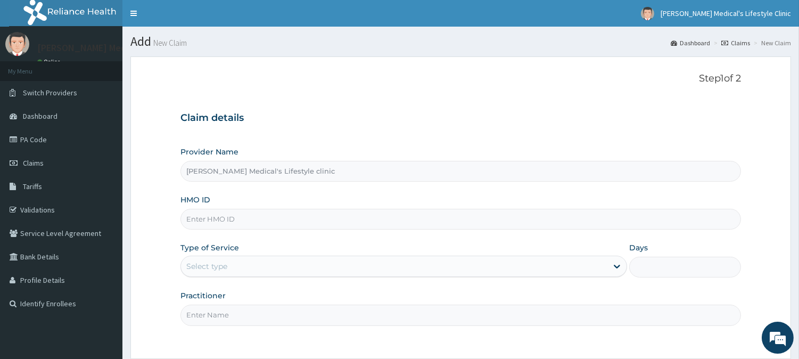
type input "[PERSON_NAME] Medical's Lifestyle clinic"
click at [229, 222] on input "HMO ID" at bounding box center [460, 219] width 560 height 21
paste input "KSB/10628/A"
type input "KSB/10628/A"
click at [257, 263] on div "Select type" at bounding box center [394, 266] width 426 height 17
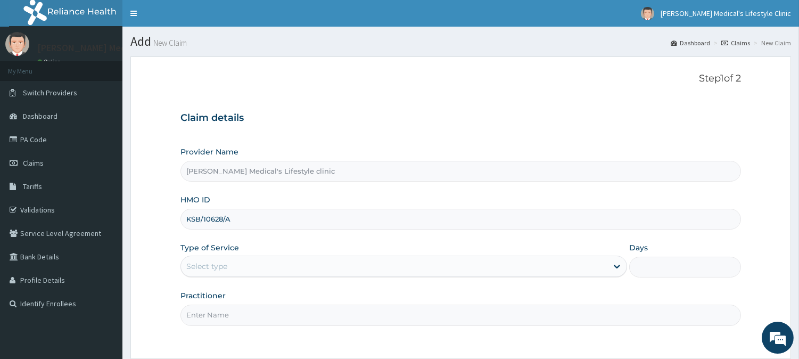
click at [246, 268] on div "Select type" at bounding box center [394, 266] width 426 height 17
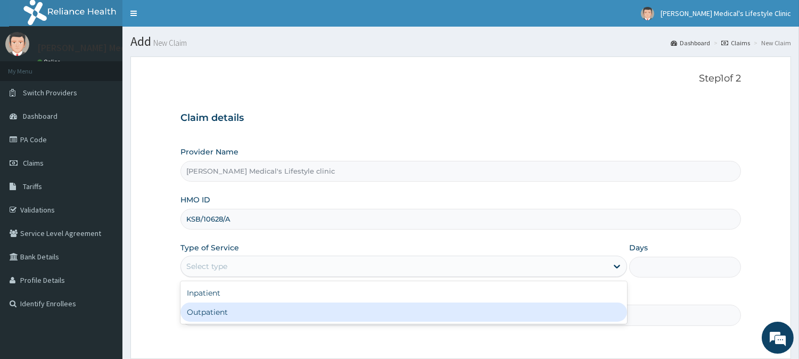
click at [233, 311] on div "Outpatient" at bounding box center [403, 311] width 447 height 19
type input "1"
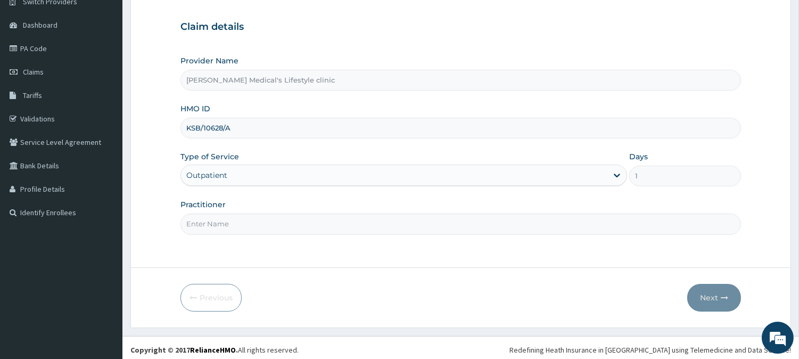
scroll to position [95, 0]
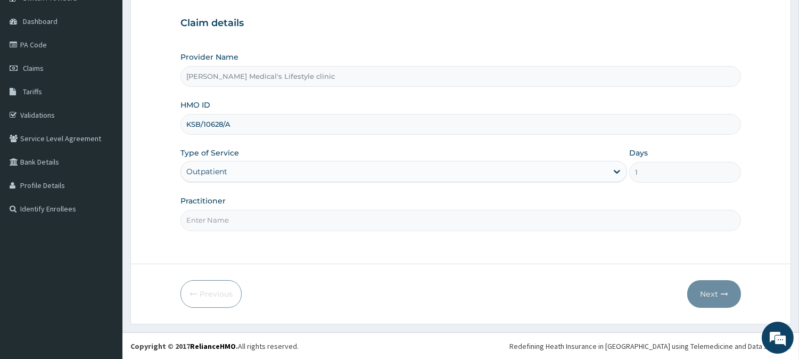
click at [229, 216] on input "Practitioner" at bounding box center [460, 220] width 560 height 21
type input "DR OYEDEJI"
click at [692, 293] on button "Next" at bounding box center [714, 294] width 54 height 28
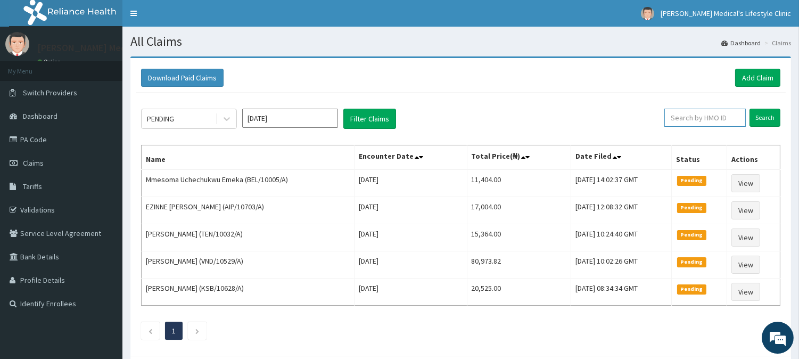
click at [687, 119] on input "text" at bounding box center [704, 118] width 81 height 18
paste input "KSB/10628/A"
type input "KSB/10628/A"
click at [762, 118] on input "Search" at bounding box center [764, 118] width 31 height 18
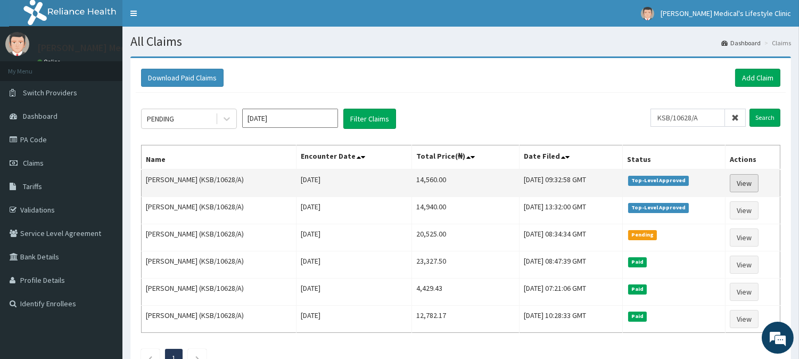
click at [744, 183] on link "View" at bounding box center [744, 183] width 29 height 18
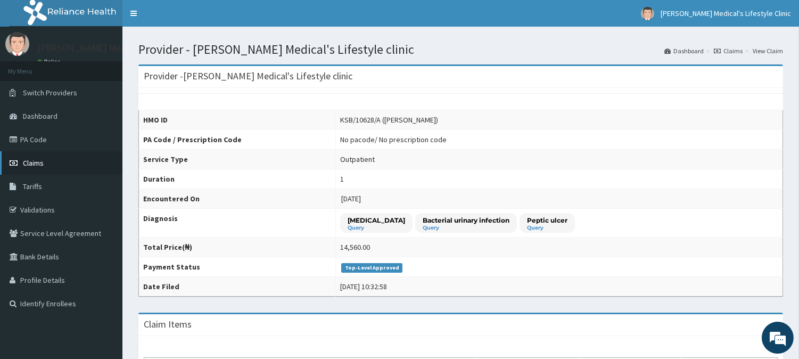
click at [56, 167] on link "Claims" at bounding box center [61, 162] width 122 height 23
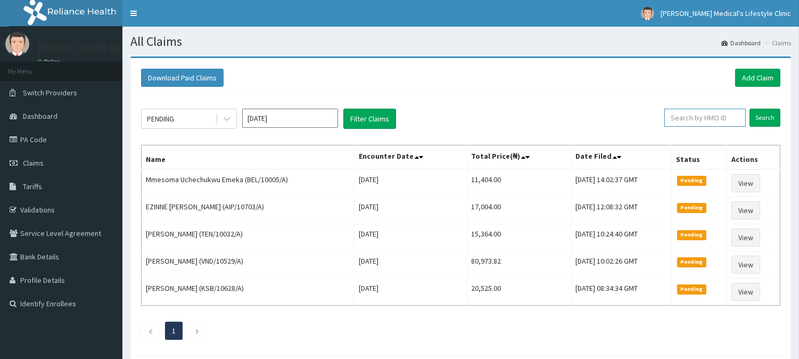
click at [699, 120] on input "text" at bounding box center [704, 118] width 81 height 18
paste input "KSB/10628/A"
type input "KSB/10628/A"
click at [762, 117] on input "Search" at bounding box center [764, 118] width 31 height 18
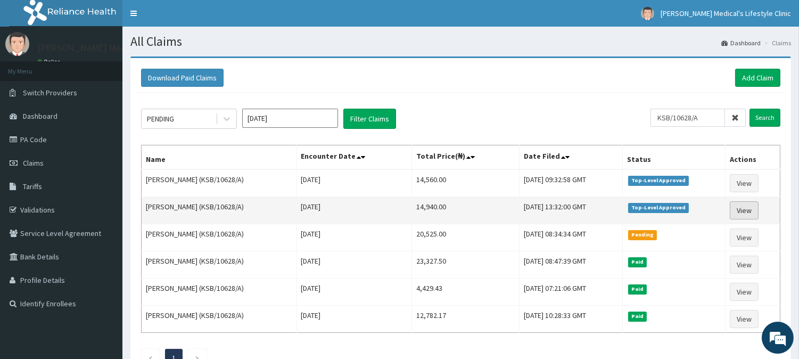
click at [746, 209] on link "View" at bounding box center [744, 210] width 29 height 18
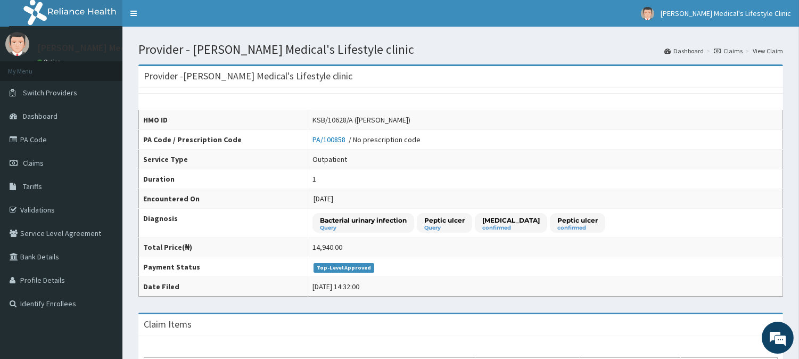
scroll to position [98, 0]
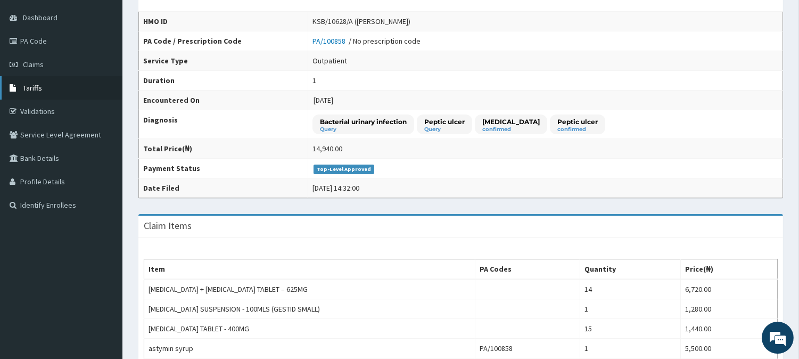
drag, startPoint x: 26, startPoint y: 84, endPoint x: 18, endPoint y: 89, distance: 9.9
click at [18, 89] on icon at bounding box center [15, 87] width 11 height 7
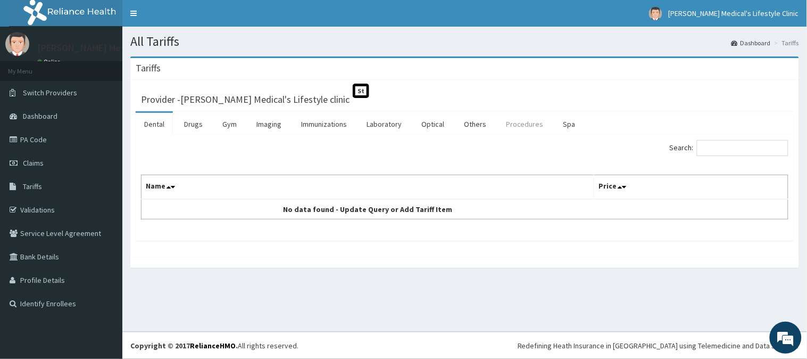
click at [525, 125] on link "Procedures" at bounding box center [525, 124] width 55 height 22
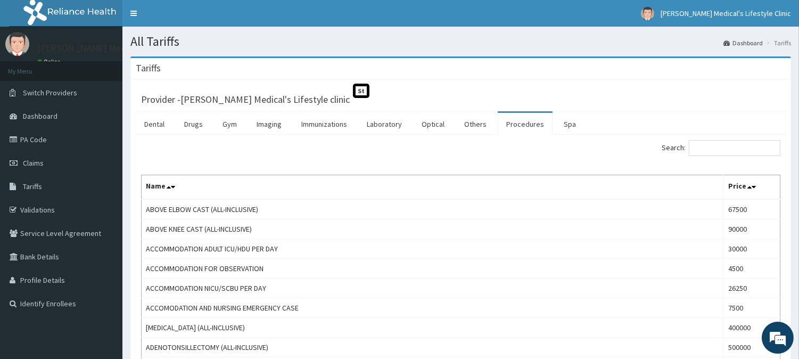
drag, startPoint x: 701, startPoint y: 146, endPoint x: 524, endPoint y: 163, distance: 178.1
click at [700, 151] on input "Search:" at bounding box center [735, 148] width 92 height 16
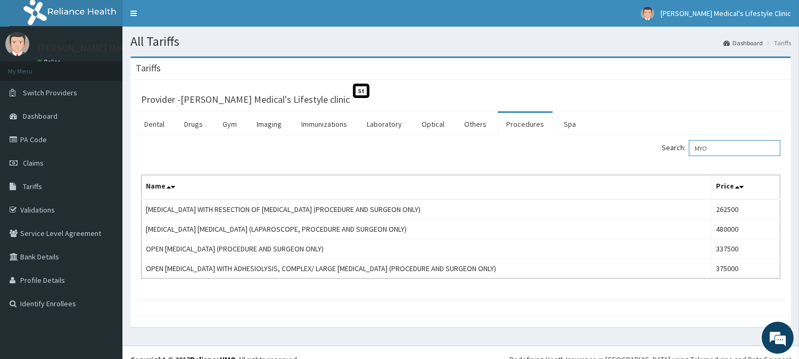
type input "MYO"
click at [35, 137] on link "PA Code" at bounding box center [61, 139] width 122 height 23
